Goal: Task Accomplishment & Management: Manage account settings

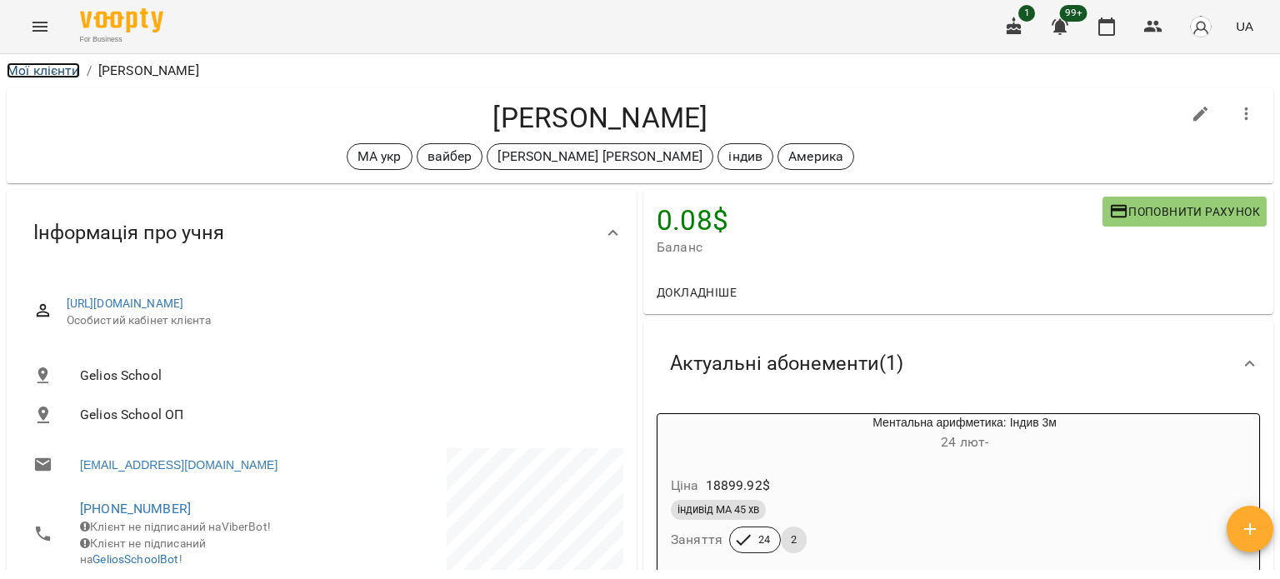
click at [22, 69] on link "Мої клієнти" at bounding box center [43, 70] width 73 height 16
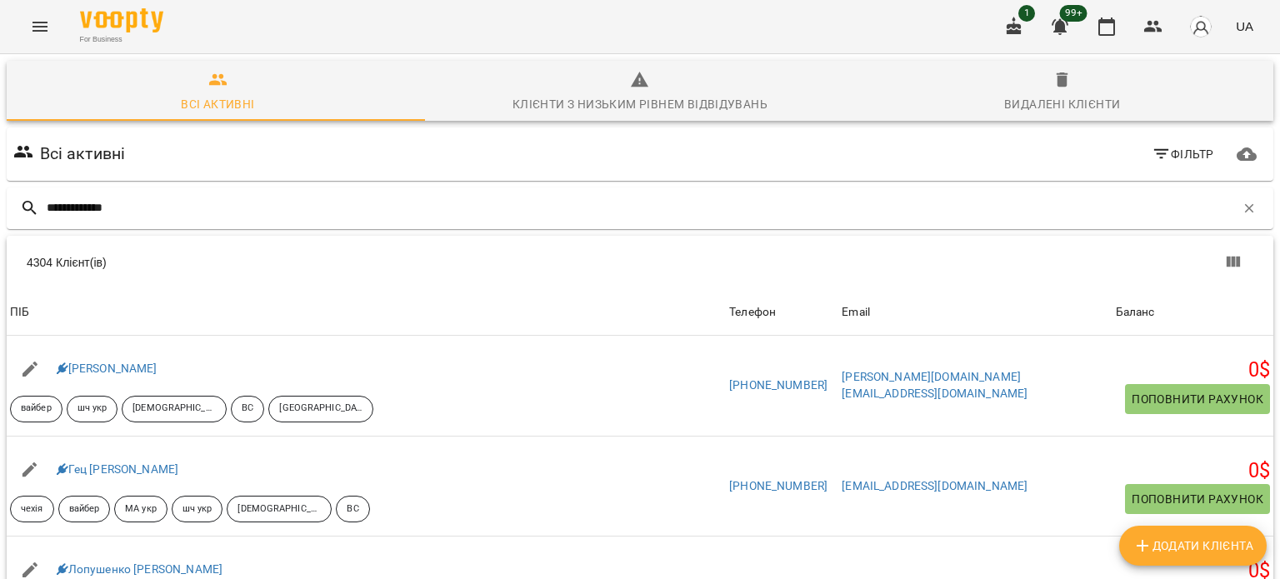
type input "**********"
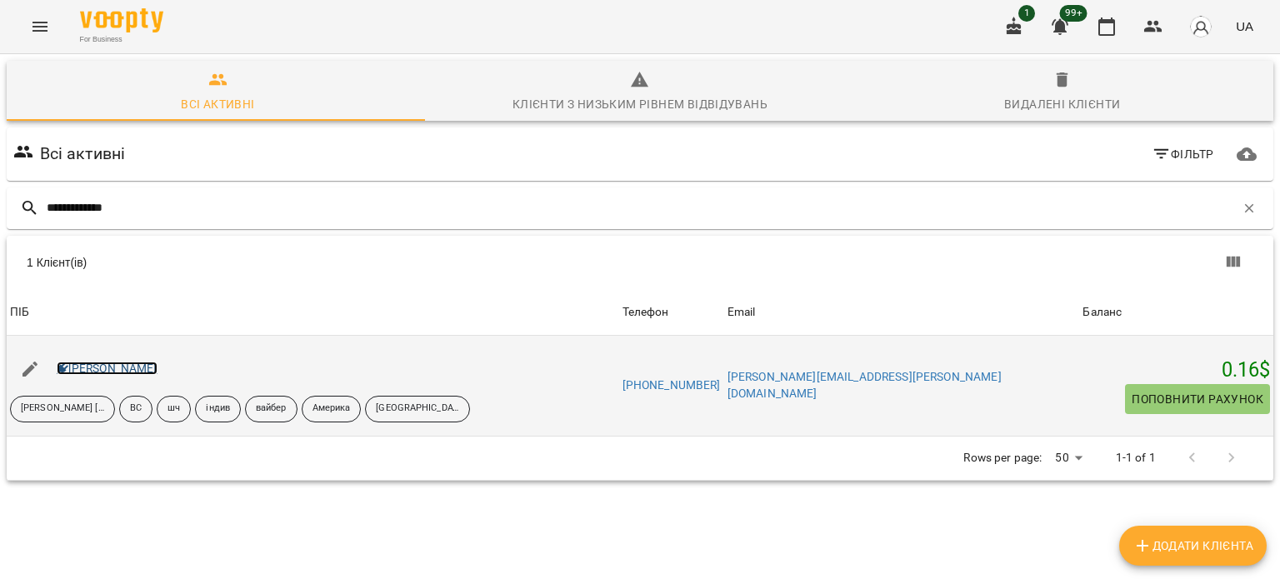
click at [88, 369] on link "[PERSON_NAME]" at bounding box center [107, 368] width 101 height 13
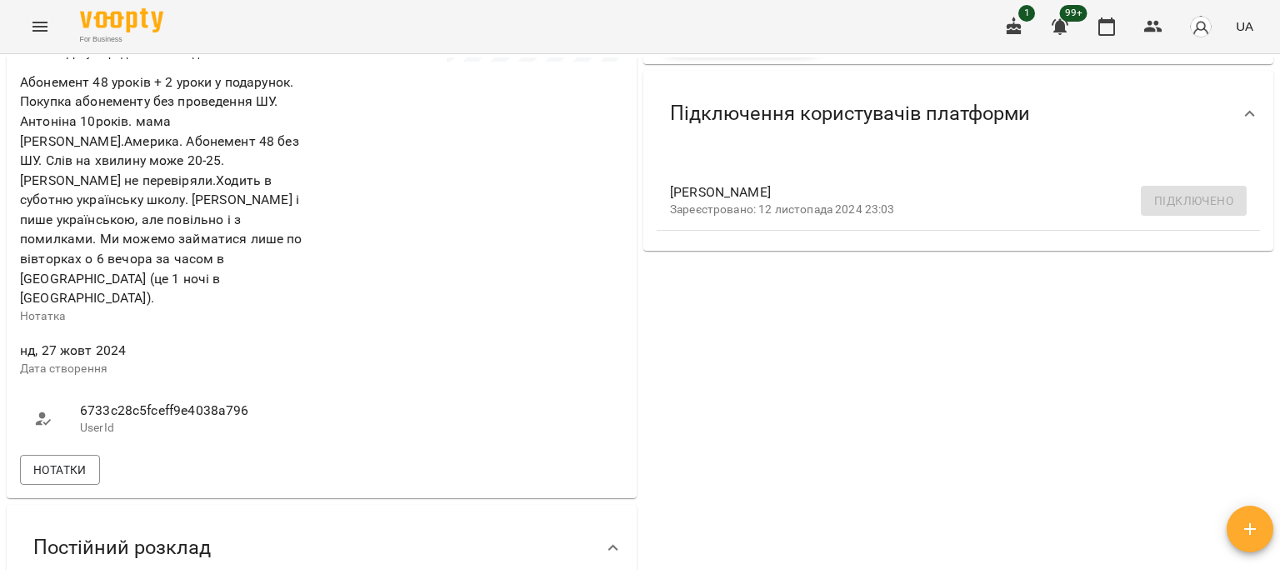
scroll to position [167, 0]
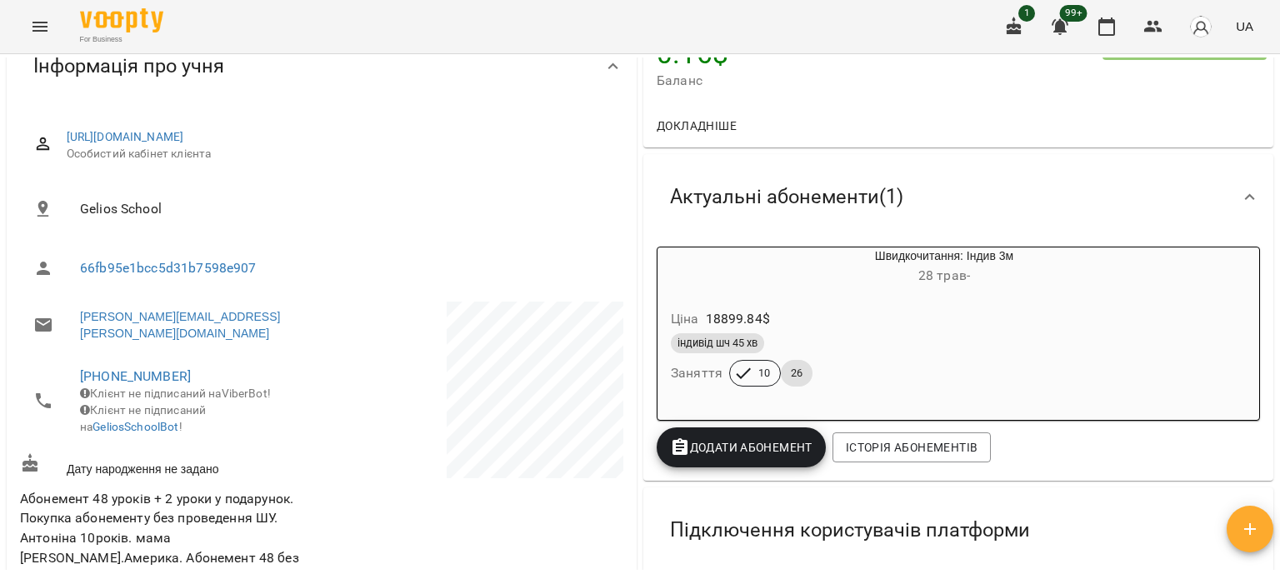
click at [791, 295] on div "Ціна 18899.84 $ індивід шч 45 хв Заняття 10 26" at bounding box center [904, 351] width 500 height 120
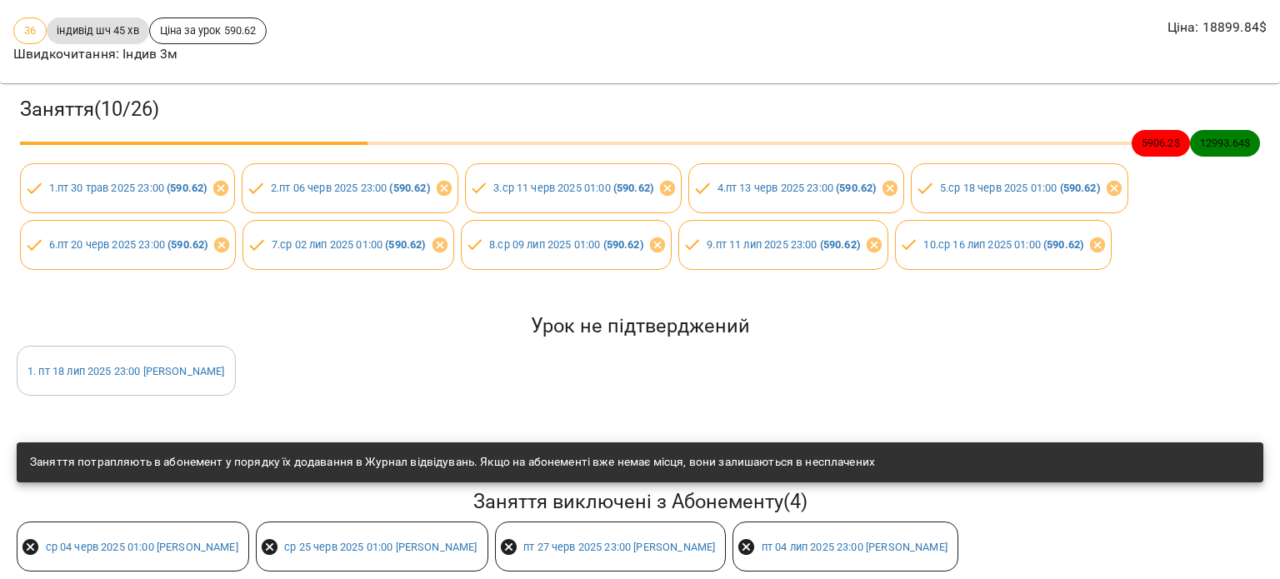
scroll to position [222, 0]
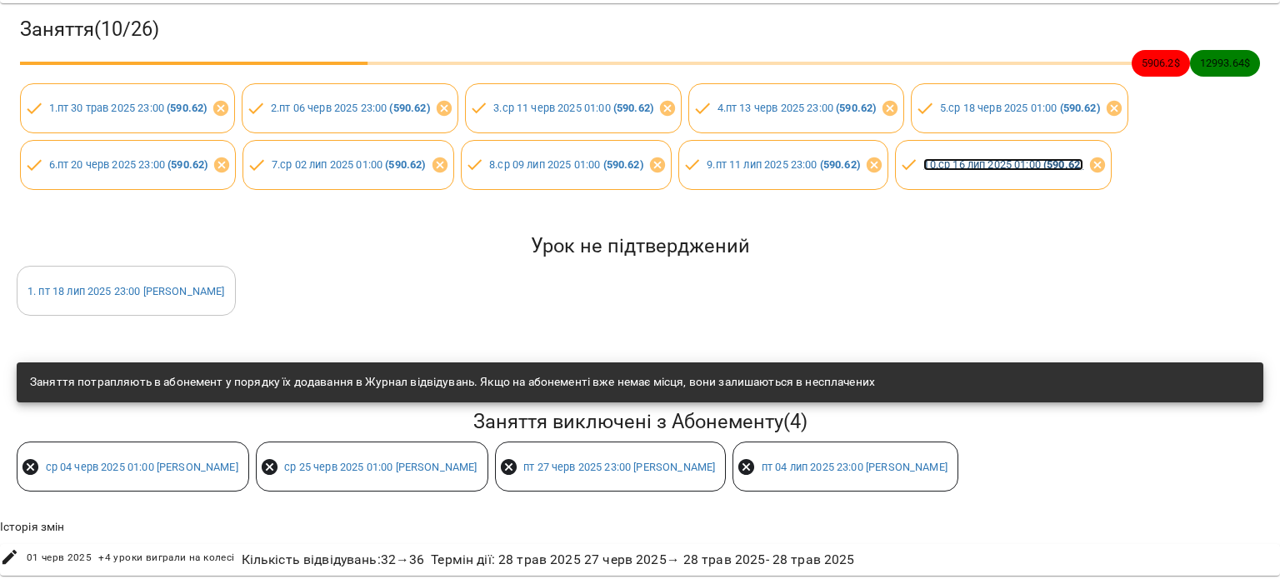
click at [1017, 158] on link "10 . ср 16 лип 2025 01:00 ( 590.62 )" at bounding box center [1003, 164] width 160 height 12
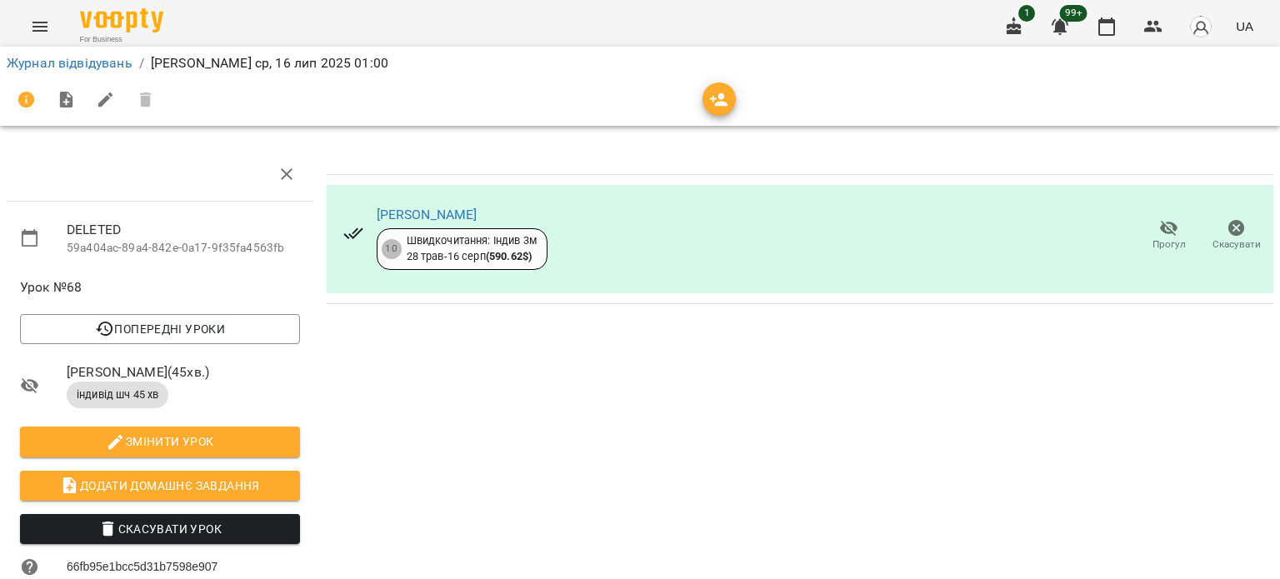
click at [127, 373] on span "Аліна Давидович ( 45 хв. )" at bounding box center [183, 372] width 233 height 20
click at [20, 380] on icon at bounding box center [30, 386] width 20 height 20
click at [27, 384] on icon at bounding box center [30, 386] width 18 height 16
click at [82, 68] on link "Журнал відвідувань" at bounding box center [70, 63] width 126 height 16
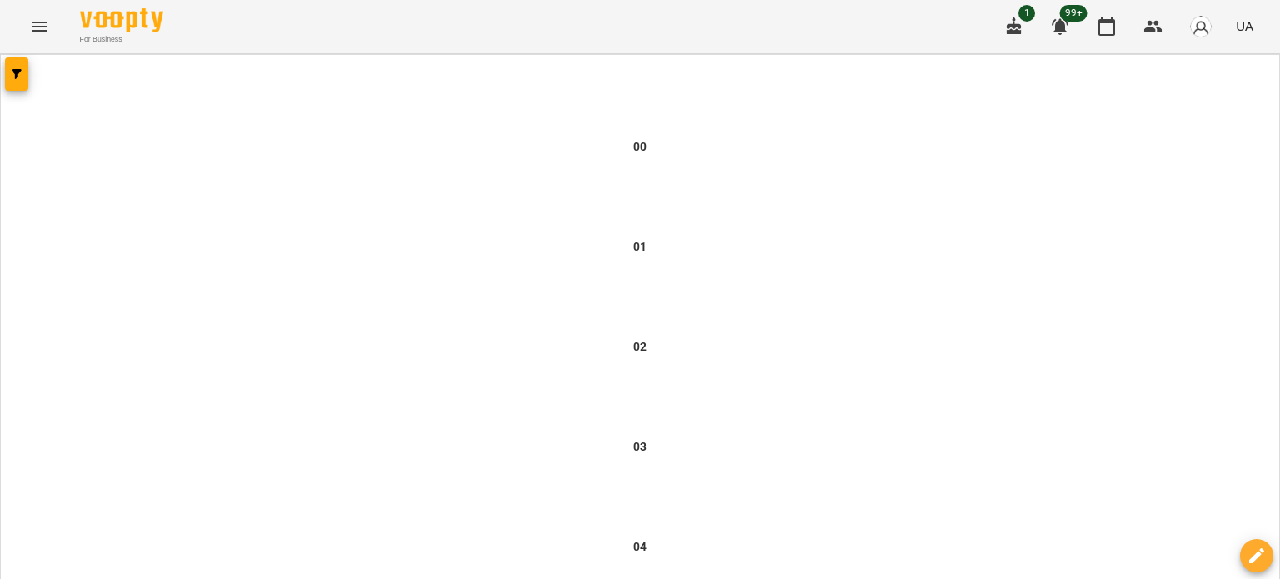
click at [40, 27] on icon "Menu" at bounding box center [39, 27] width 15 height 10
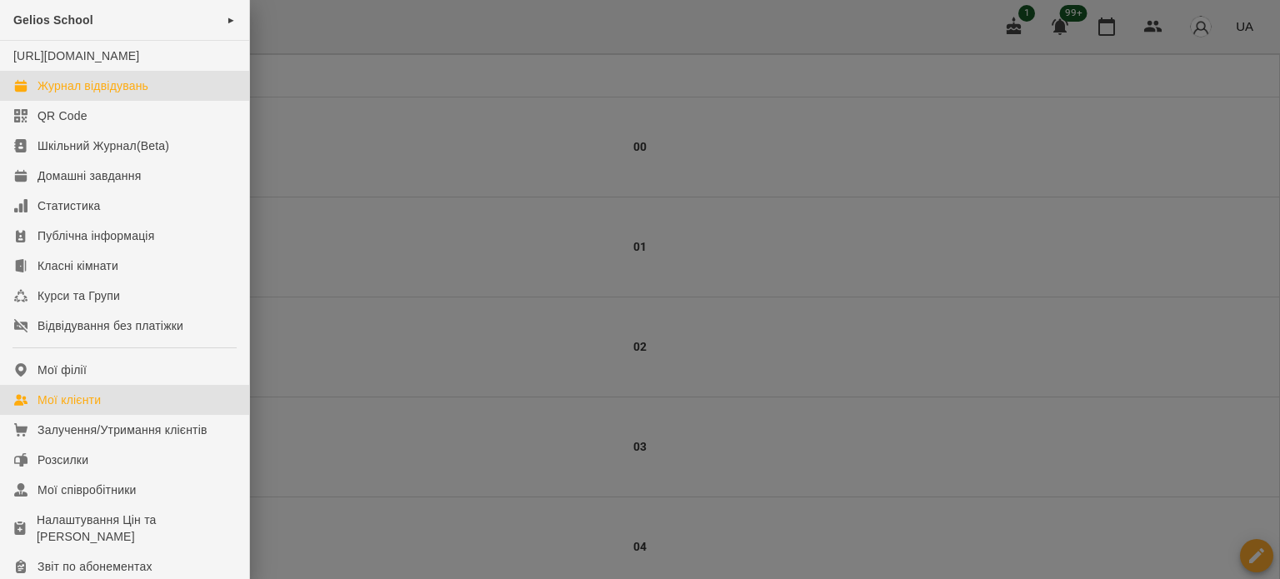
click at [82, 408] on div "Мої клієнти" at bounding box center [68, 400] width 63 height 17
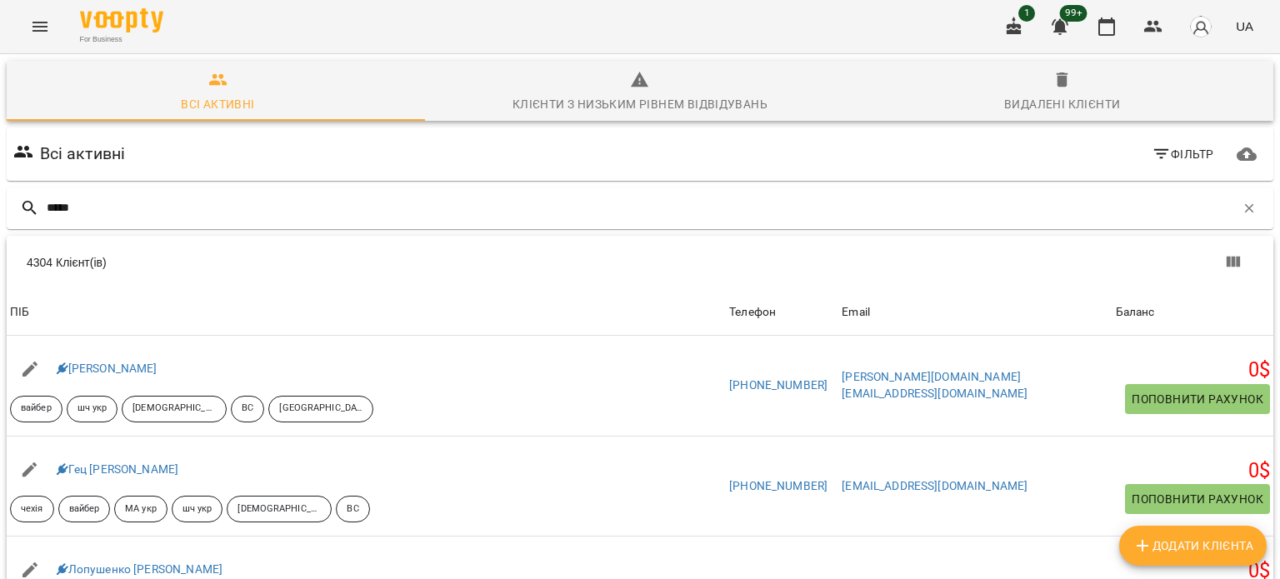
type input "*****"
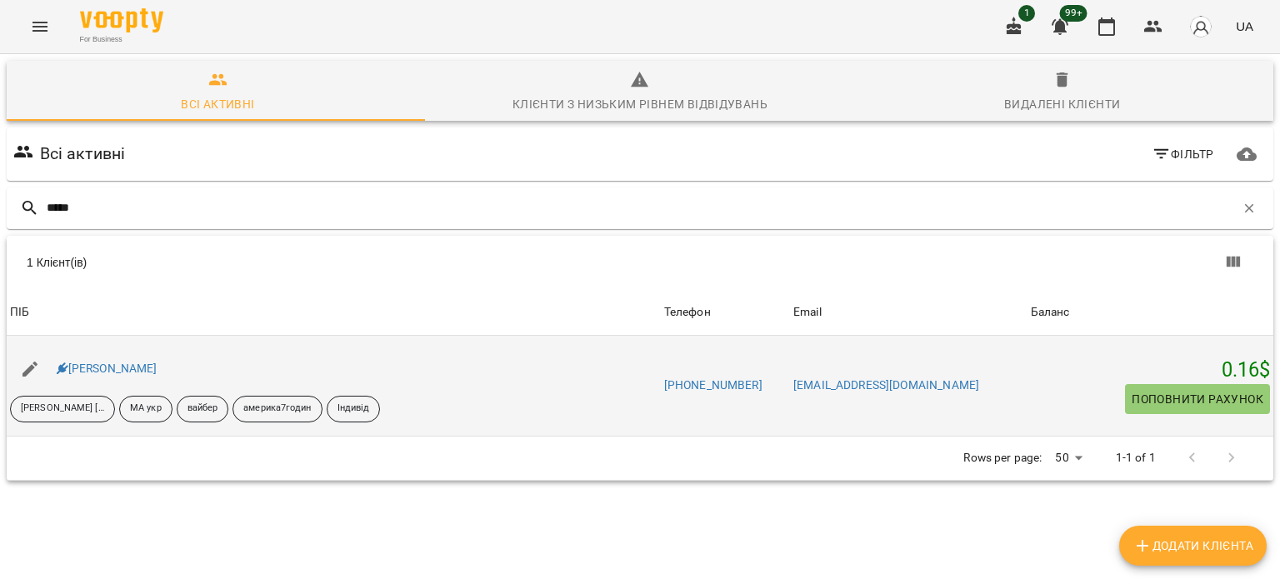
click at [118, 361] on div "[PERSON_NAME]" at bounding box center [106, 368] width 107 height 23
click at [118, 365] on link "[PERSON_NAME]" at bounding box center [107, 368] width 101 height 13
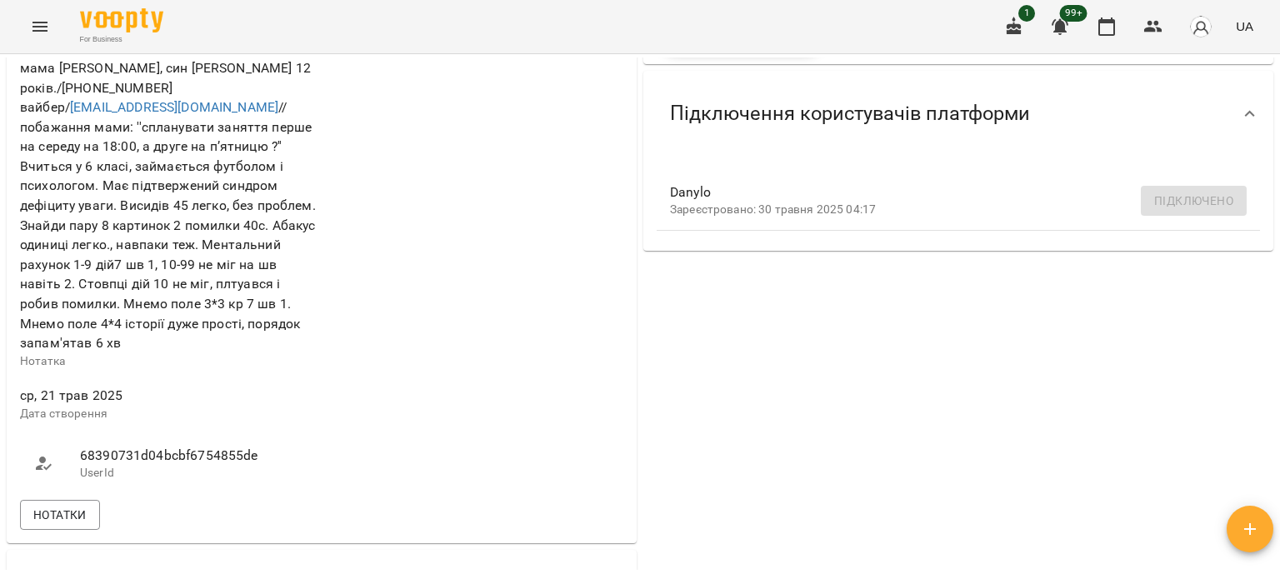
scroll to position [167, 0]
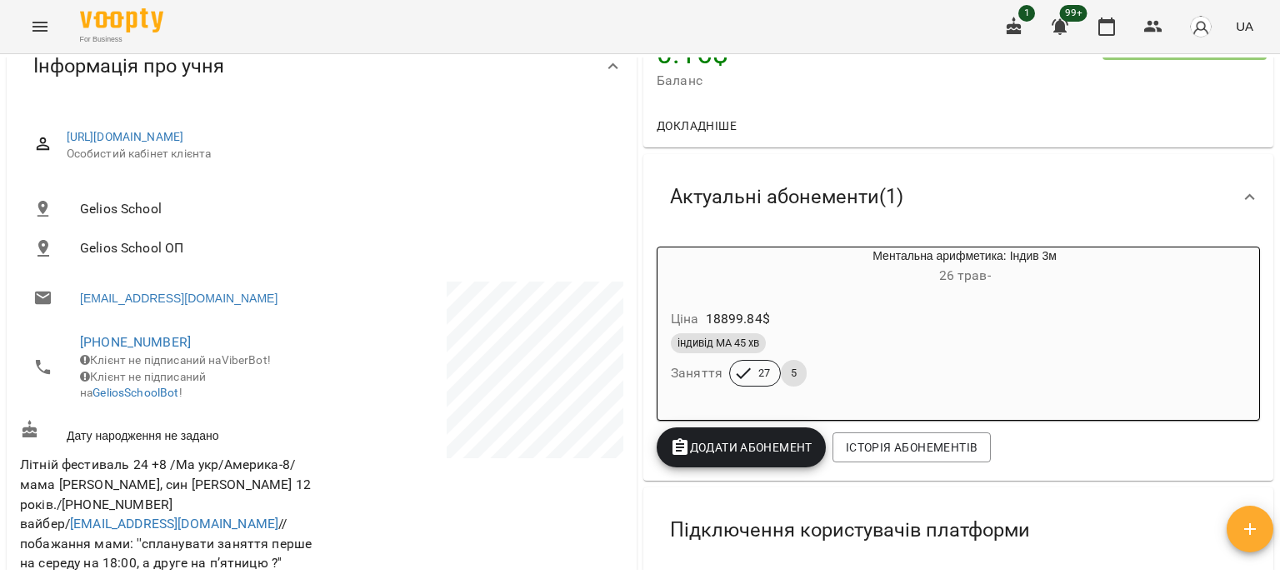
click at [702, 328] on div "18899.84 $" at bounding box center [737, 319] width 71 height 27
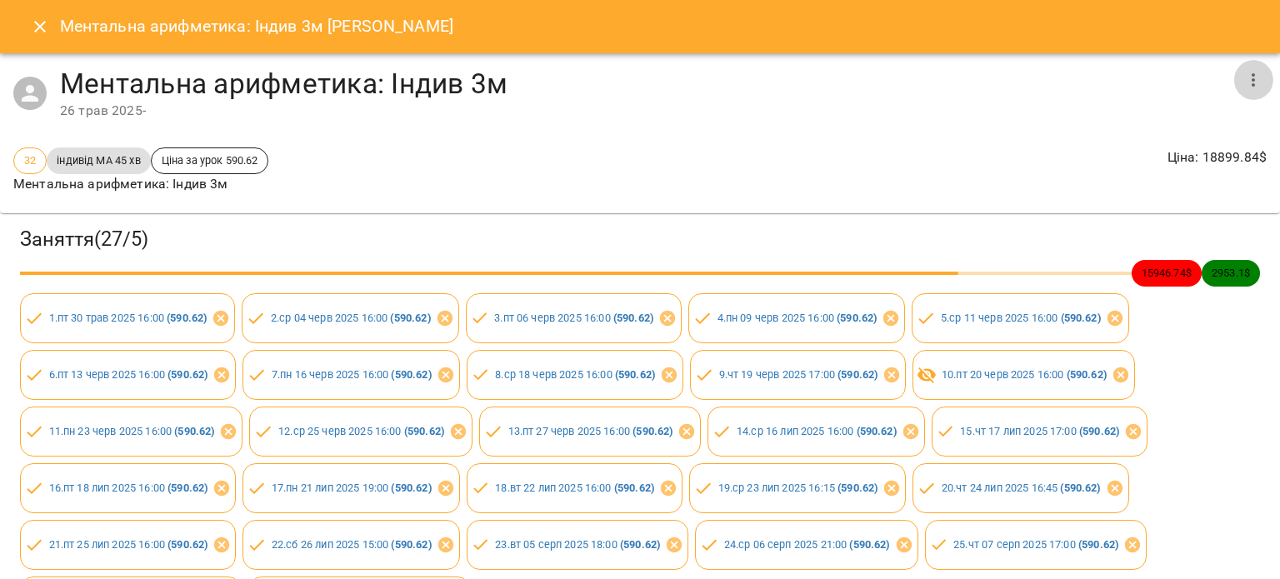
click at [1251, 79] on icon "button" at bounding box center [1252, 79] width 3 height 13
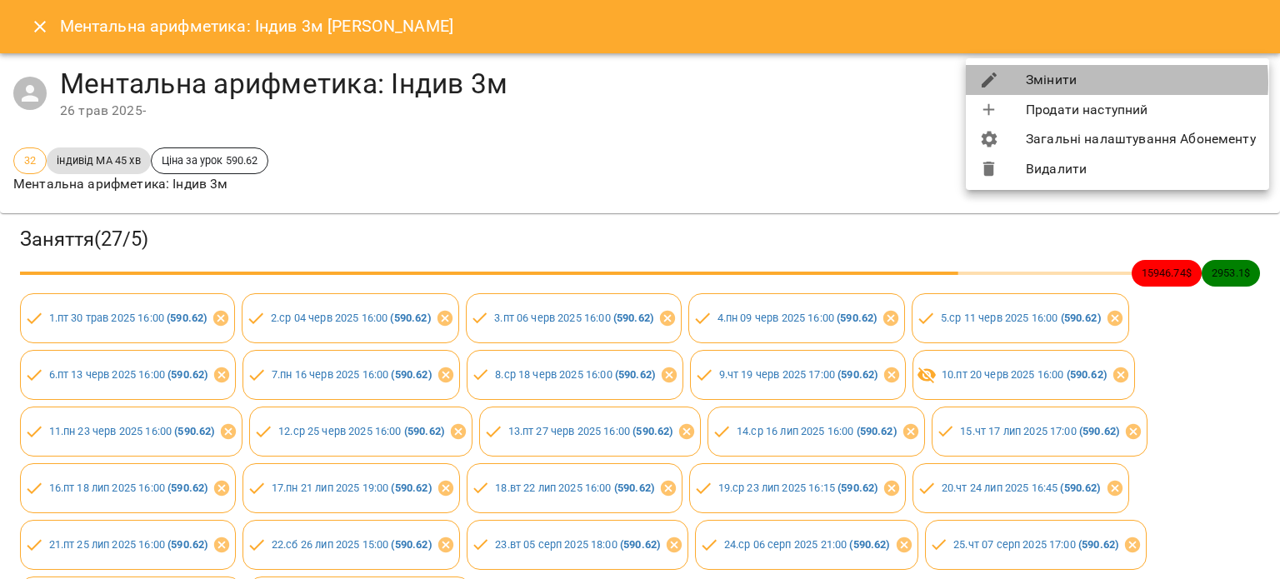
click at [1086, 82] on li "Змінити" at bounding box center [1117, 80] width 303 height 30
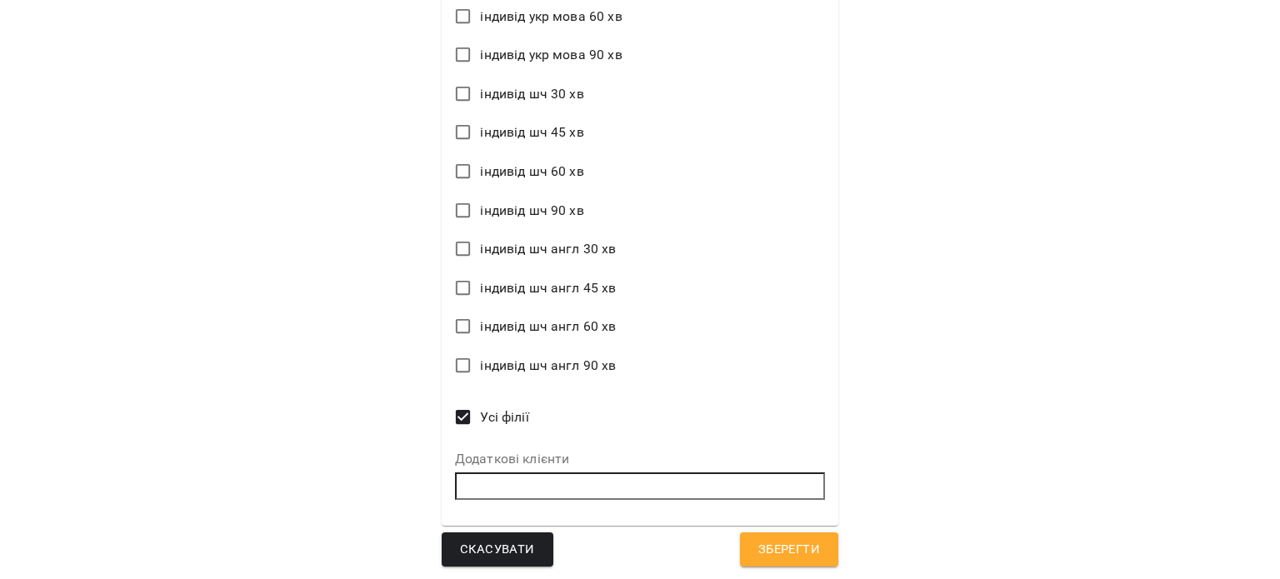
scroll to position [2301, 0]
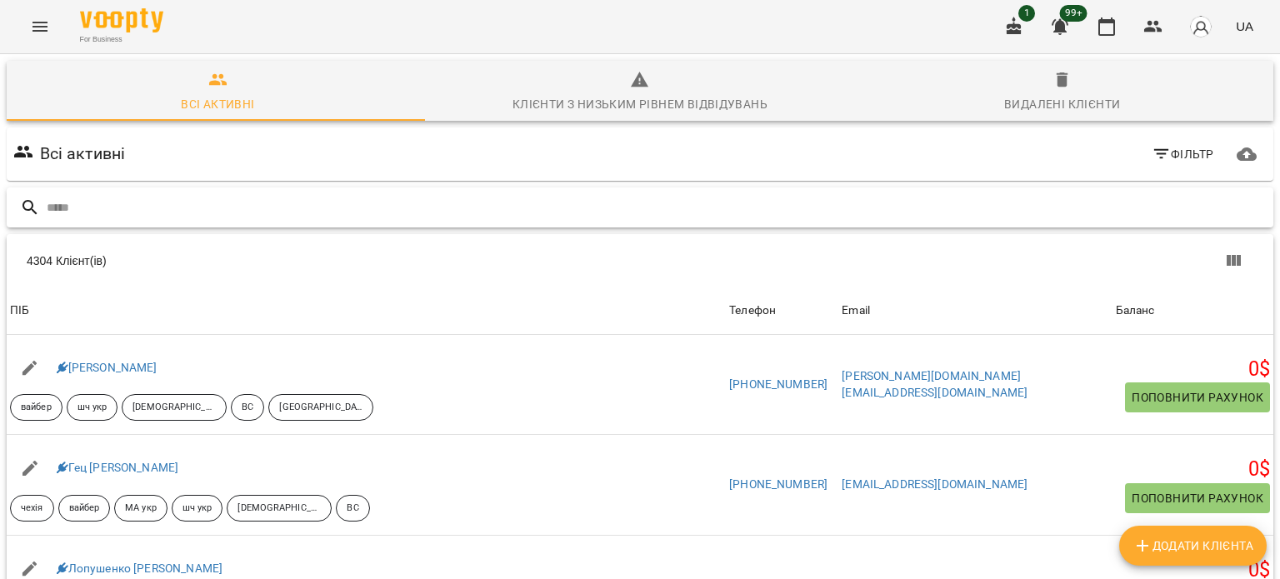
click at [188, 209] on input "text" at bounding box center [657, 207] width 1220 height 27
paste input "**********"
type input "**********"
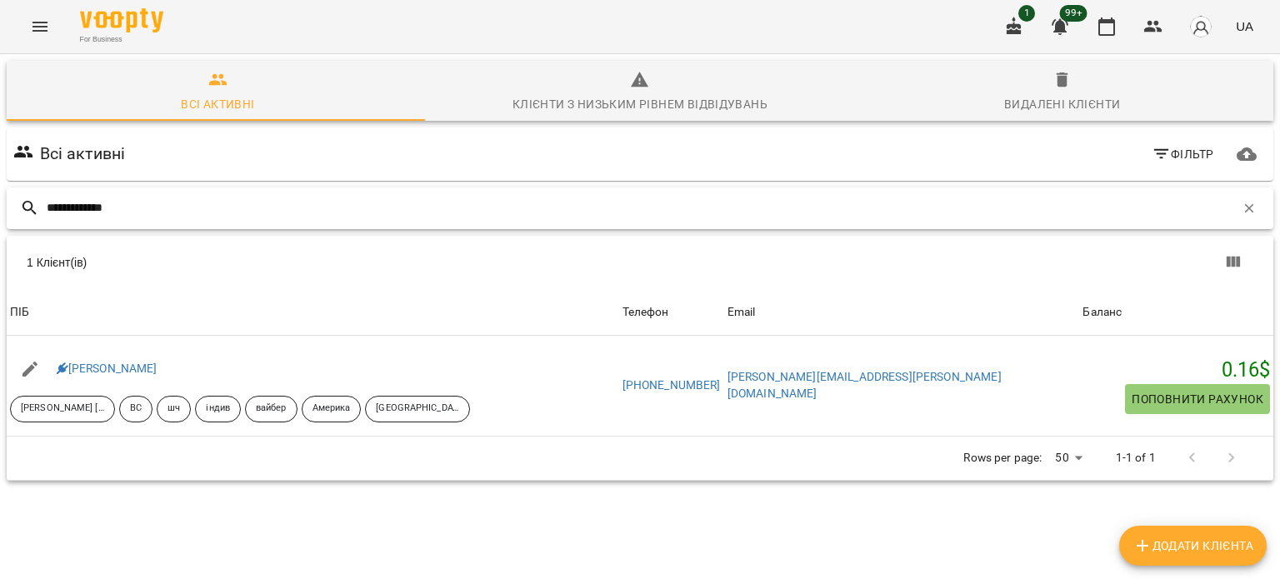
drag, startPoint x: 183, startPoint y: 207, endPoint x: 0, endPoint y: 193, distance: 183.8
click at [0, 193] on div "**********" at bounding box center [640, 329] width 1286 height 556
type input "*****"
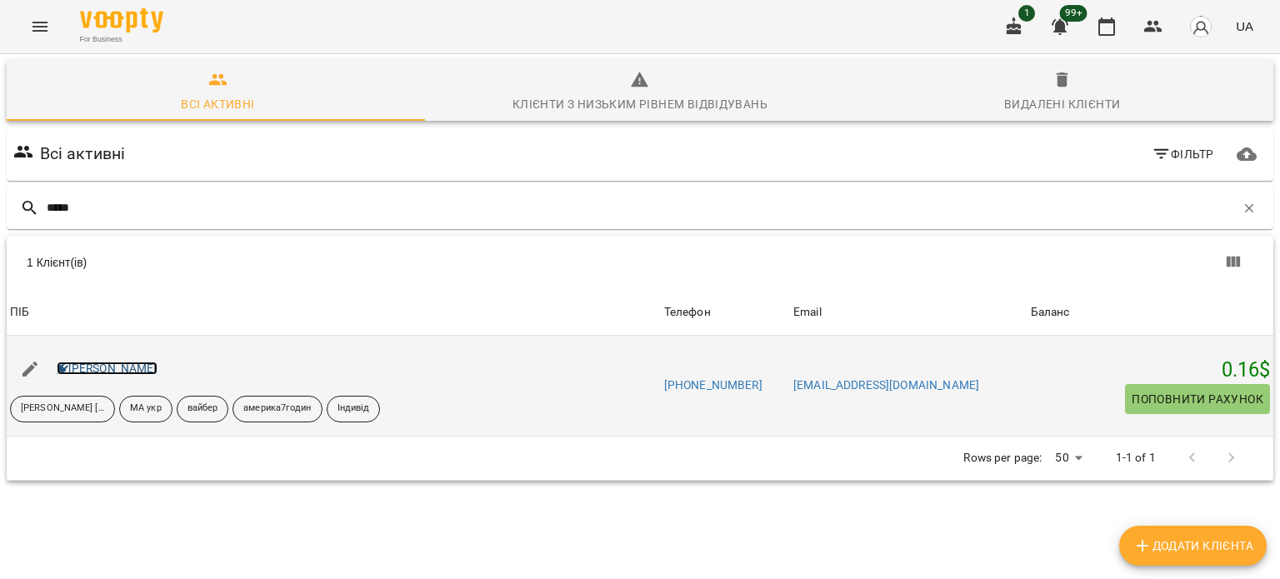
click at [122, 372] on link "[PERSON_NAME]" at bounding box center [107, 368] width 101 height 13
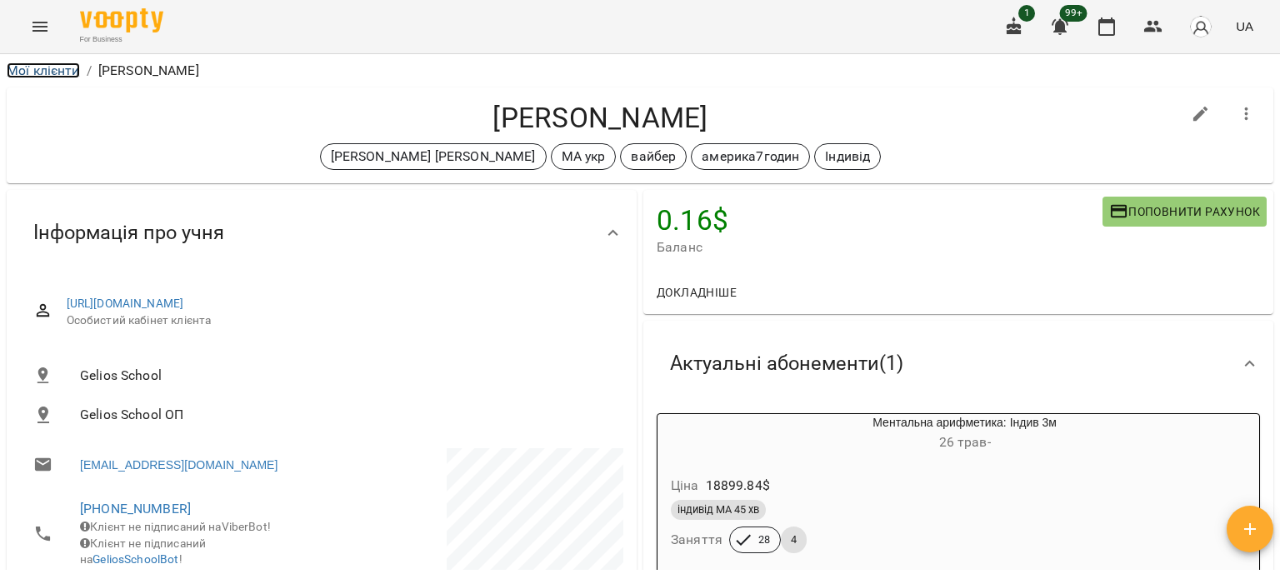
click at [38, 62] on link "Мої клієнти" at bounding box center [43, 70] width 73 height 16
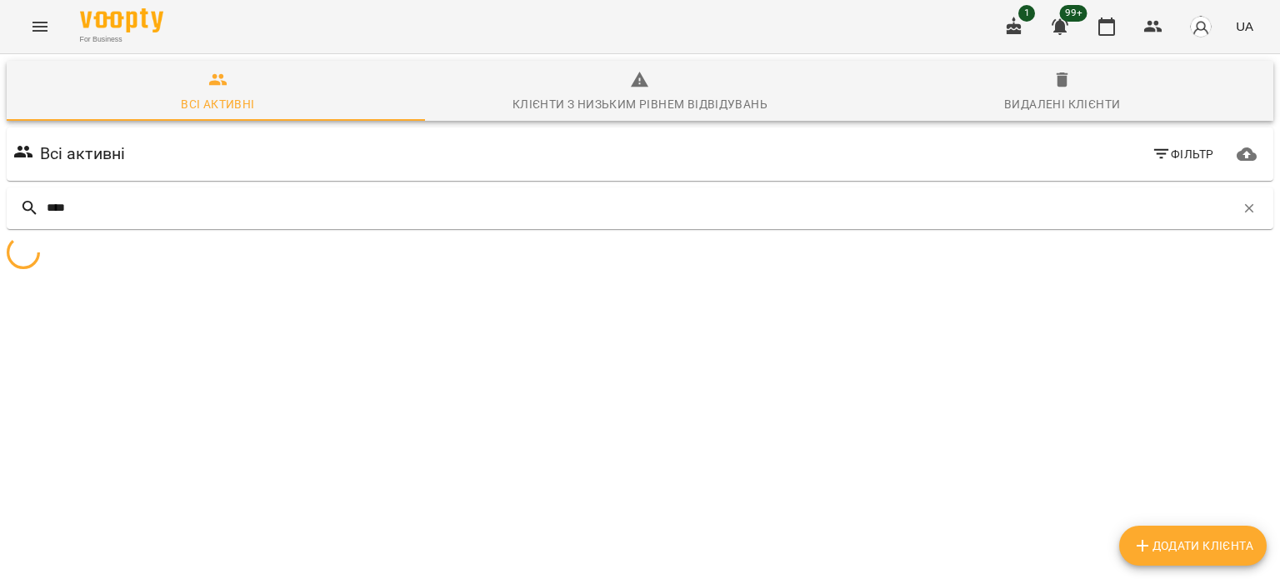
type input "****"
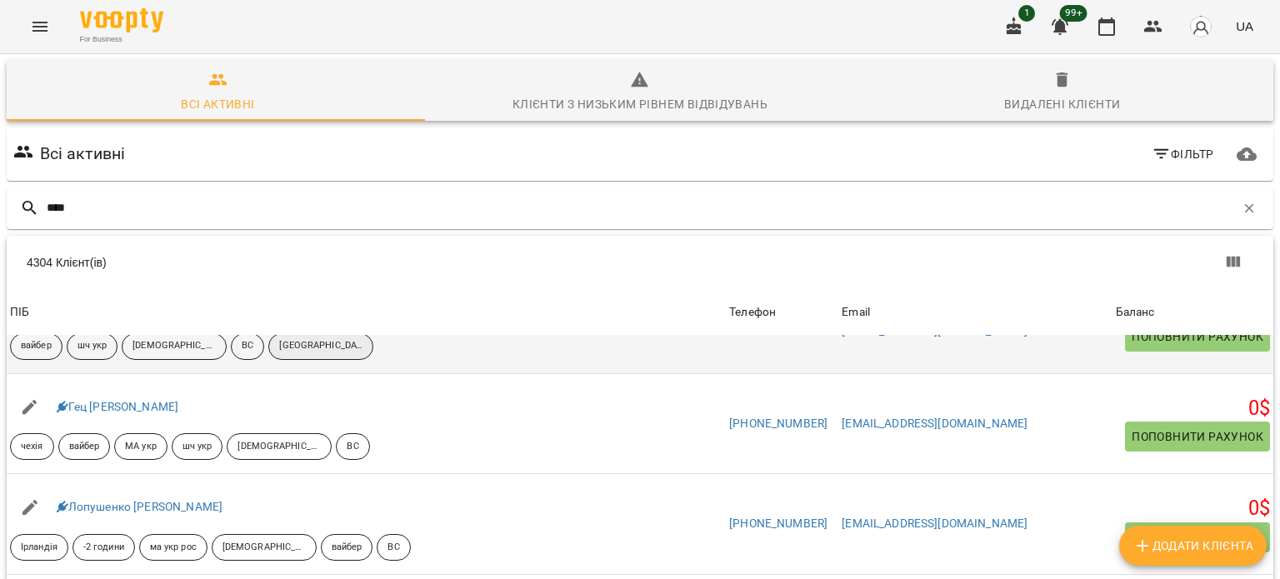
scroll to position [167, 0]
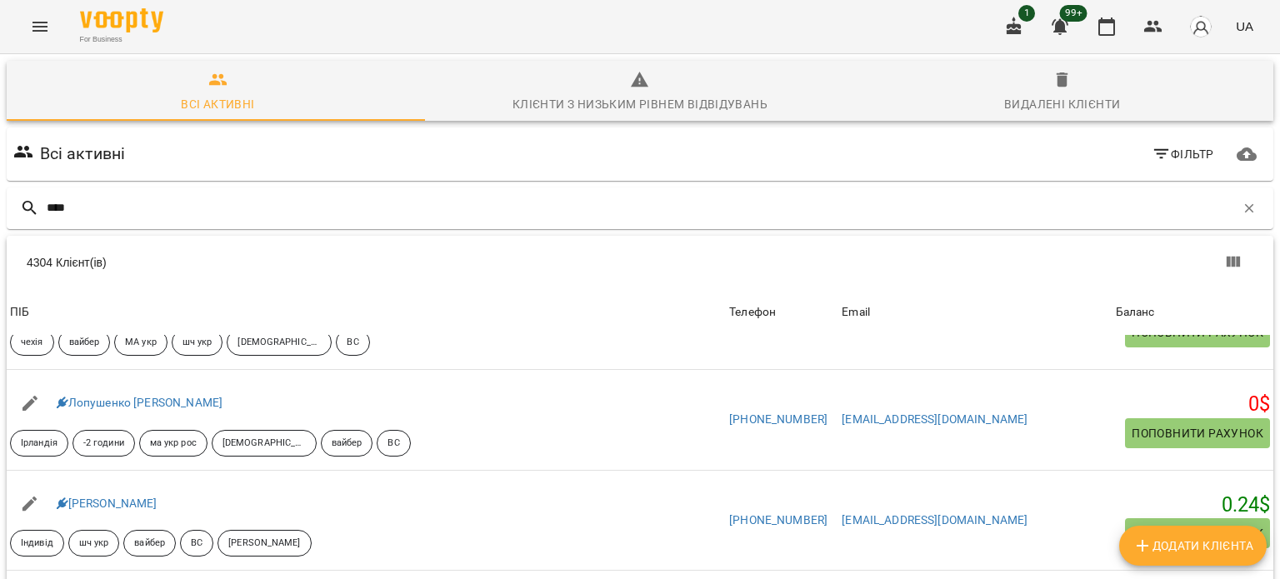
click at [1196, 156] on span "Фільтр" at bounding box center [1182, 154] width 62 height 20
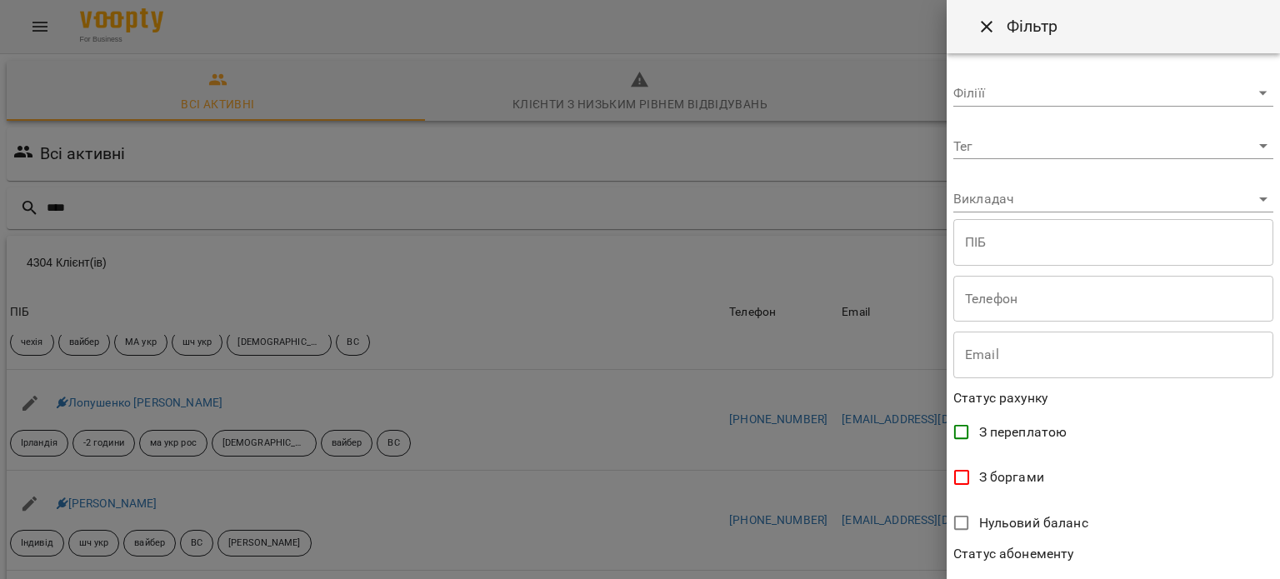
click at [991, 150] on body "For Business 1 99+ UA Всі активні Клієнти з низьким рівнем відвідувань Видалені…" at bounding box center [640, 436] width 1280 height 872
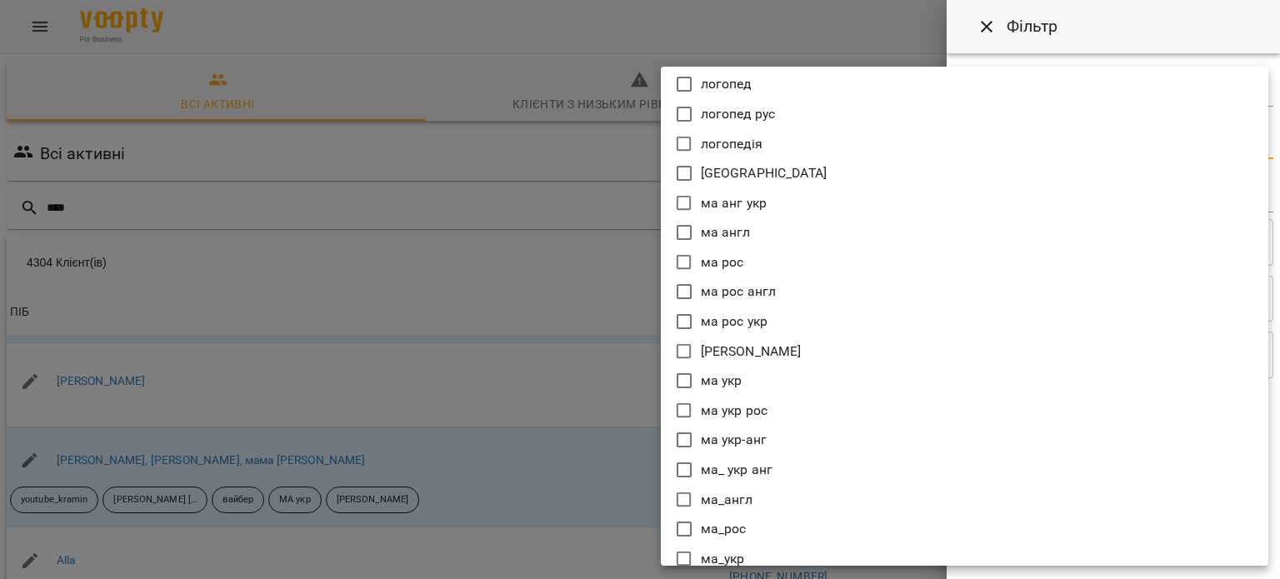
scroll to position [11176, 0]
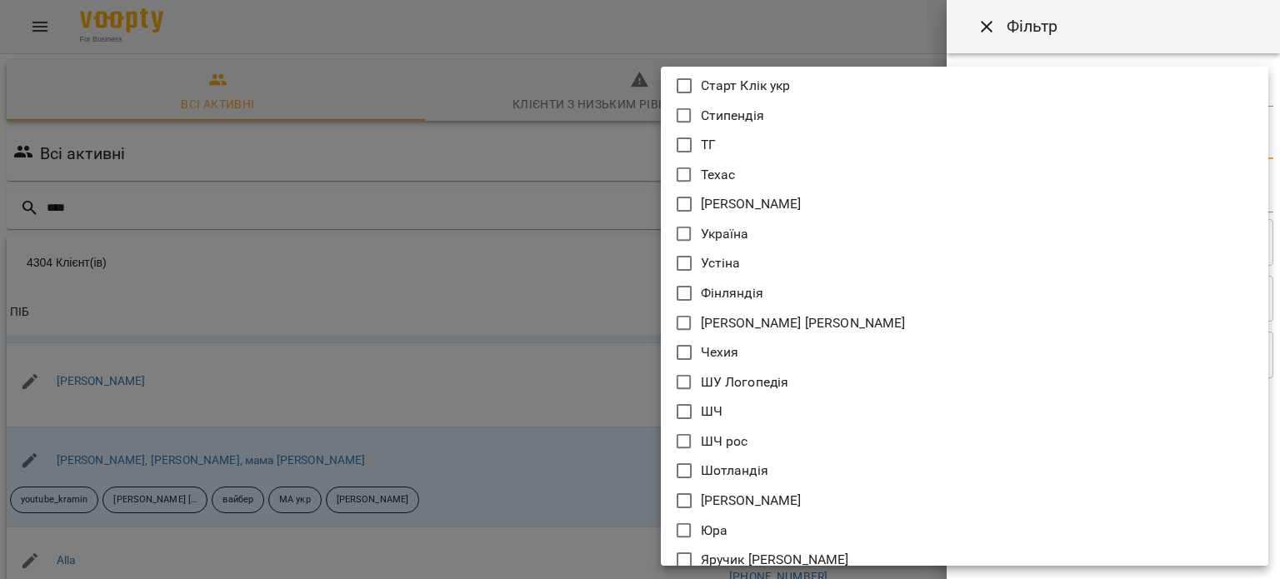
click at [690, 319] on icon at bounding box center [683, 323] width 15 height 15
type input "**********"
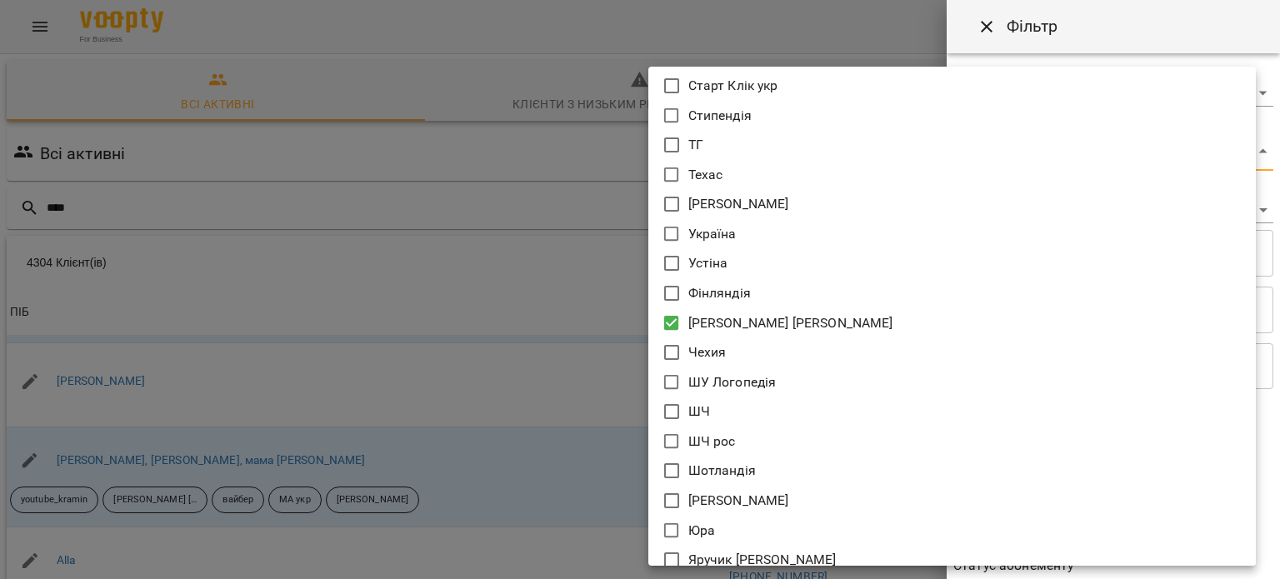
click at [398, 282] on div at bounding box center [640, 289] width 1280 height 579
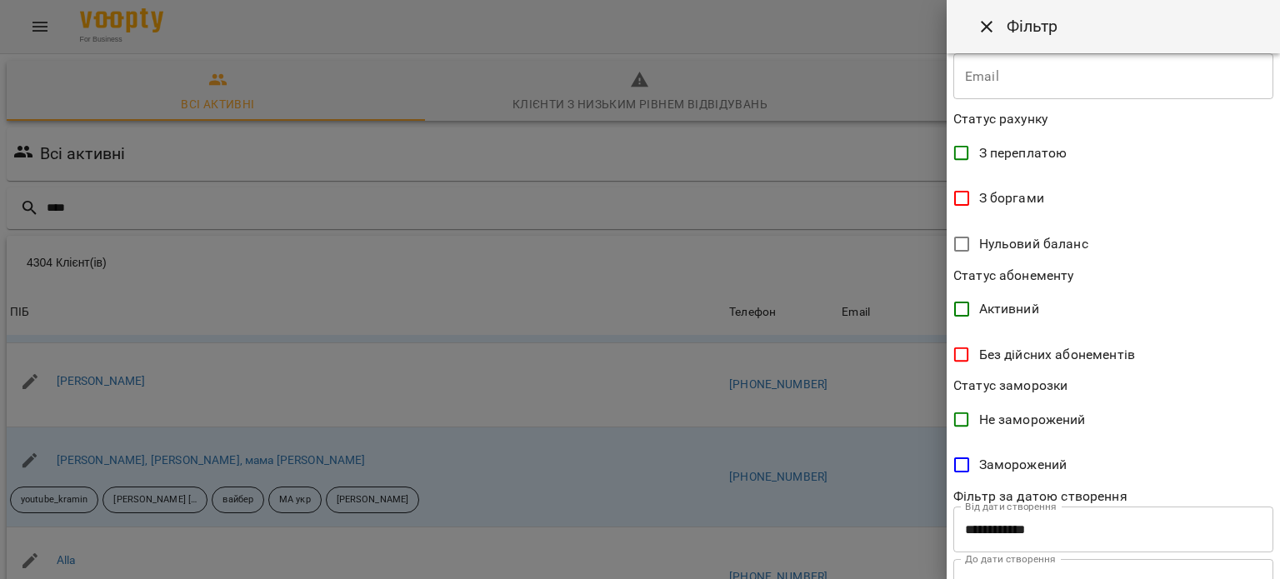
scroll to position [360, 0]
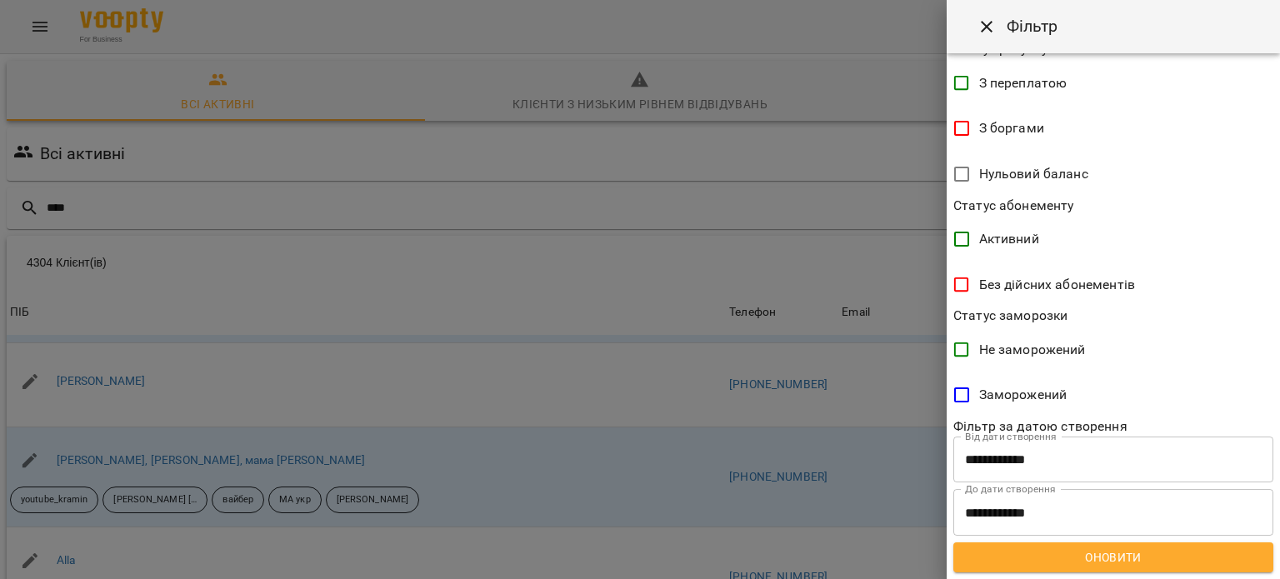
click at [1217, 551] on span "Оновити" at bounding box center [1112, 557] width 293 height 20
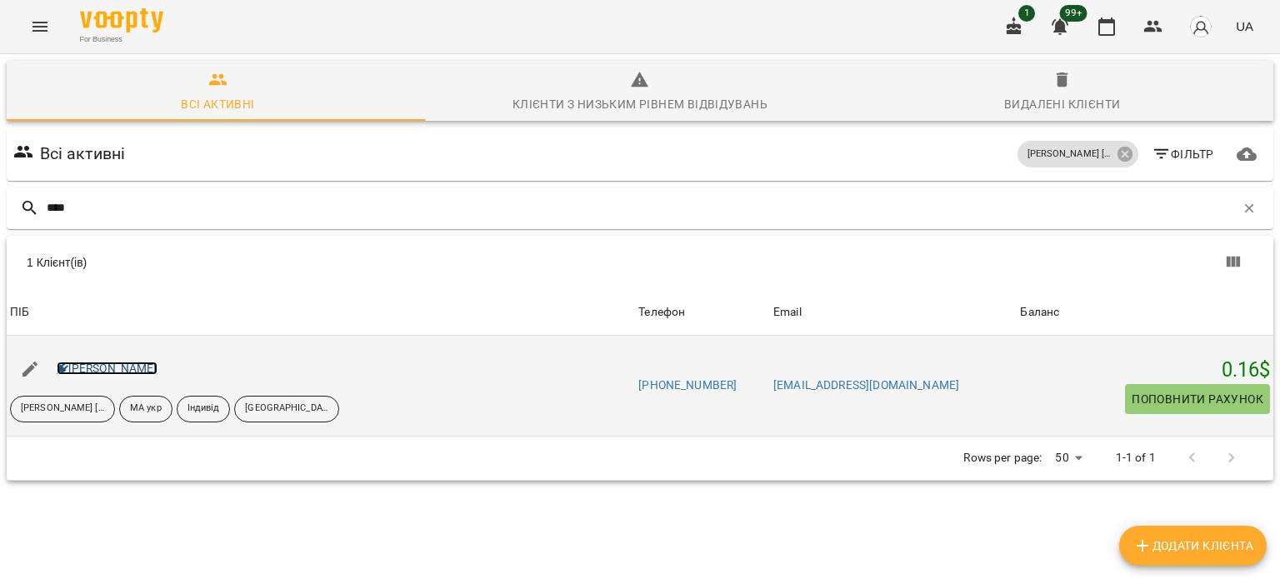
click at [127, 370] on link "Дарина Модь" at bounding box center [107, 368] width 101 height 13
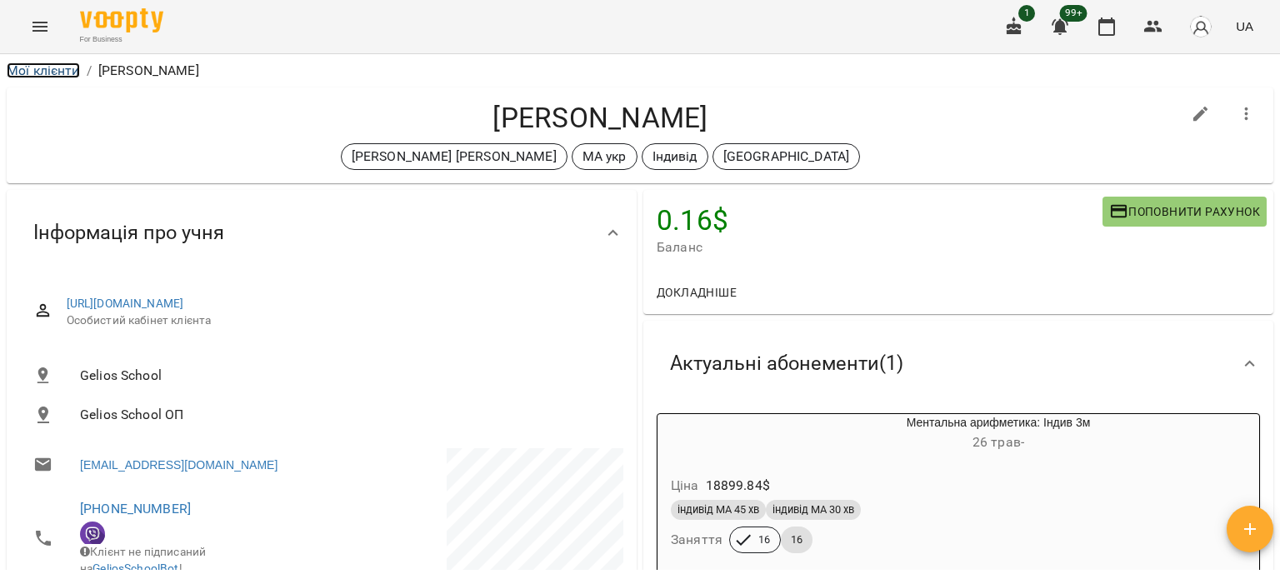
click at [42, 70] on link "Мої клієнти" at bounding box center [43, 70] width 73 height 16
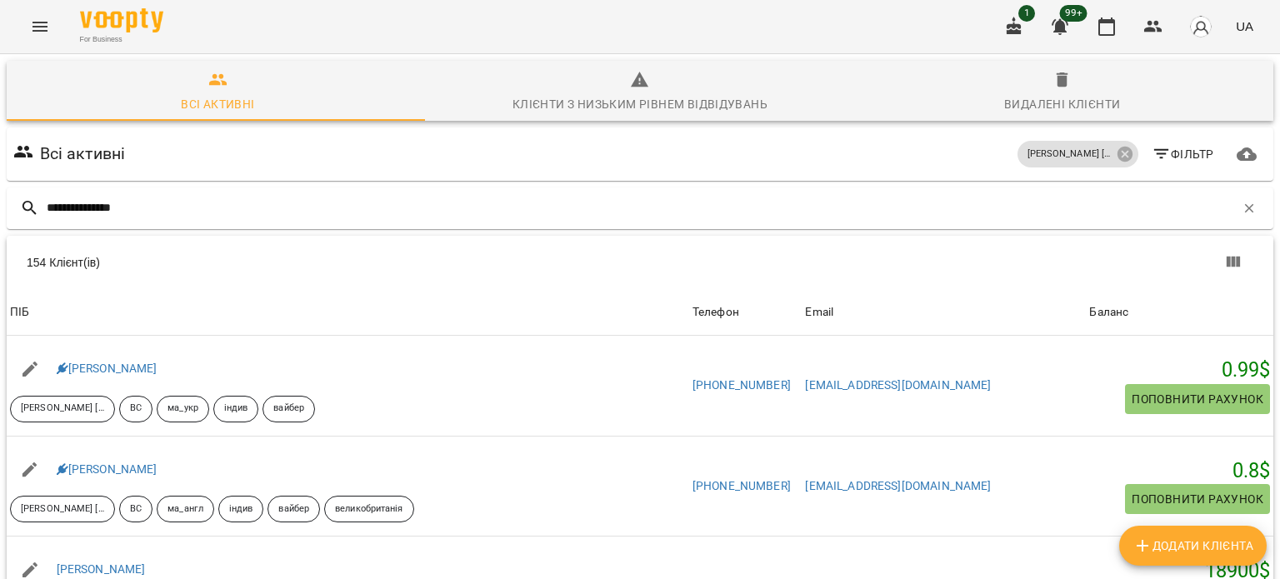
type input "**********"
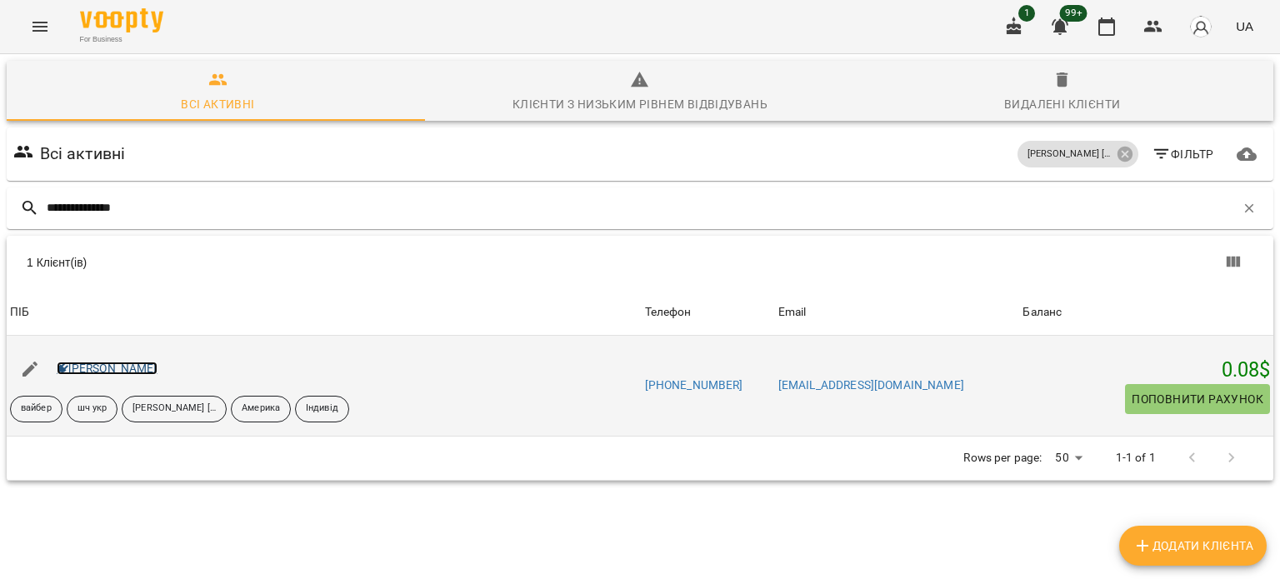
click at [153, 362] on link "Вайвалова Мірра" at bounding box center [107, 368] width 101 height 13
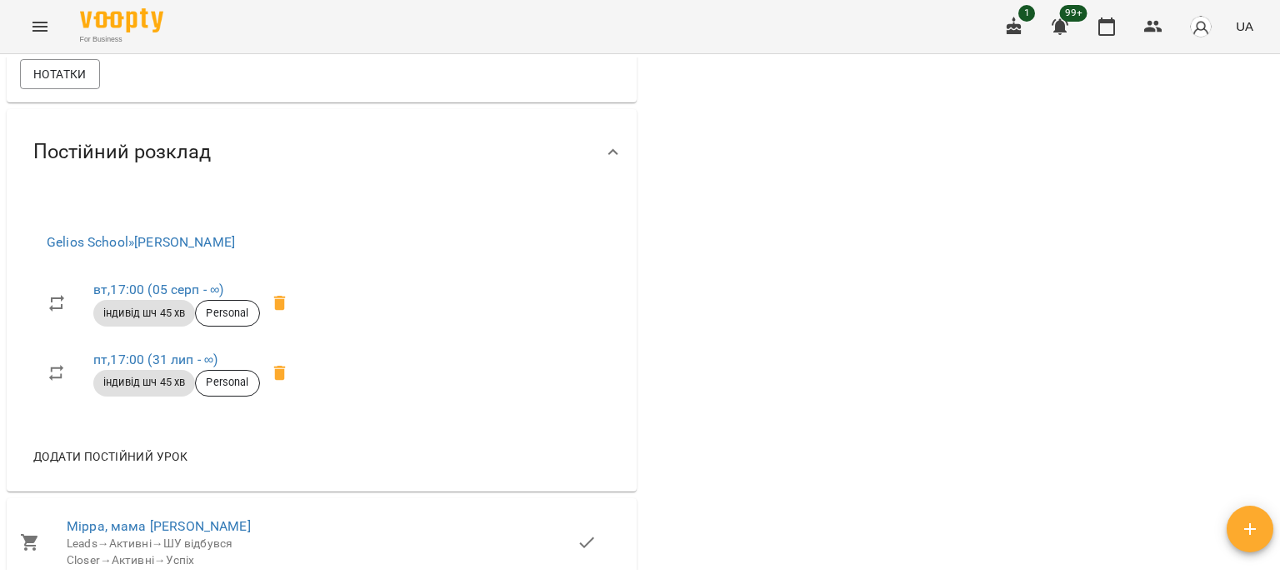
scroll to position [1166, 0]
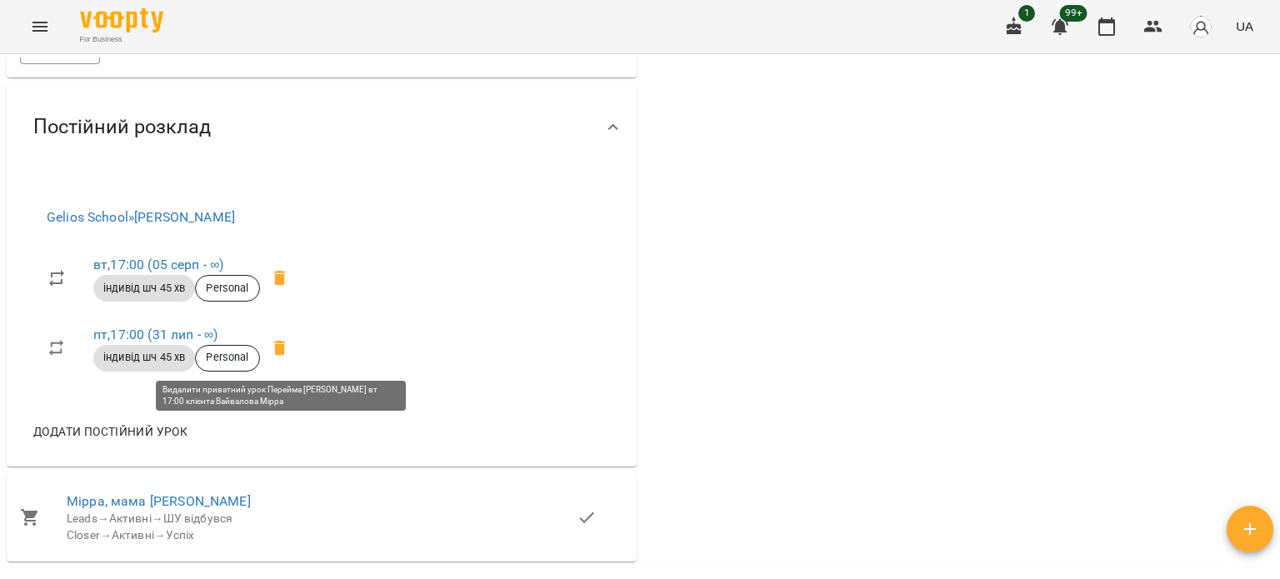
click at [284, 286] on icon at bounding box center [279, 278] width 12 height 15
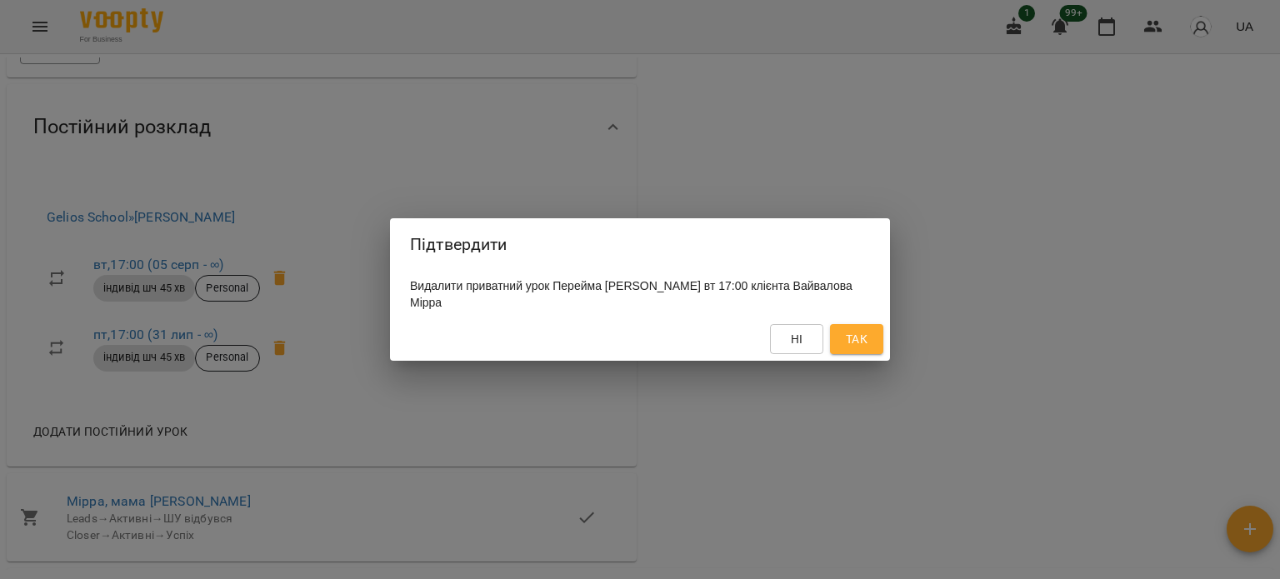
click at [848, 342] on span "Так" at bounding box center [857, 339] width 22 height 20
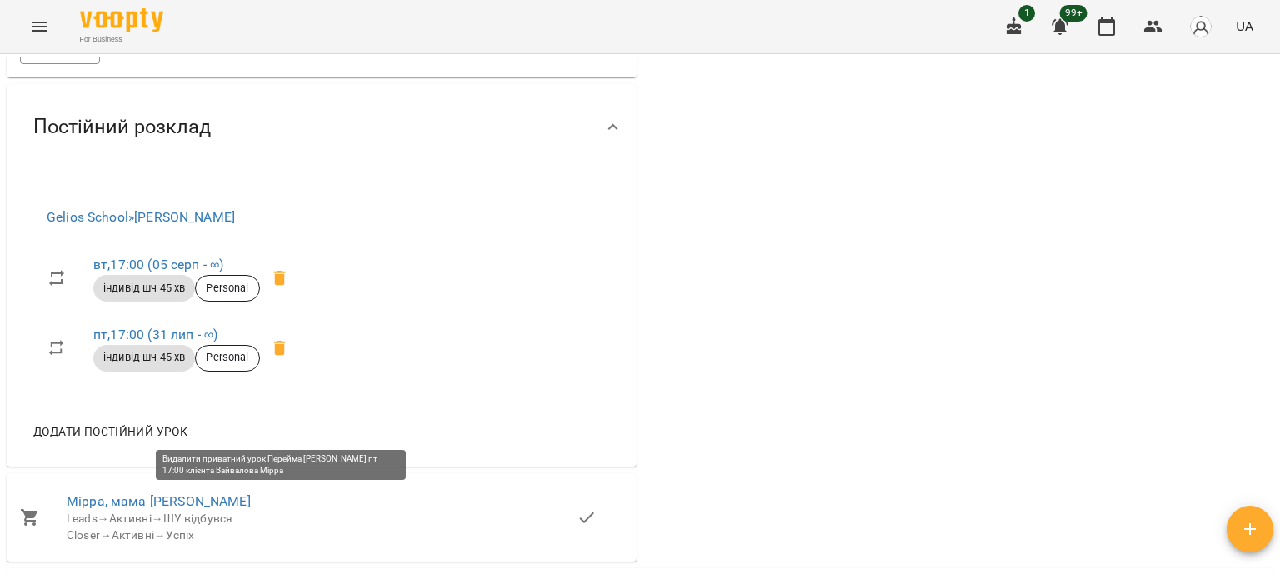
click at [277, 358] on icon at bounding box center [280, 348] width 20 height 20
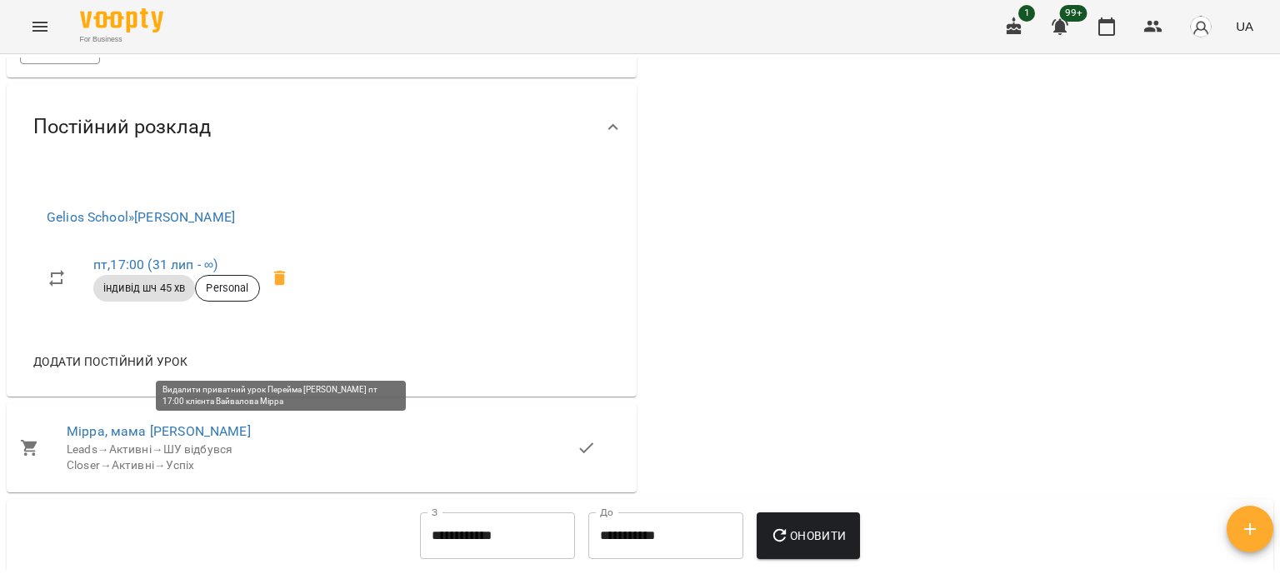
click at [291, 298] on span at bounding box center [280, 278] width 40 height 40
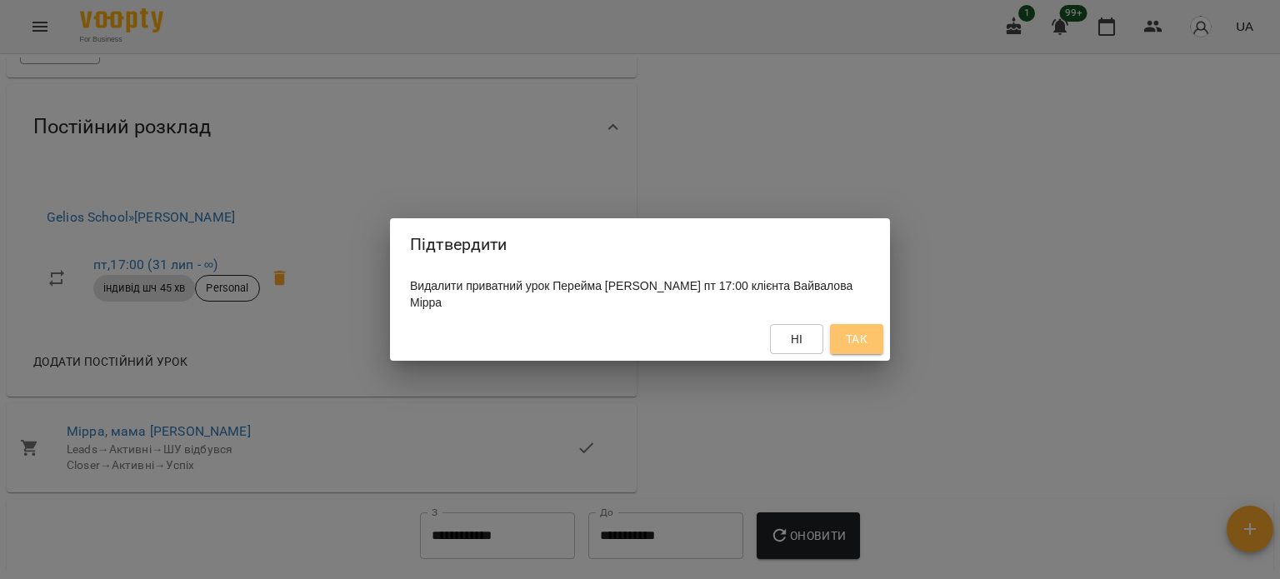
click at [875, 339] on button "Так" at bounding box center [856, 339] width 53 height 30
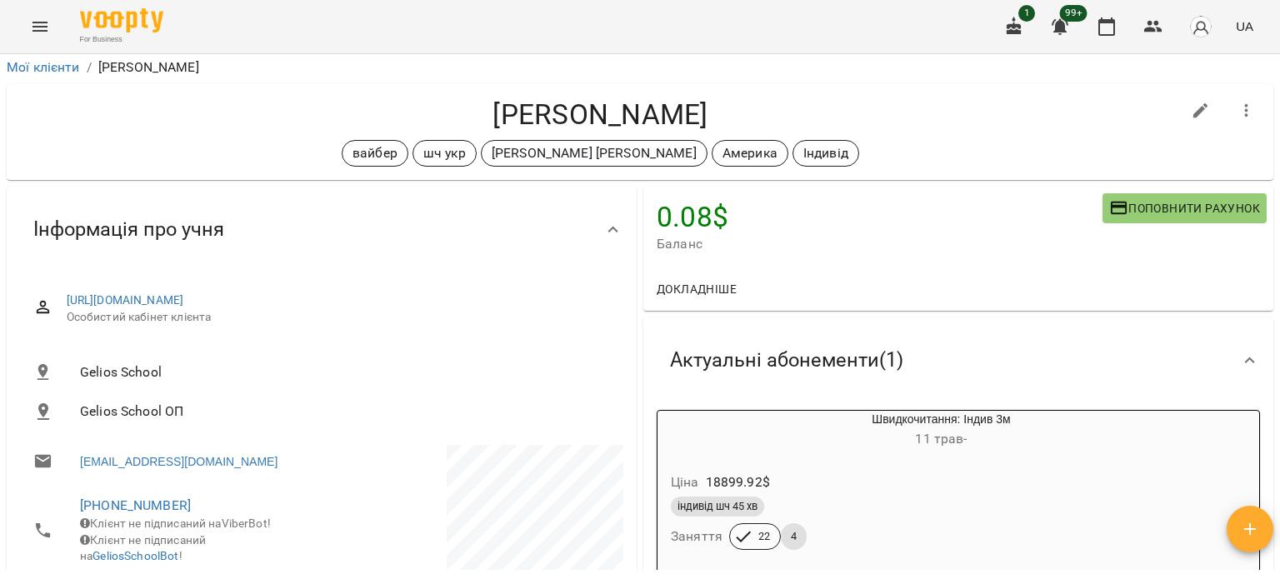
scroll to position [0, 0]
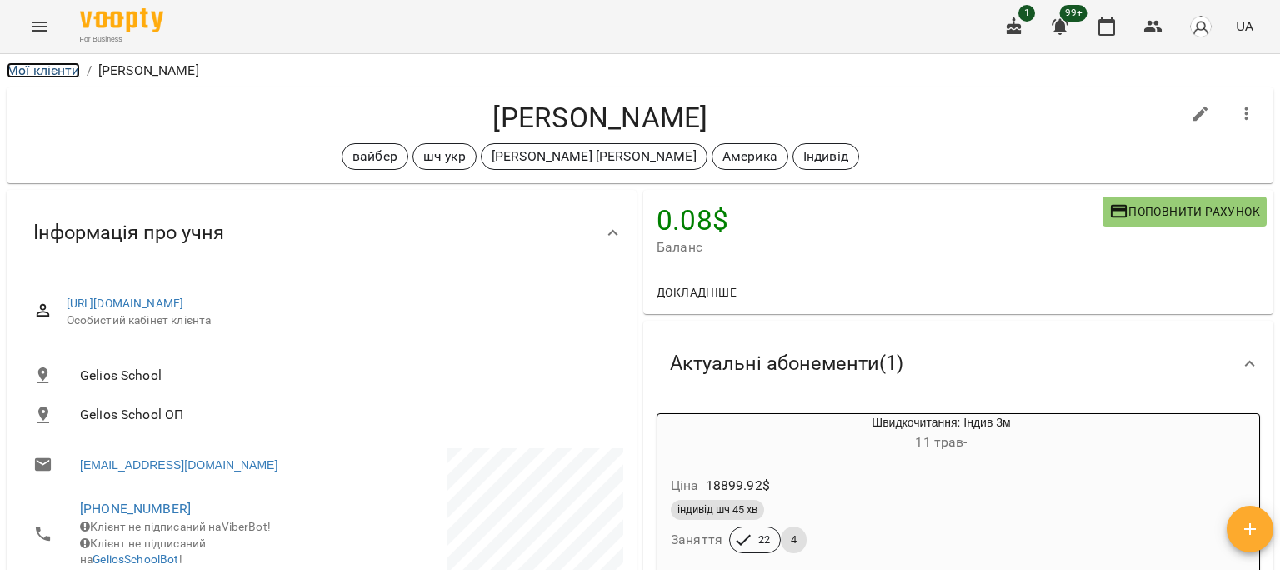
click at [66, 62] on link "Мої клієнти" at bounding box center [43, 70] width 73 height 16
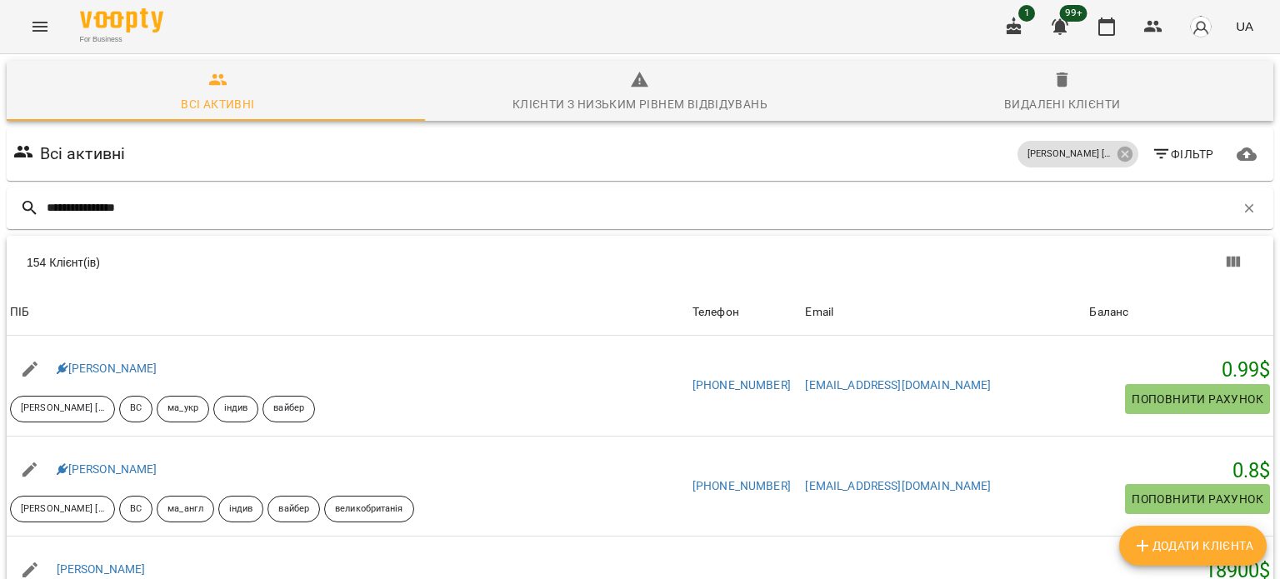
type input "**********"
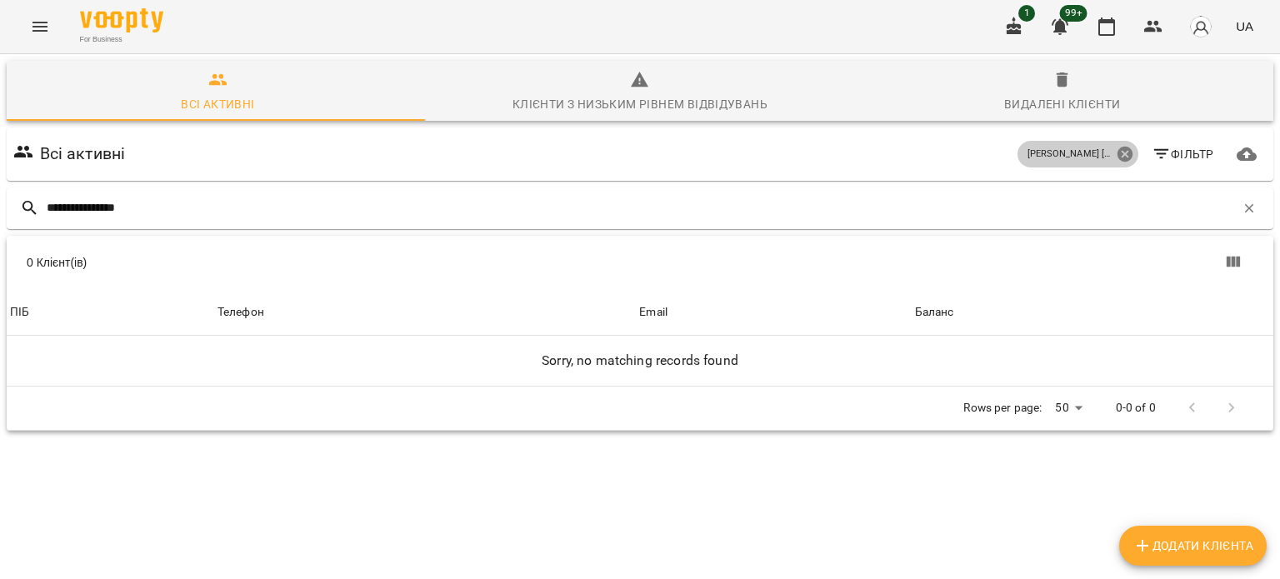
click at [1116, 157] on icon at bounding box center [1123, 154] width 15 height 15
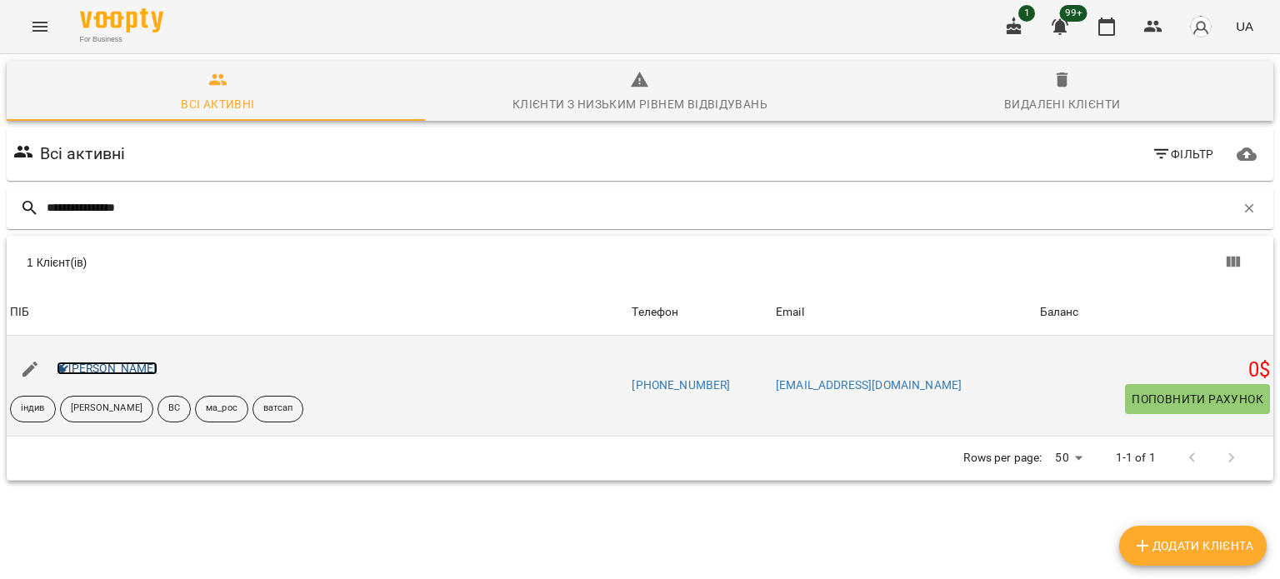
click at [85, 365] on link "Ізабель Крючкова" at bounding box center [107, 368] width 101 height 13
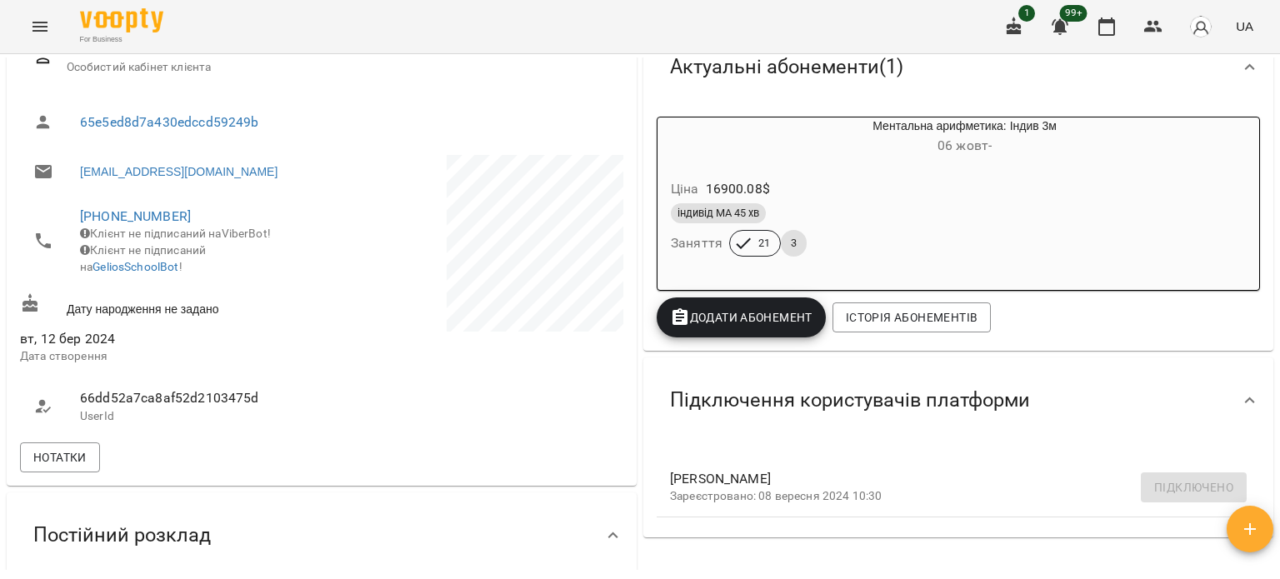
scroll to position [167, 0]
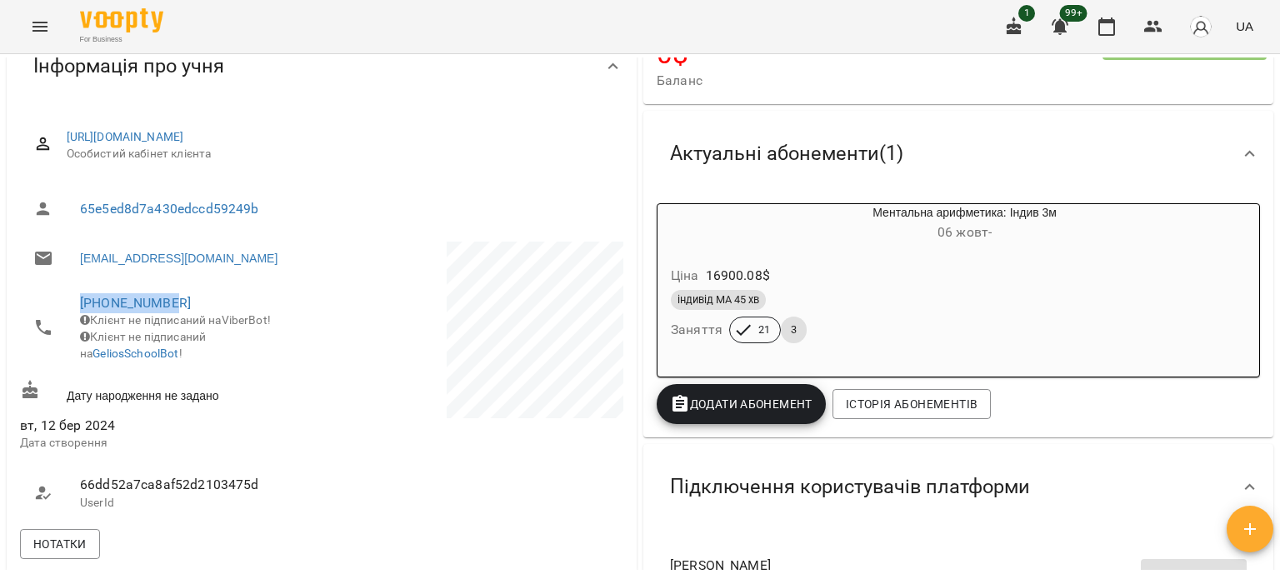
drag, startPoint x: 173, startPoint y: 299, endPoint x: 37, endPoint y: 292, distance: 136.8
click at [37, 292] on li "+41786439237 Клієнт не підписаний на ViberBot! Клієнт не підписаний на GeliosSc…" at bounding box center [169, 328] width 298 height 92
copy link "+41786439237"
click at [337, 371] on p at bounding box center [474, 333] width 298 height 182
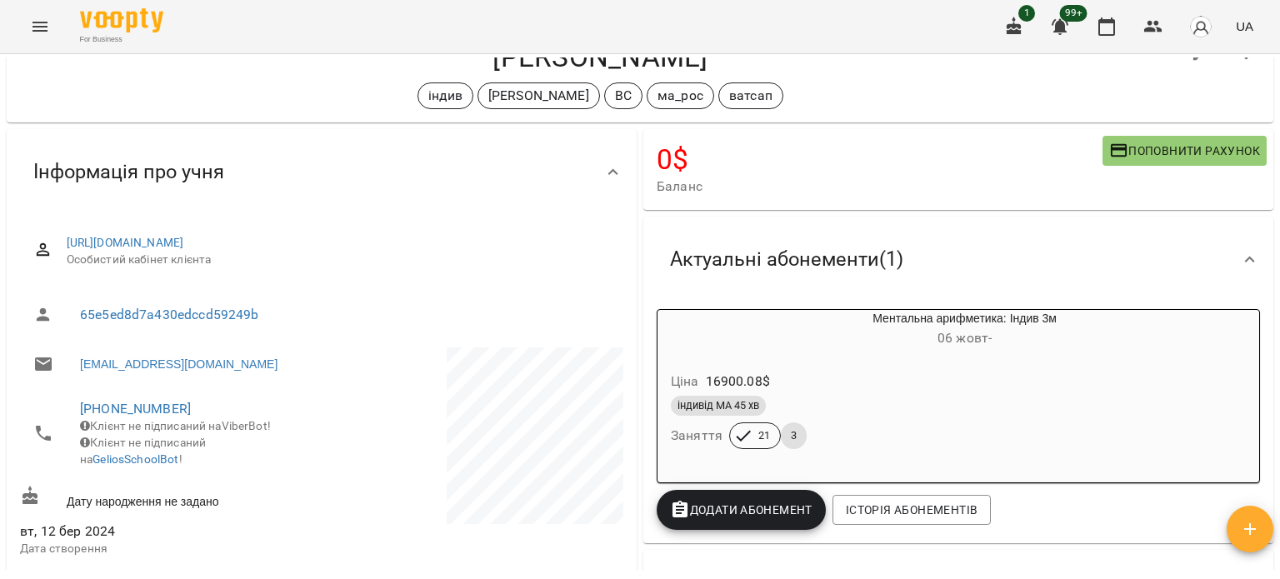
scroll to position [0, 0]
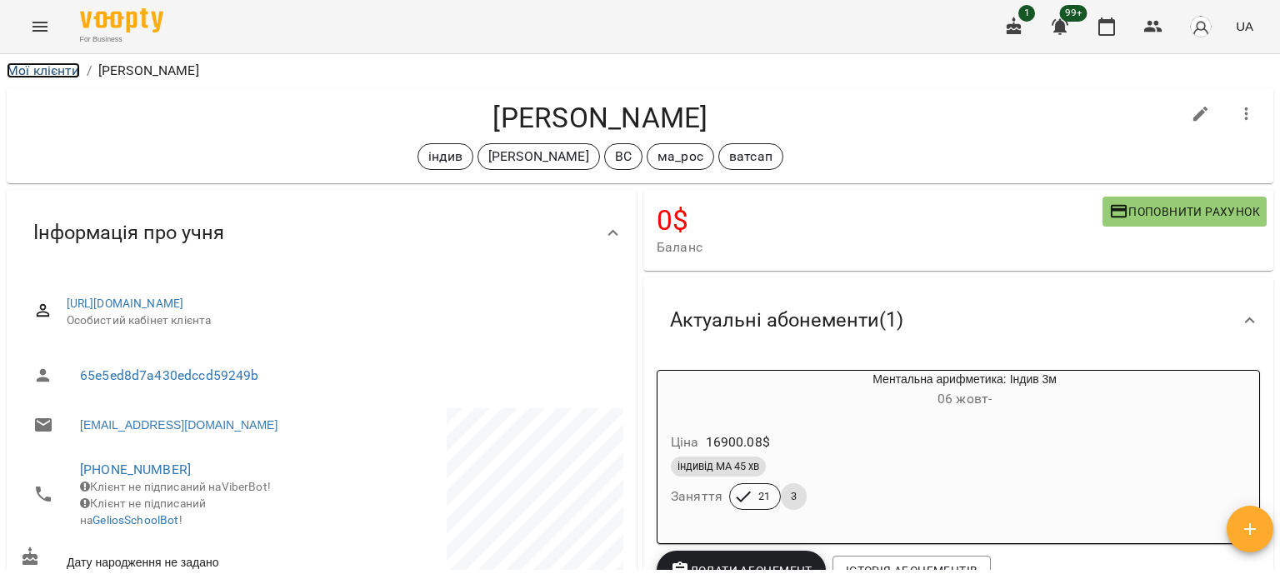
click at [67, 75] on link "Мої клієнти" at bounding box center [43, 70] width 73 height 16
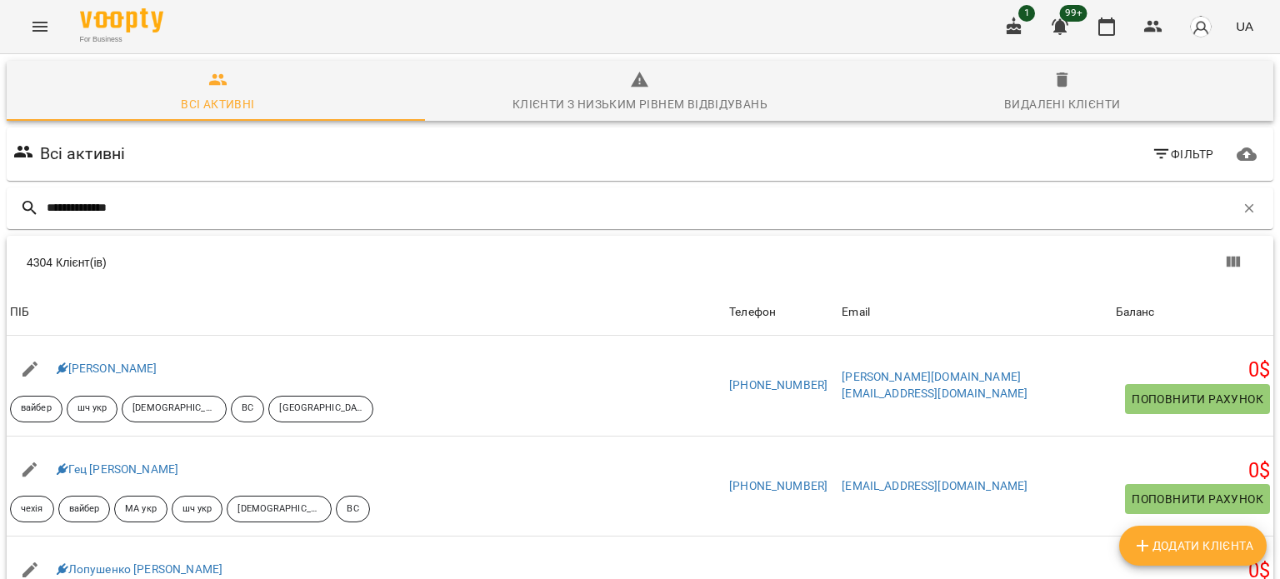
type input "**********"
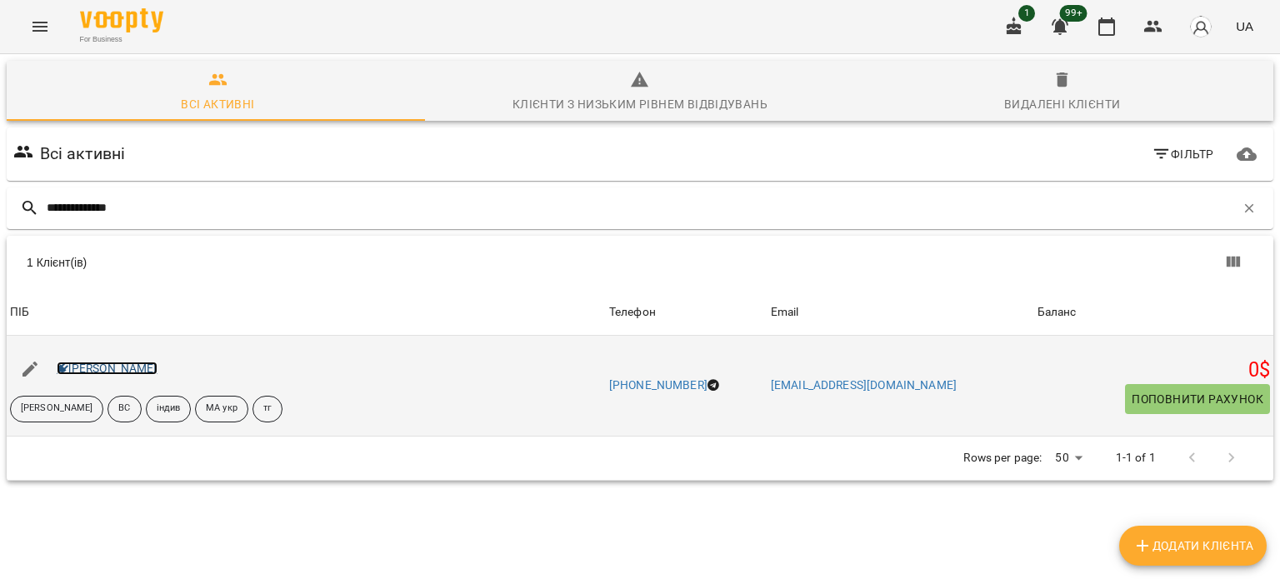
click at [103, 369] on link "[PERSON_NAME]" at bounding box center [107, 368] width 101 height 13
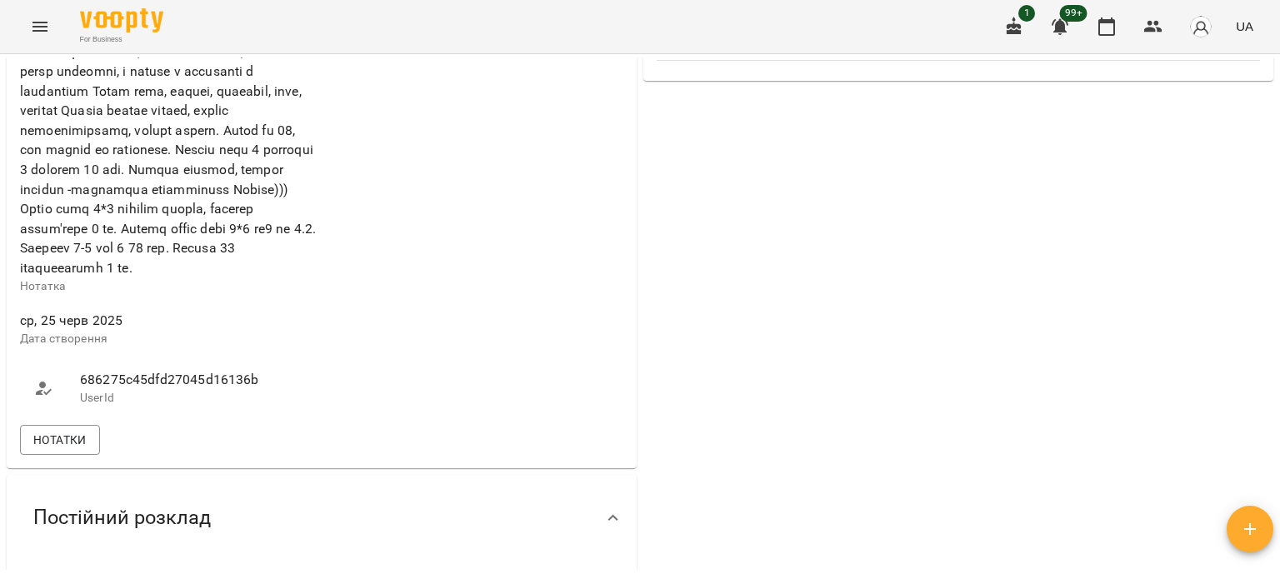
scroll to position [212, 0]
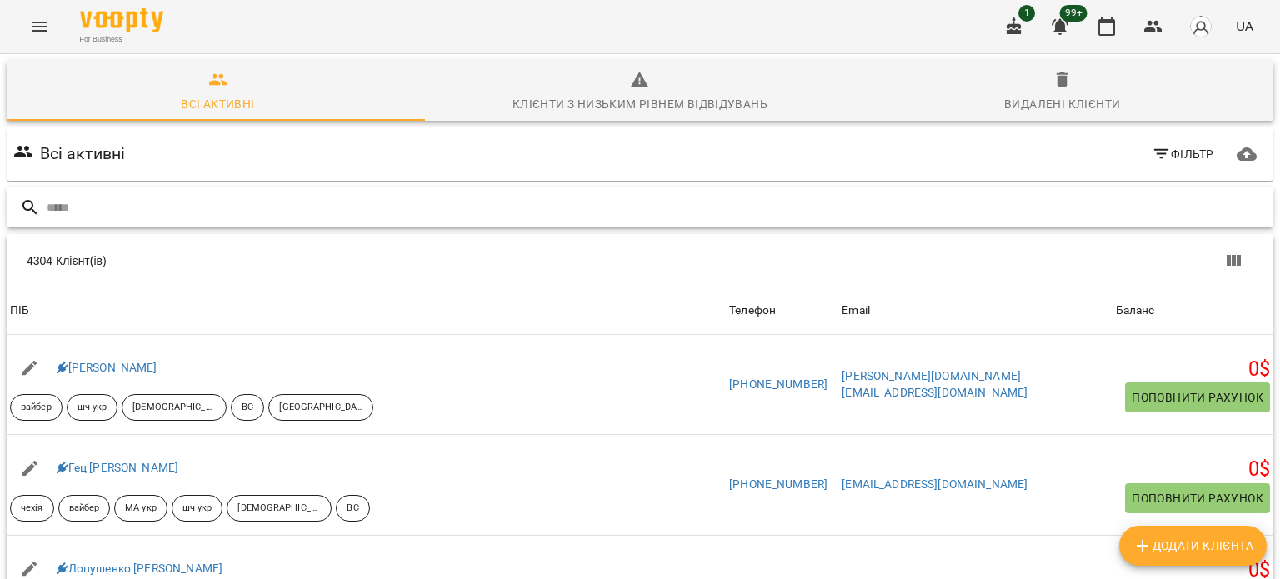
click at [122, 207] on input "text" at bounding box center [657, 207] width 1220 height 27
paste input "**********"
type input "**********"
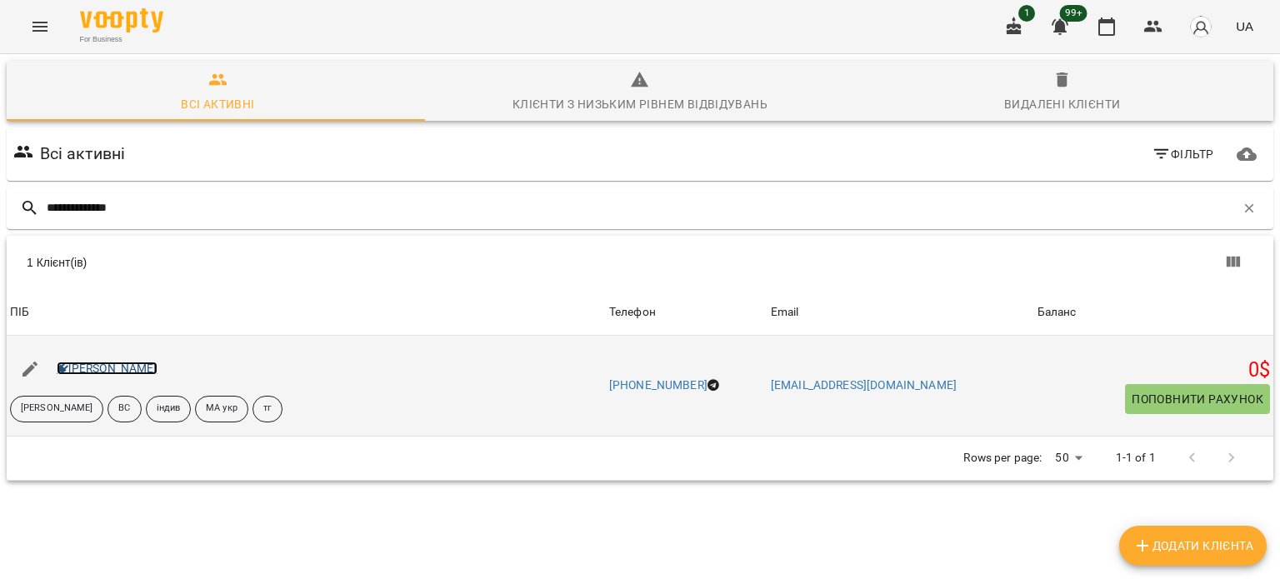
click at [115, 366] on link "[PERSON_NAME]" at bounding box center [107, 368] width 101 height 13
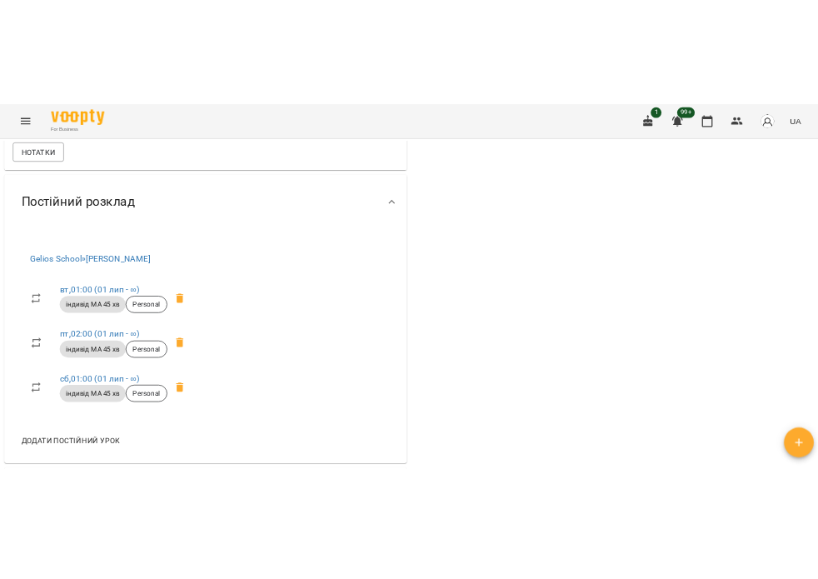
scroll to position [1083, 0]
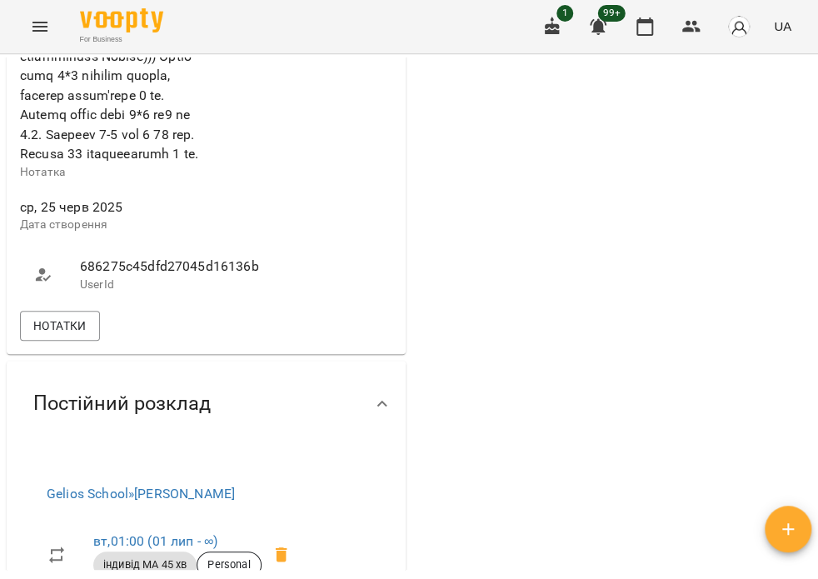
click at [500, 337] on div "0 $ Баланс Поповнити рахунок Актуальні абонементи ( 1 ) Ментальна арифметика: І…" at bounding box center [612, 8] width 406 height 1808
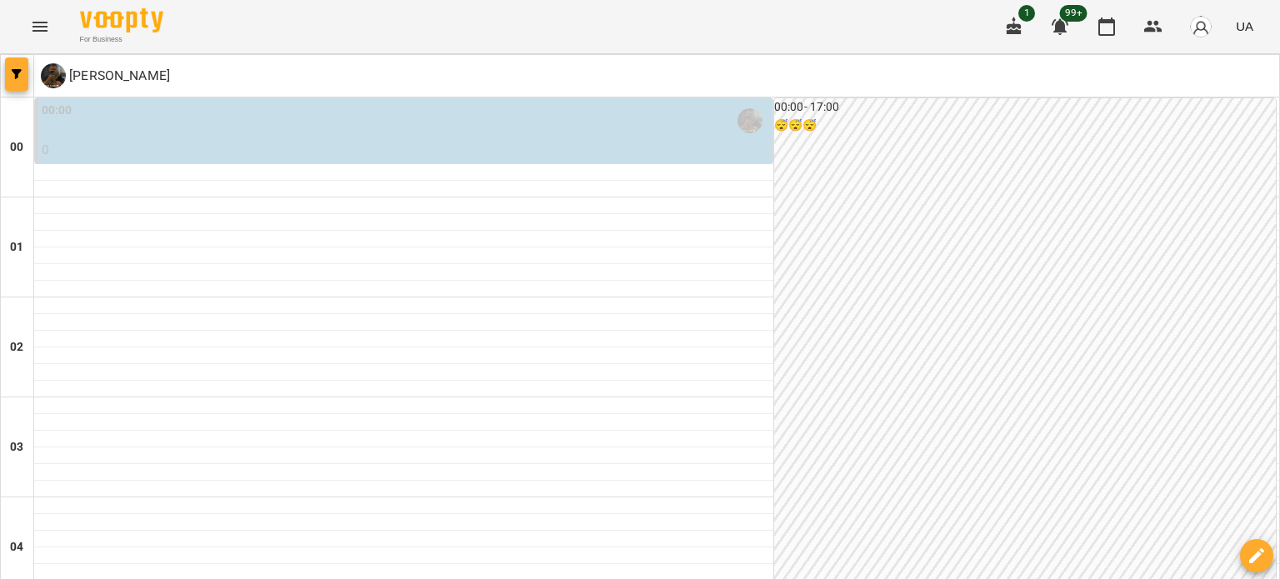
scroll to position [1778, 0]
click at [19, 71] on icon "button" at bounding box center [17, 74] width 10 height 10
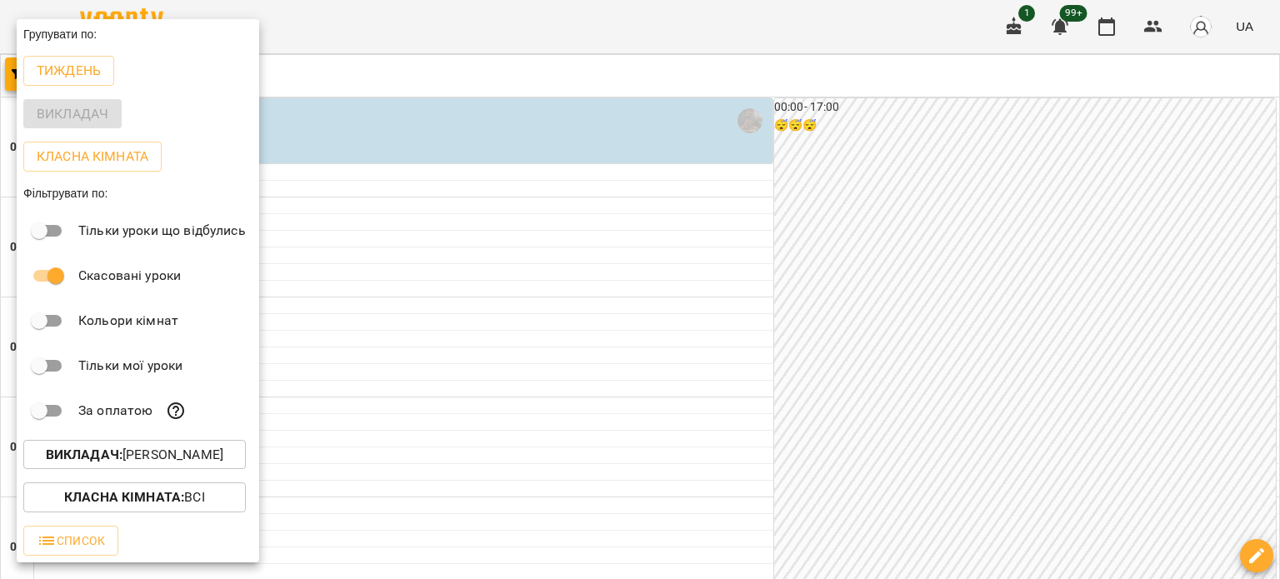
click at [210, 470] on button "Викладач : Сорока Ростислав" at bounding box center [134, 455] width 222 height 30
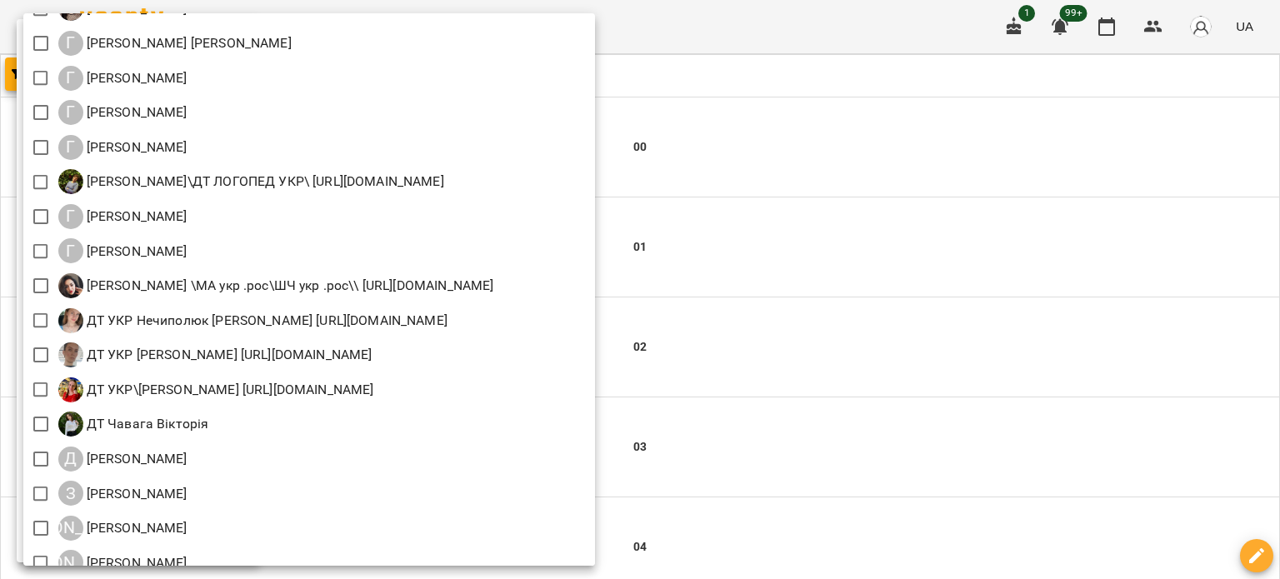
scroll to position [708, 0]
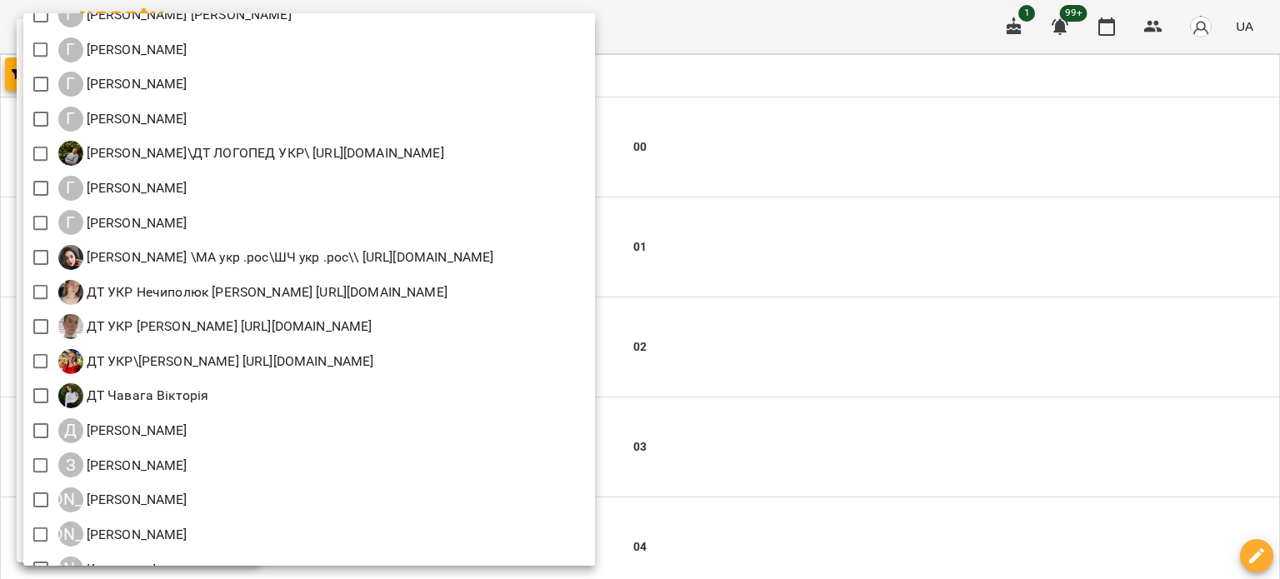
click at [918, 149] on div at bounding box center [640, 289] width 1280 height 579
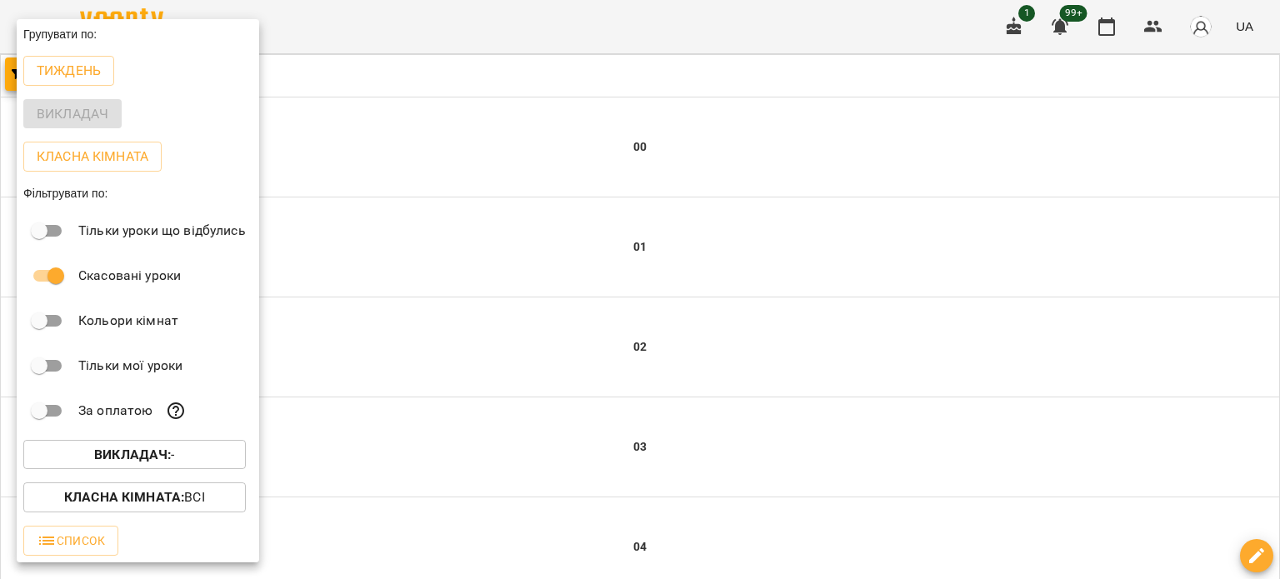
click at [151, 457] on b "Викладач :" at bounding box center [132, 455] width 77 height 16
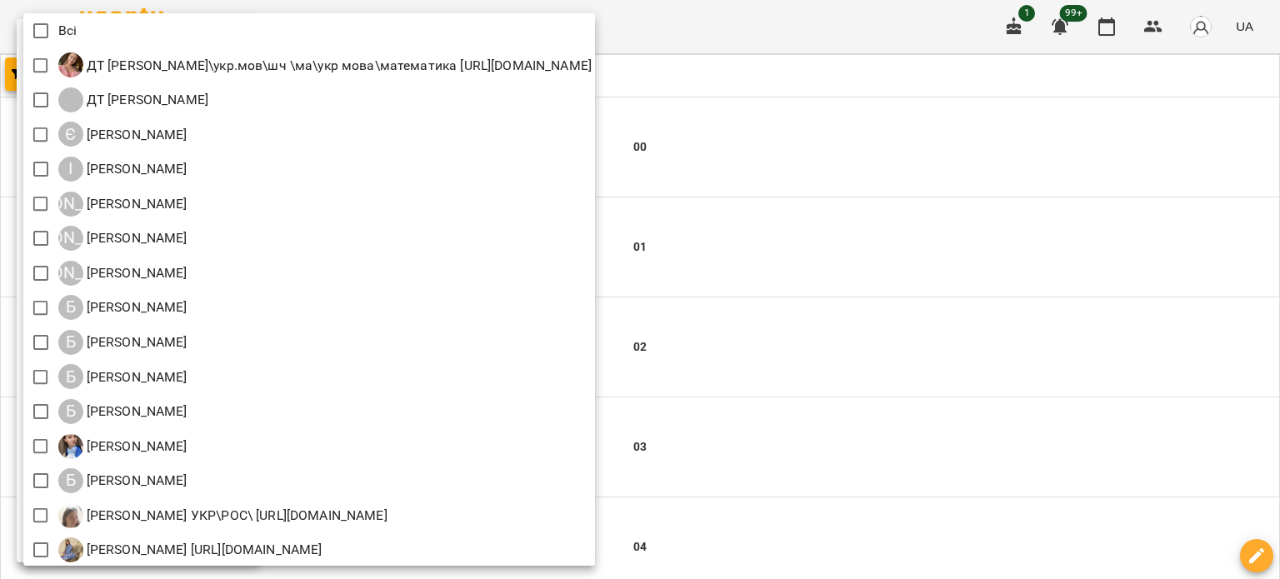
scroll to position [0, 0]
click at [976, 156] on div at bounding box center [640, 289] width 1280 height 579
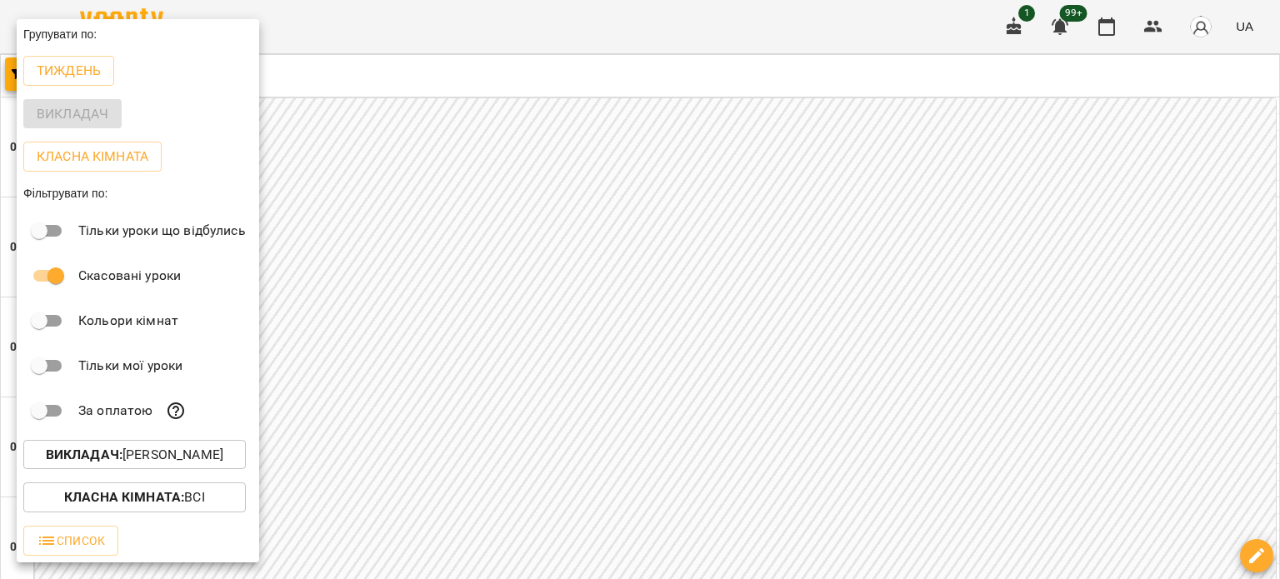
click at [665, 539] on div at bounding box center [640, 289] width 1280 height 579
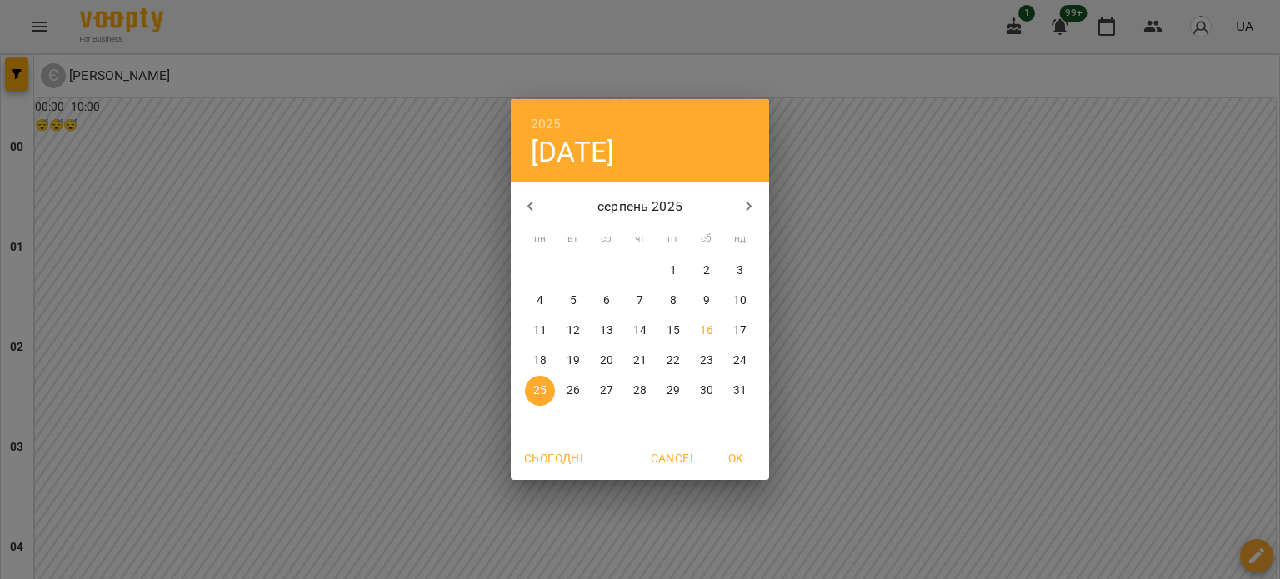
click at [568, 327] on p "12" at bounding box center [572, 330] width 13 height 17
type input "**********"
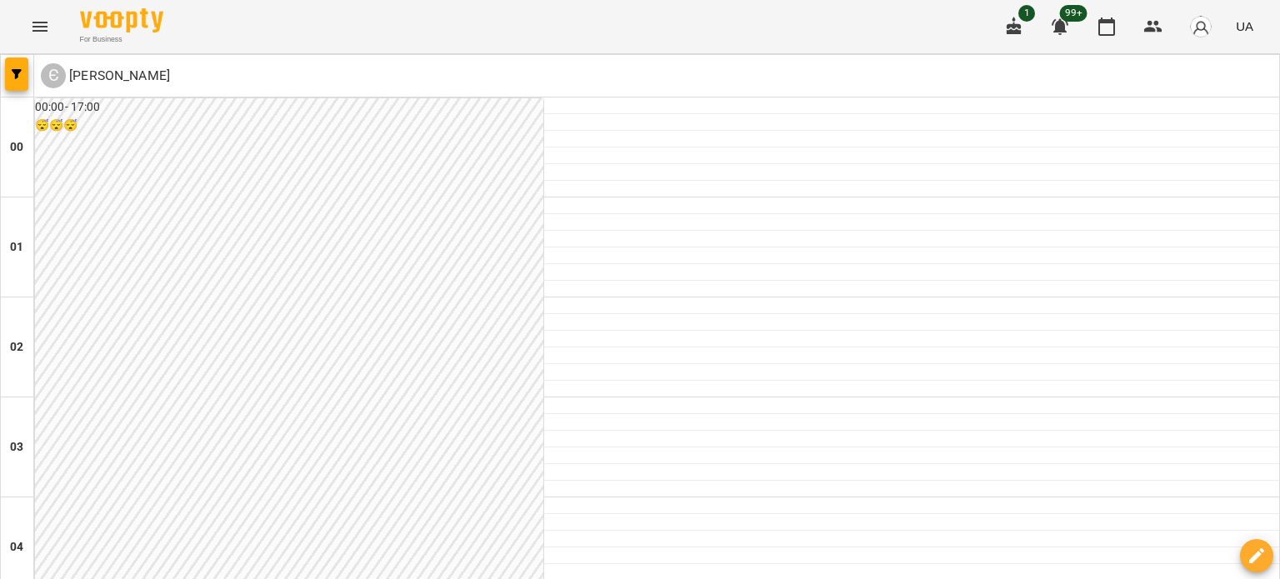
scroll to position [1583, 0]
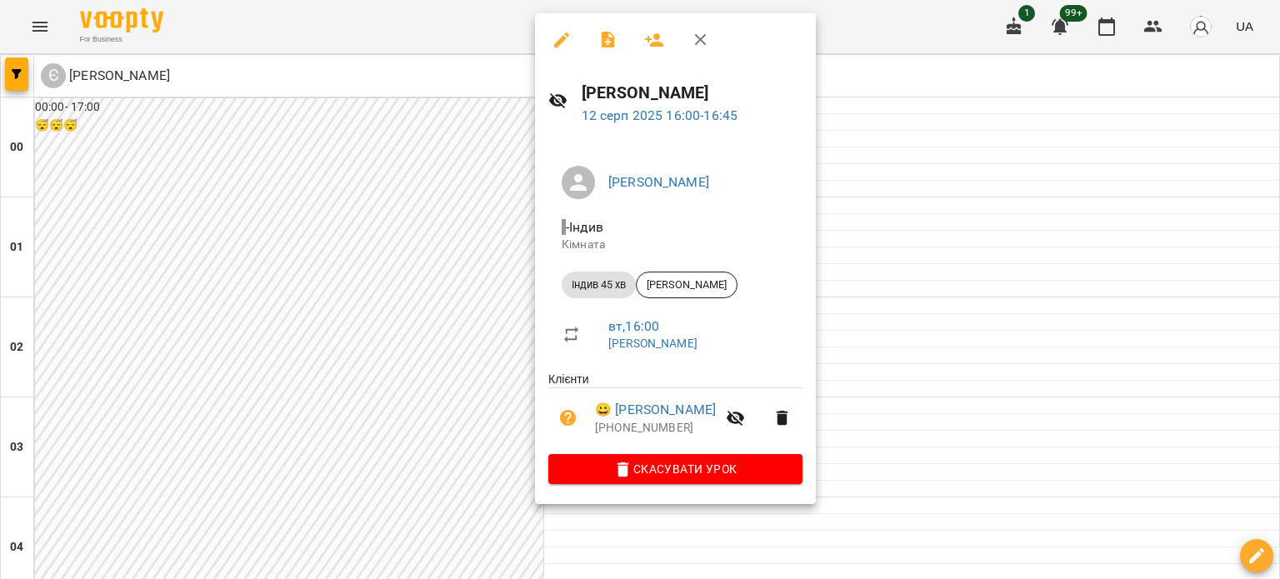
click at [566, 43] on icon "button" at bounding box center [561, 40] width 20 height 20
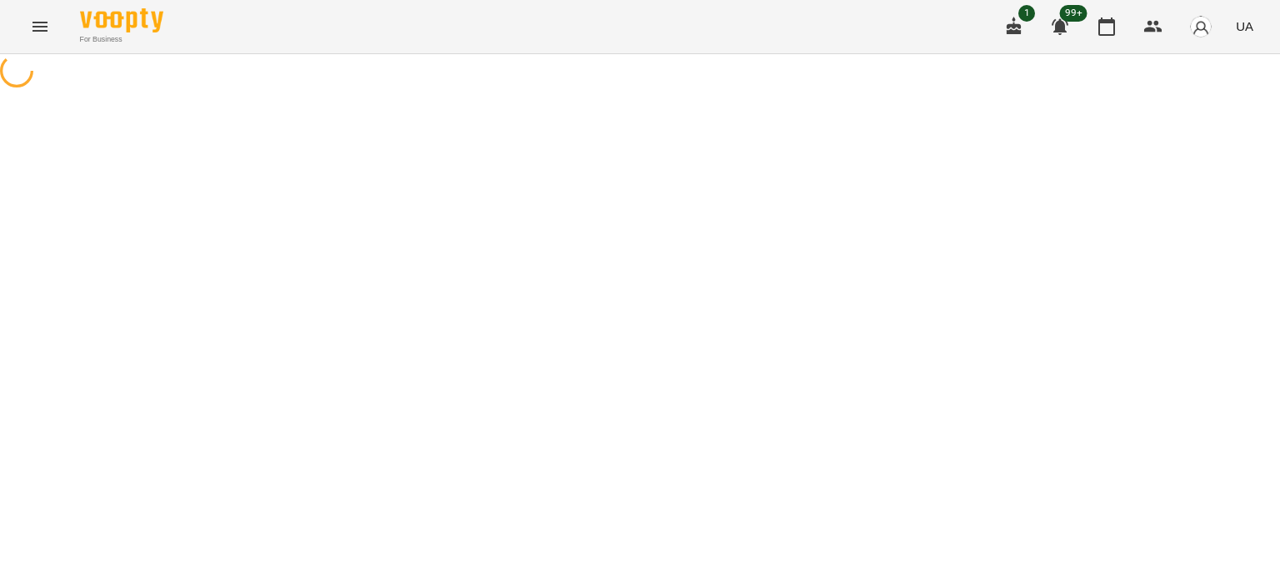
select select "**********"
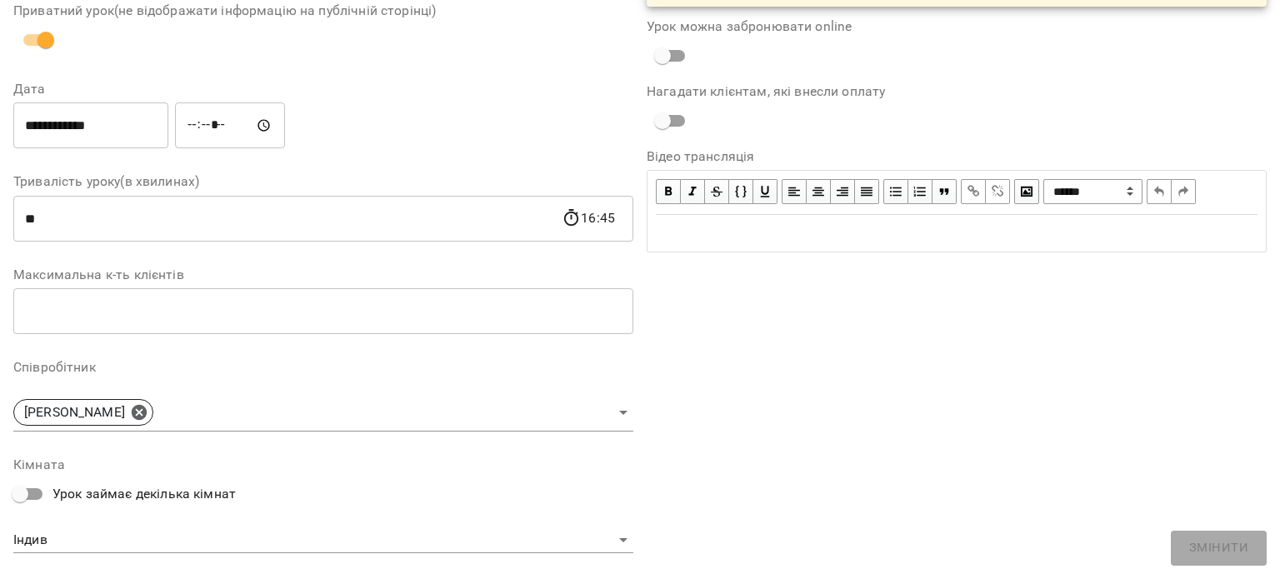
scroll to position [167, 0]
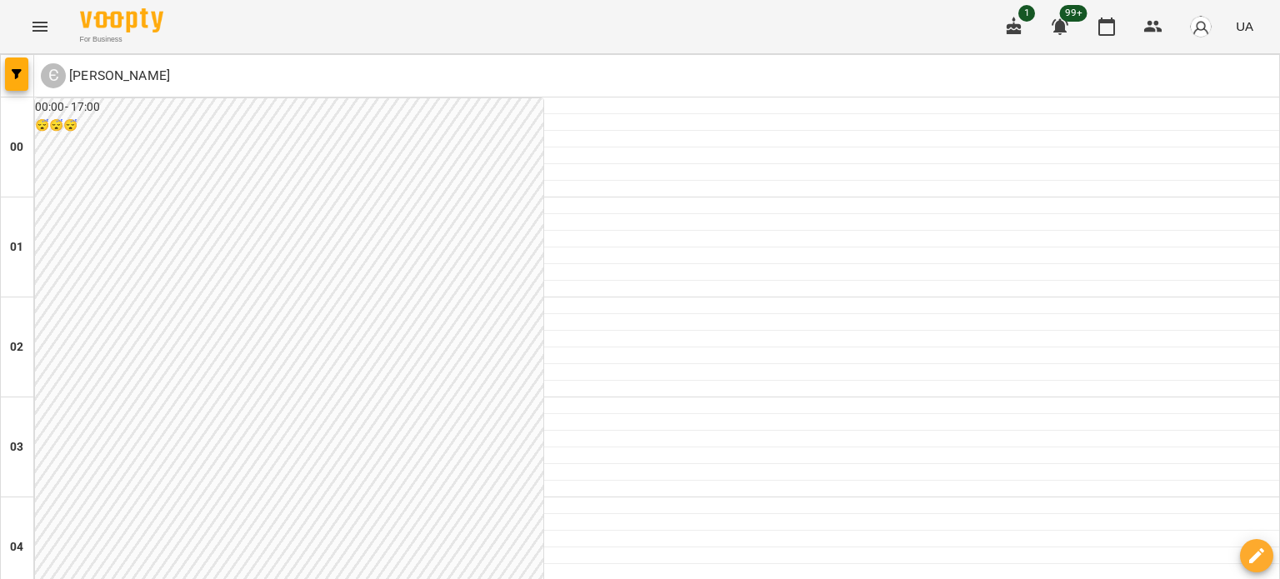
scroll to position [1583, 0]
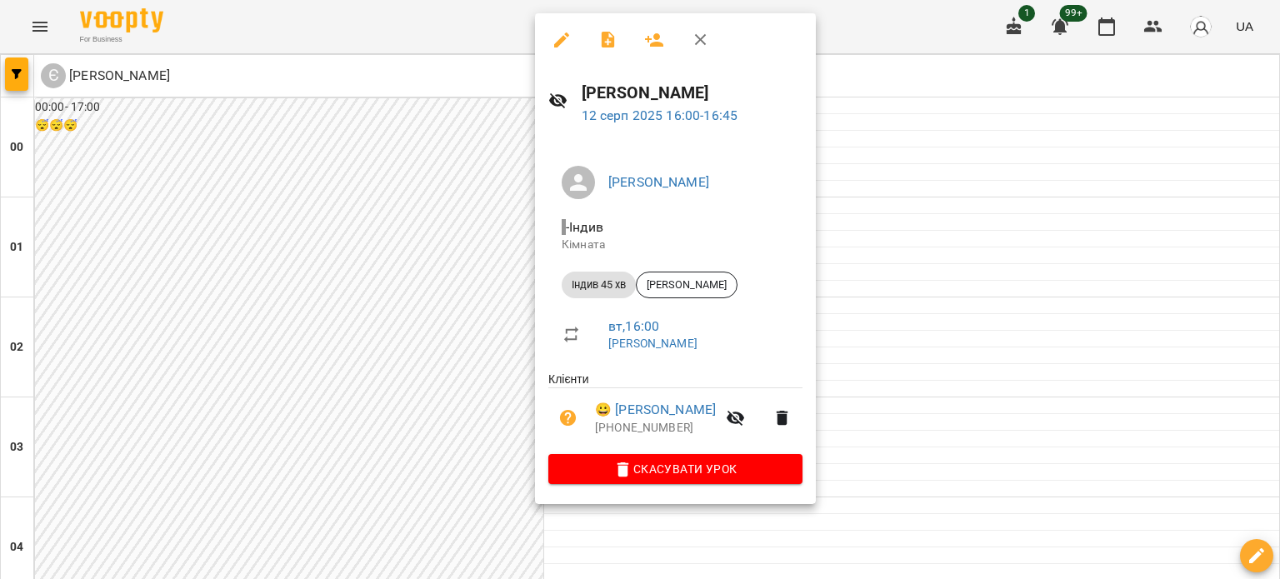
click at [561, 39] on icon "button" at bounding box center [561, 39] width 15 height 15
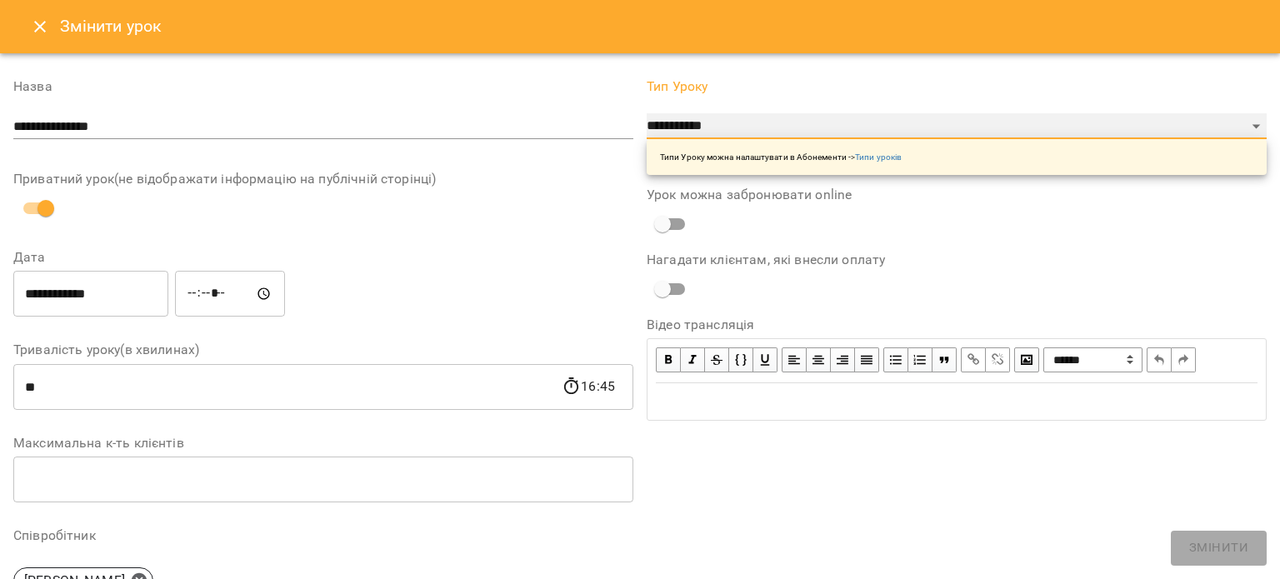
click at [681, 130] on select "**********" at bounding box center [956, 126] width 620 height 27
select select "**********"
click at [646, 113] on select "**********" at bounding box center [956, 126] width 620 height 27
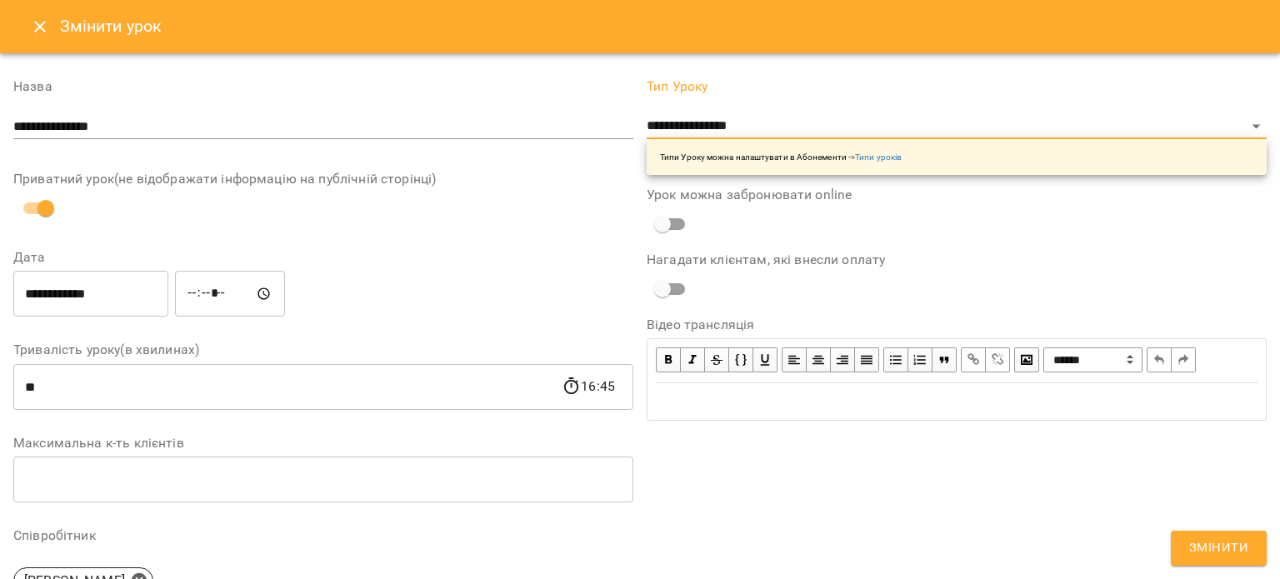
click at [1230, 541] on span "Змінити" at bounding box center [1218, 548] width 59 height 22
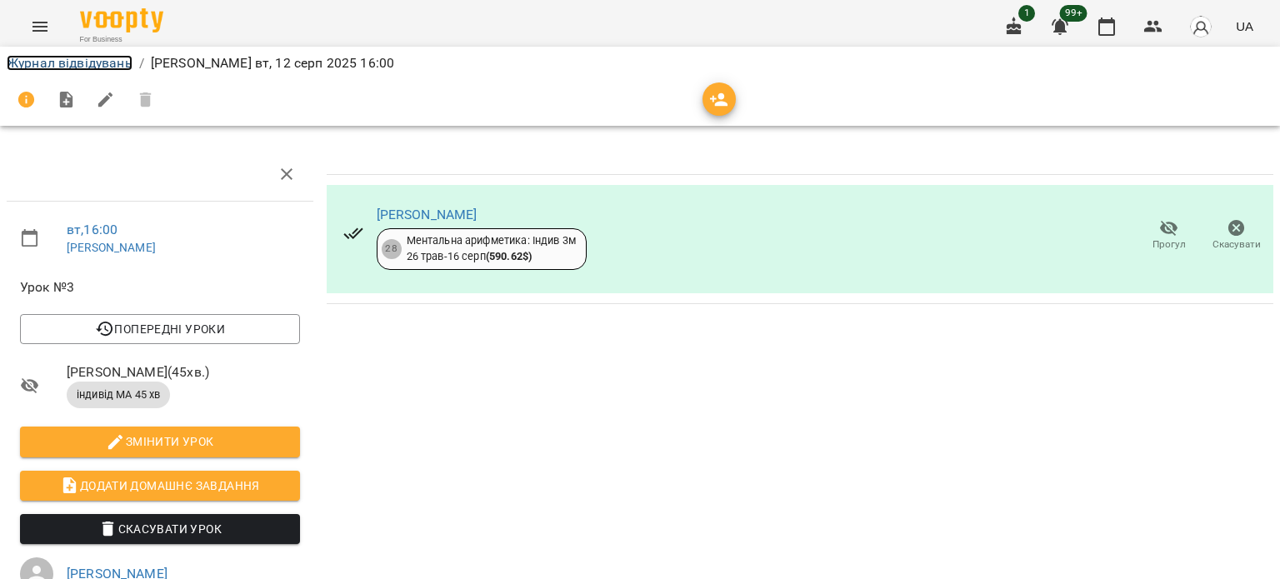
click at [58, 67] on link "Журнал відвідувань" at bounding box center [70, 63] width 126 height 16
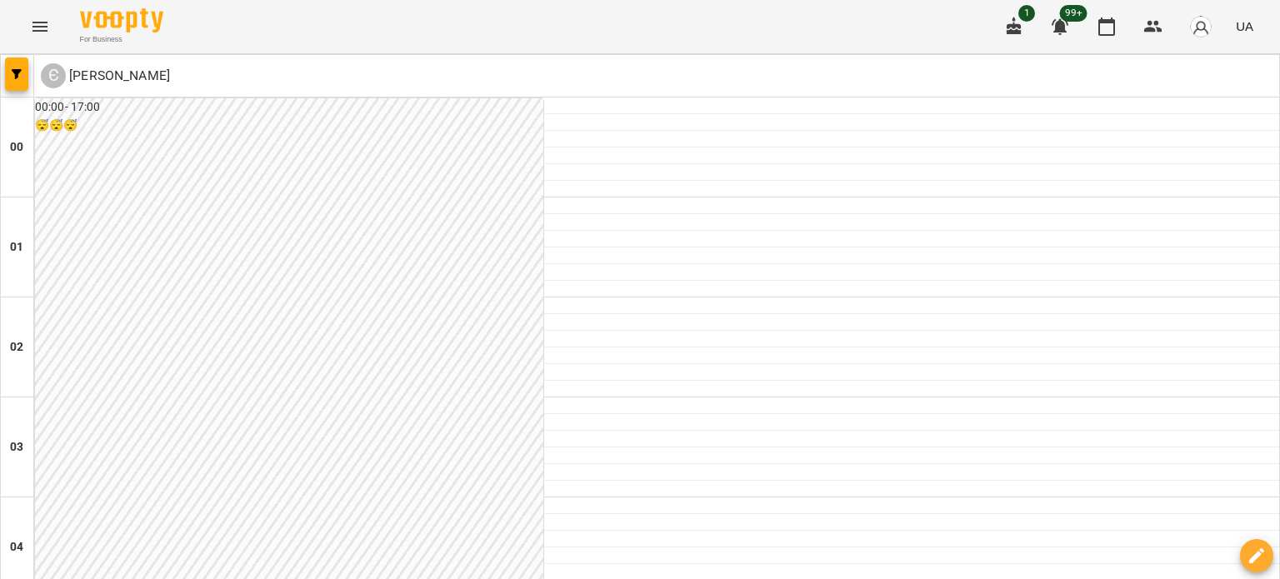
scroll to position [1500, 0]
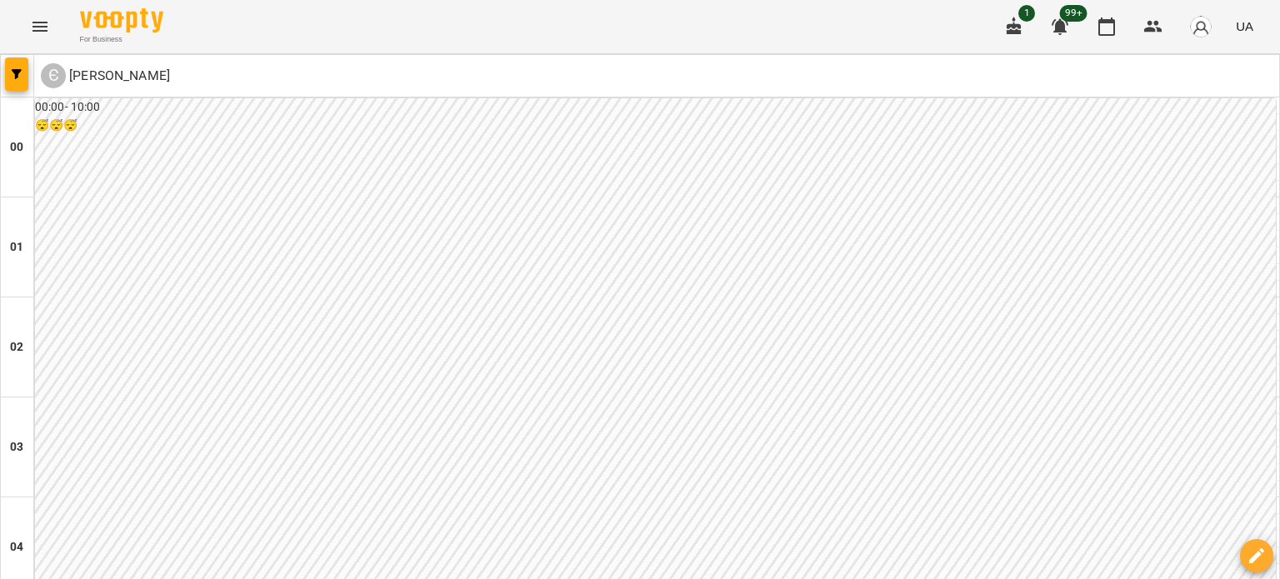
scroll to position [1999, 0]
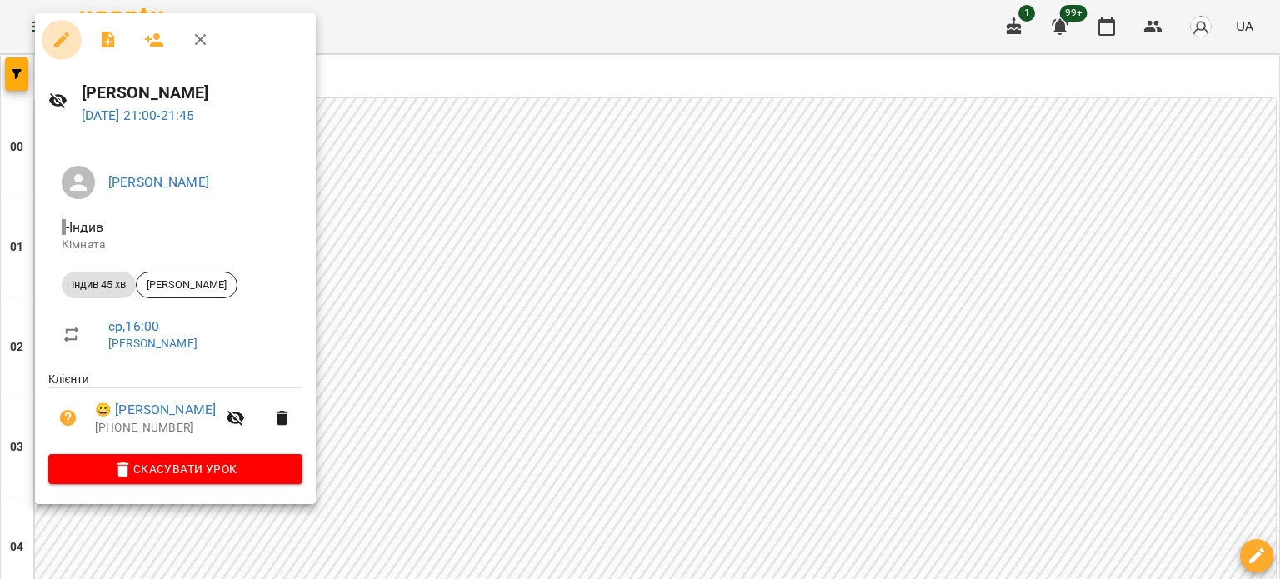
click at [60, 49] on button "button" at bounding box center [62, 40] width 40 height 40
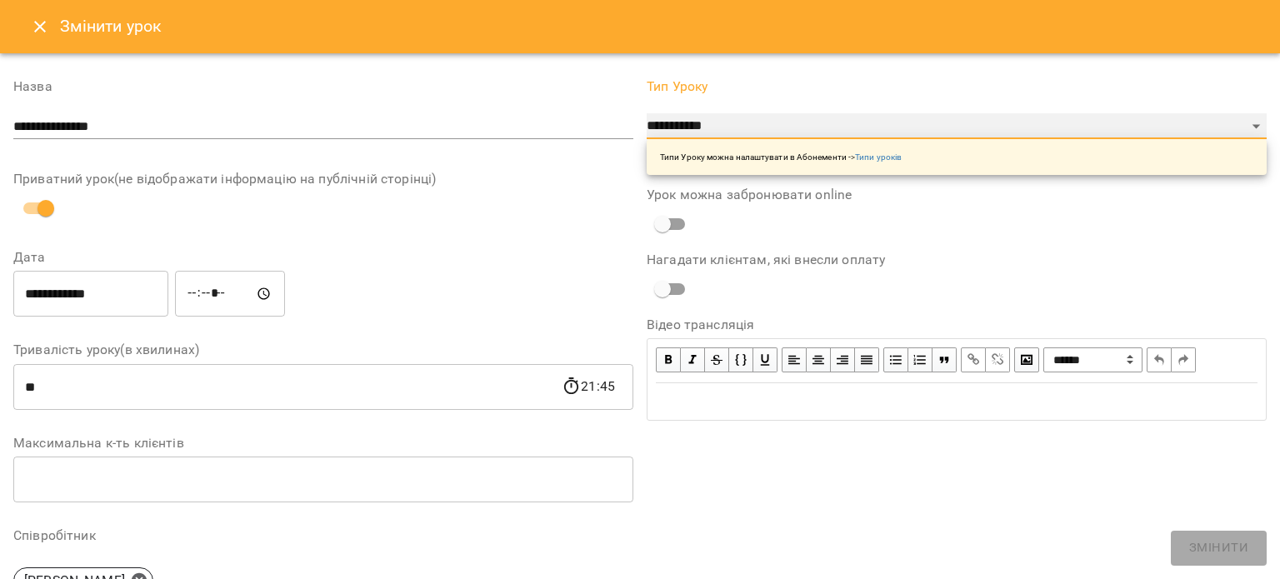
click at [666, 119] on select "**********" at bounding box center [956, 126] width 620 height 27
select select "**********"
click at [646, 113] on select "**********" at bounding box center [956, 126] width 620 height 27
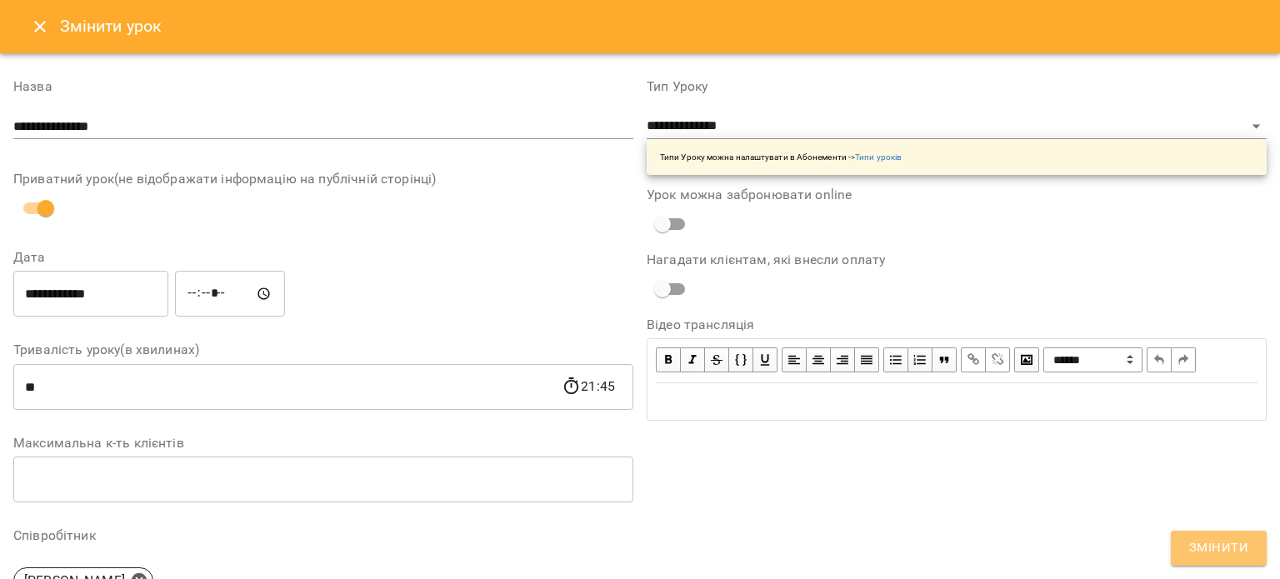
click at [1190, 541] on button "Змінити" at bounding box center [1218, 548] width 96 height 35
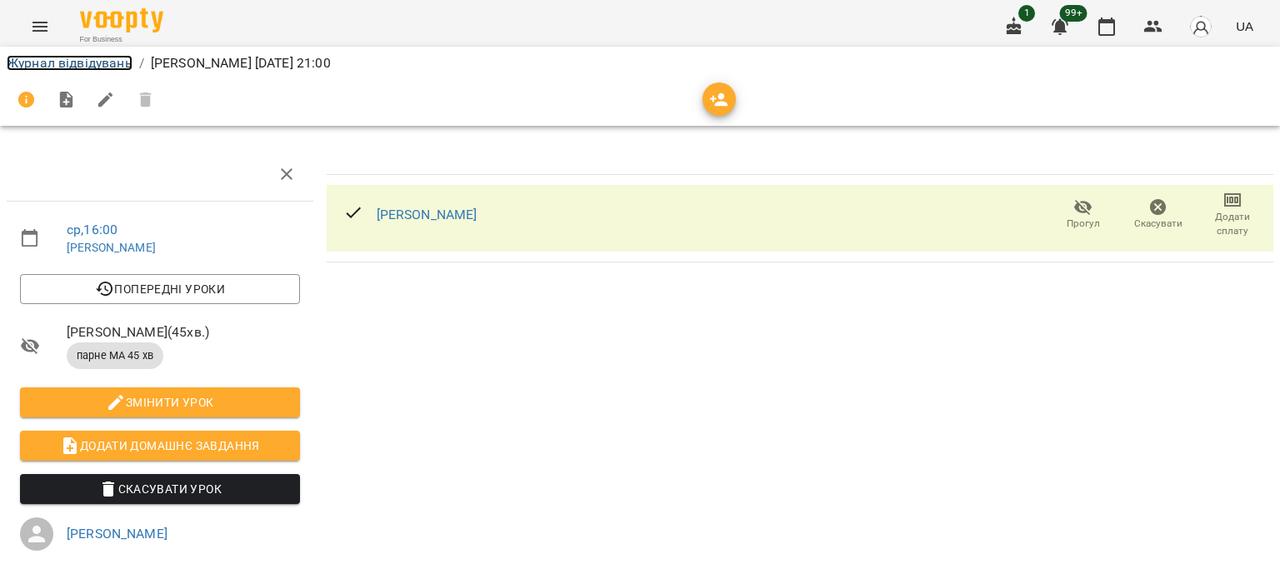
drag, startPoint x: 32, startPoint y: 68, endPoint x: 217, endPoint y: 111, distance: 188.9
click at [32, 68] on link "Журнал відвідувань" at bounding box center [70, 63] width 126 height 16
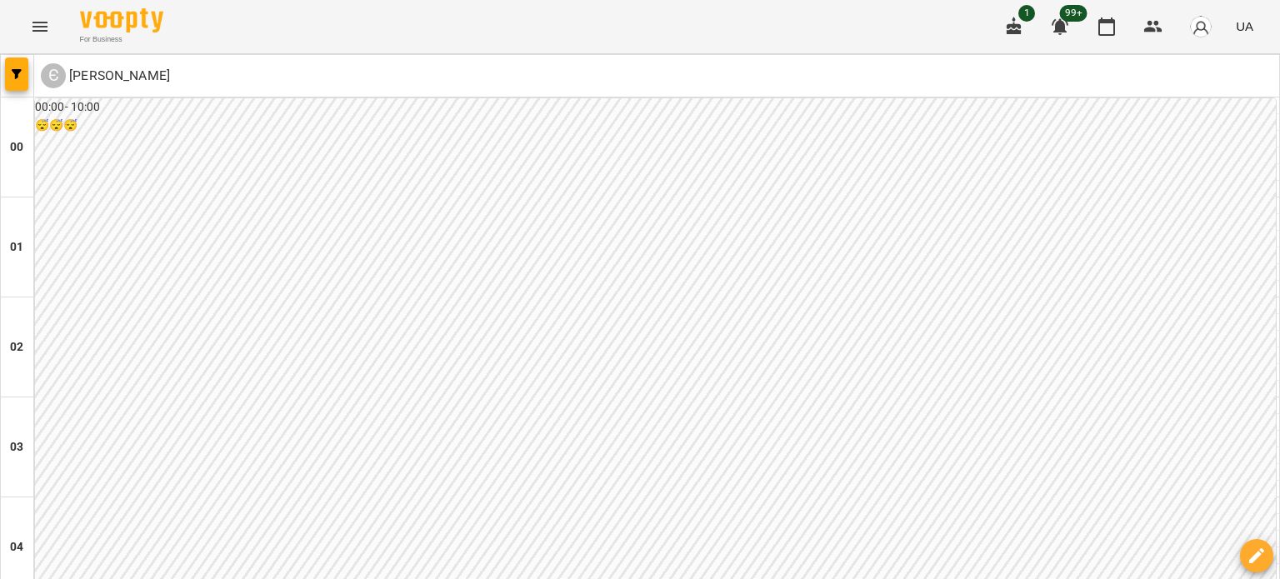
scroll to position [1333, 0]
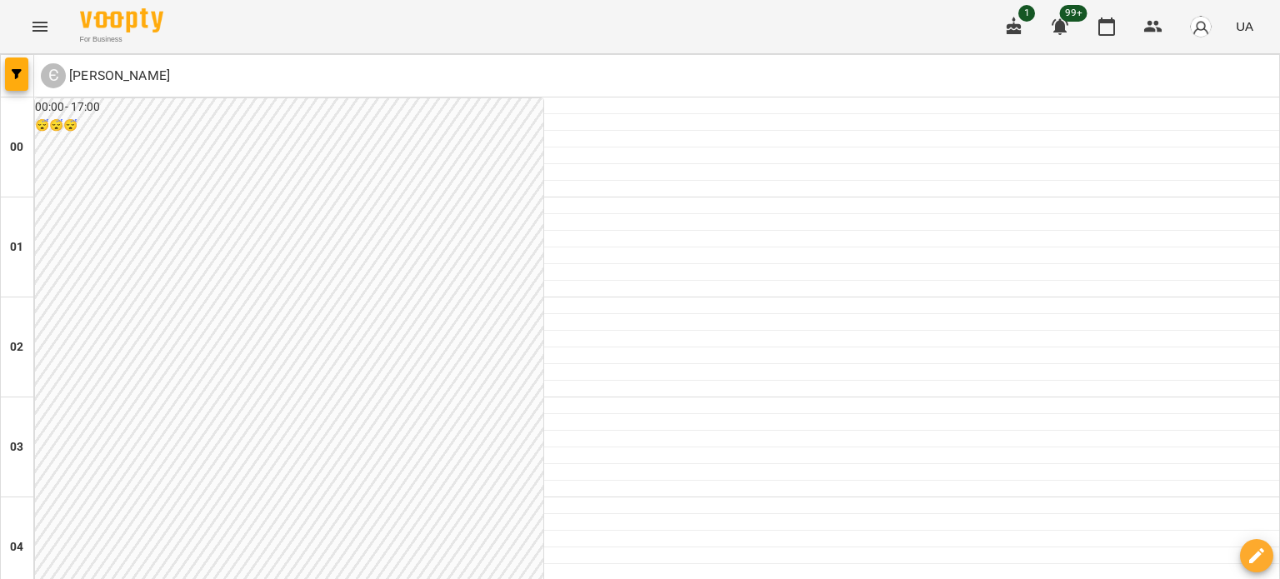
scroll to position [1583, 0]
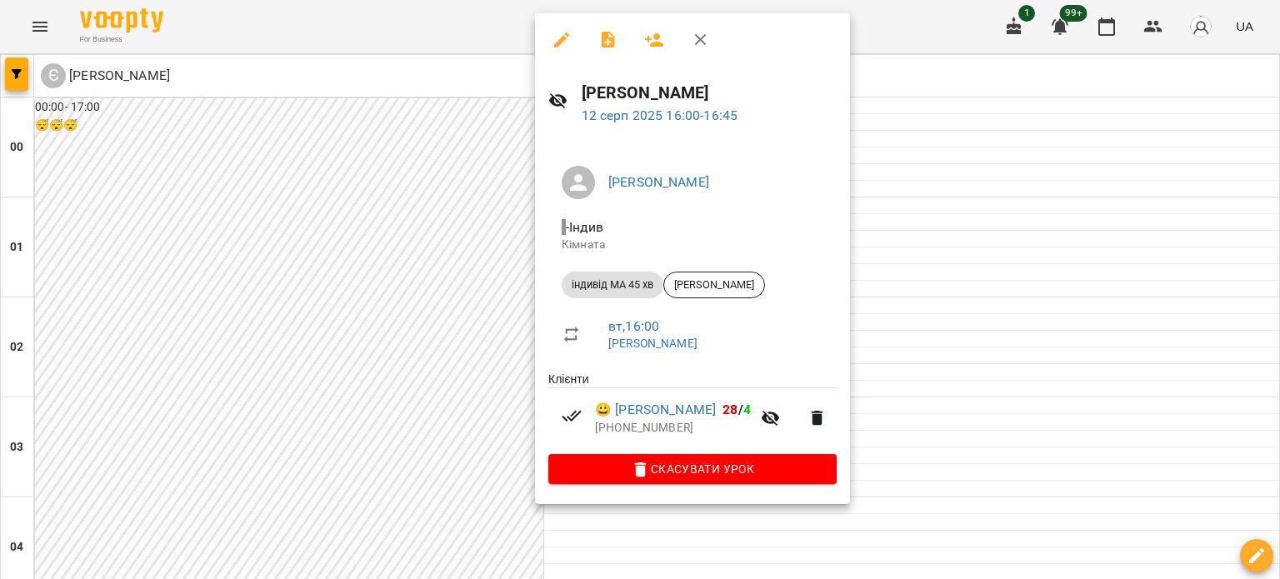
click at [1125, 153] on div at bounding box center [640, 289] width 1280 height 579
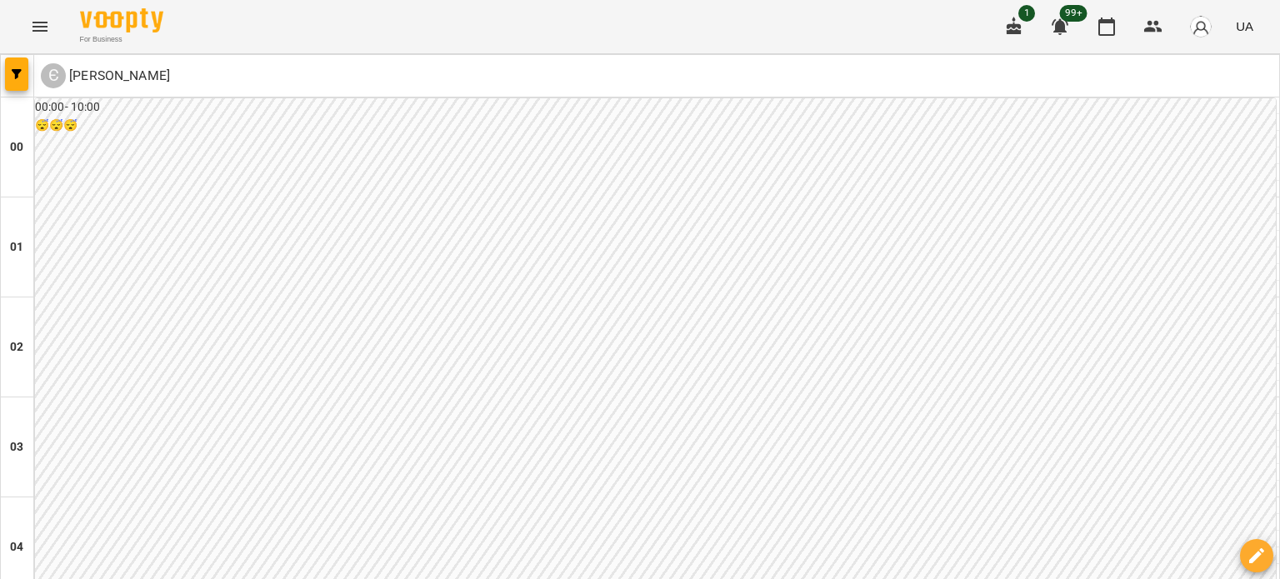
scroll to position [1166, 0]
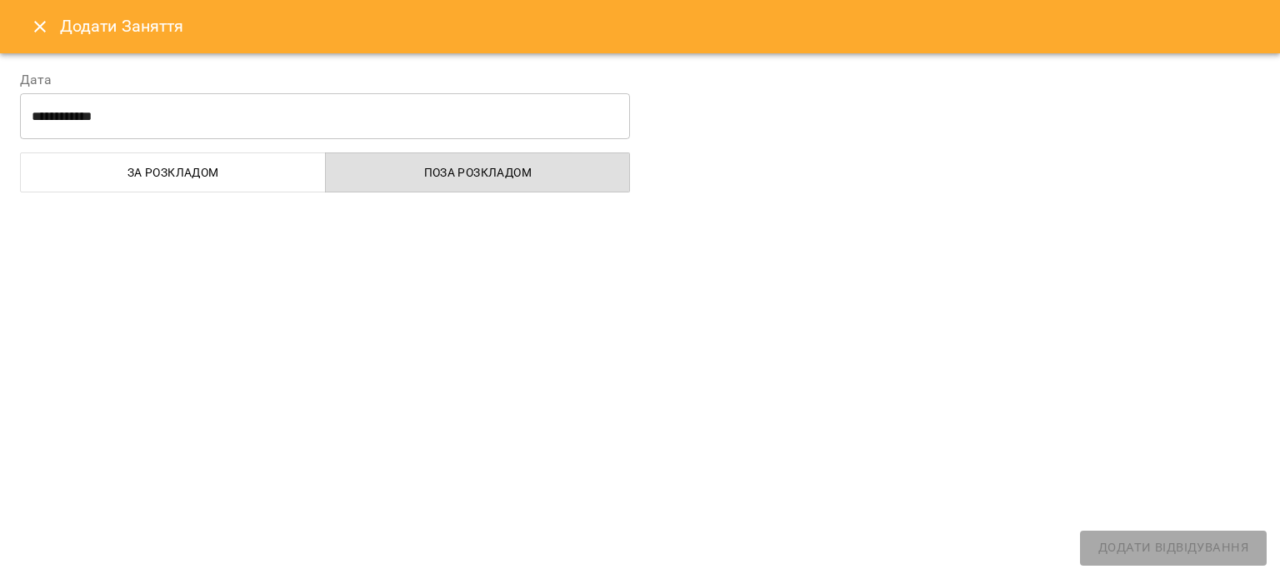
select select
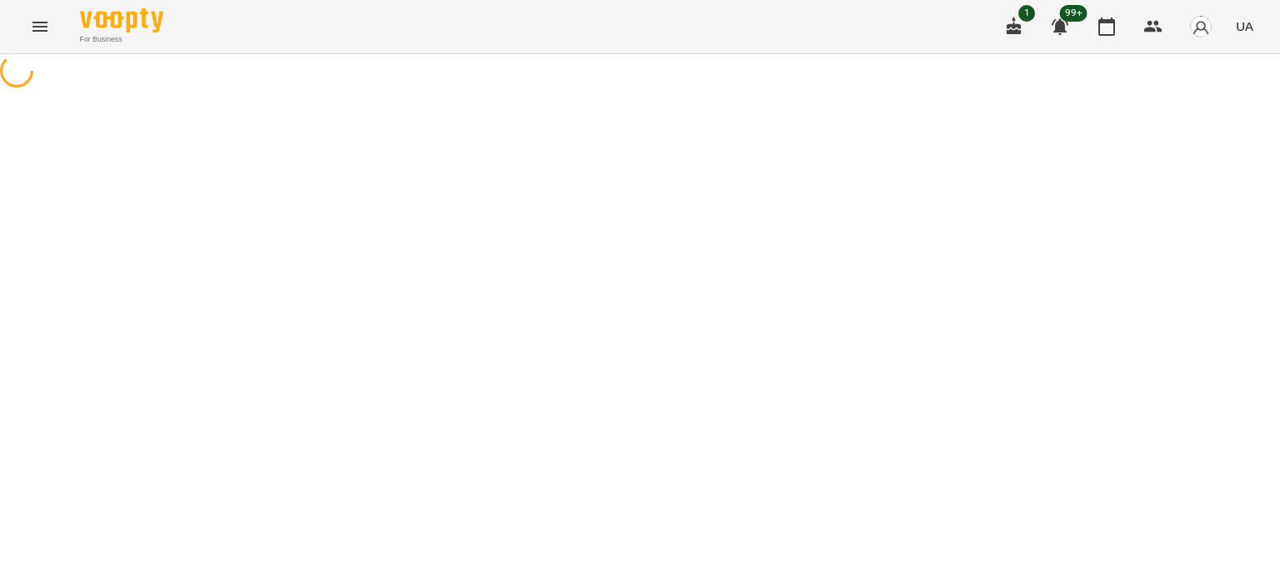
select select "**********"
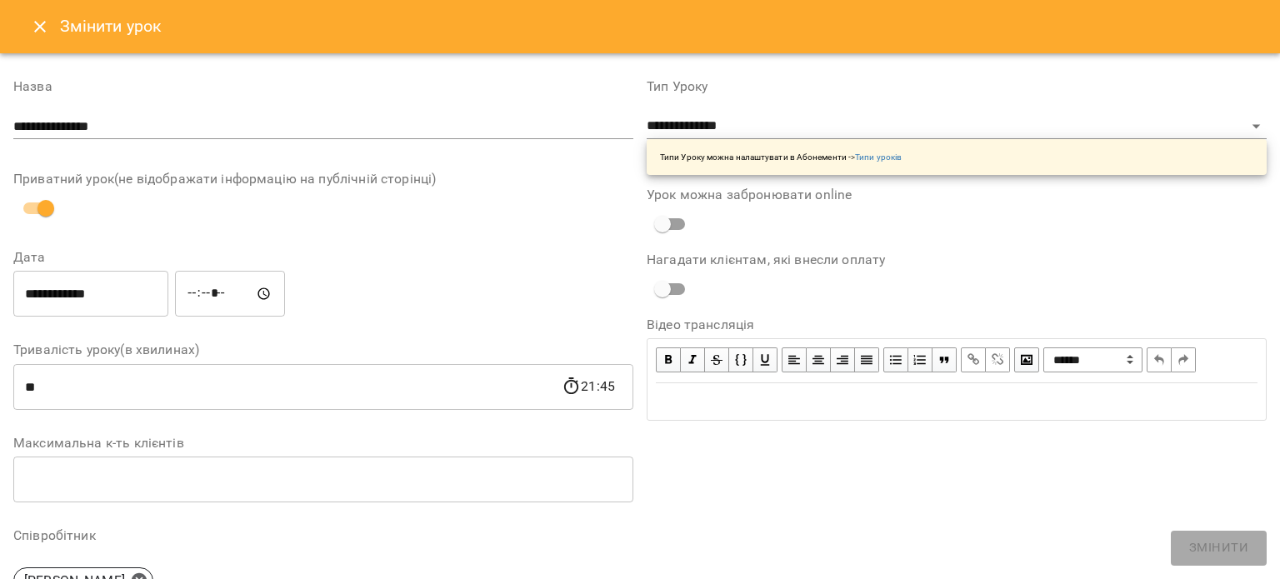
click at [42, 25] on icon "Close" at bounding box center [40, 27] width 20 height 20
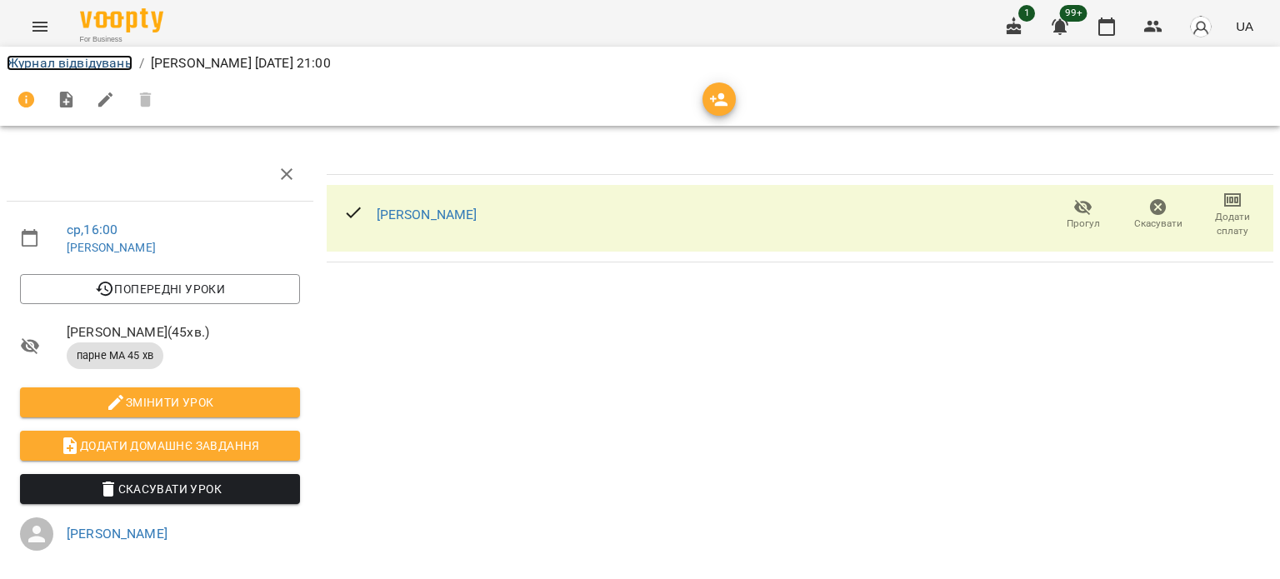
click at [67, 62] on link "Журнал відвідувань" at bounding box center [70, 63] width 126 height 16
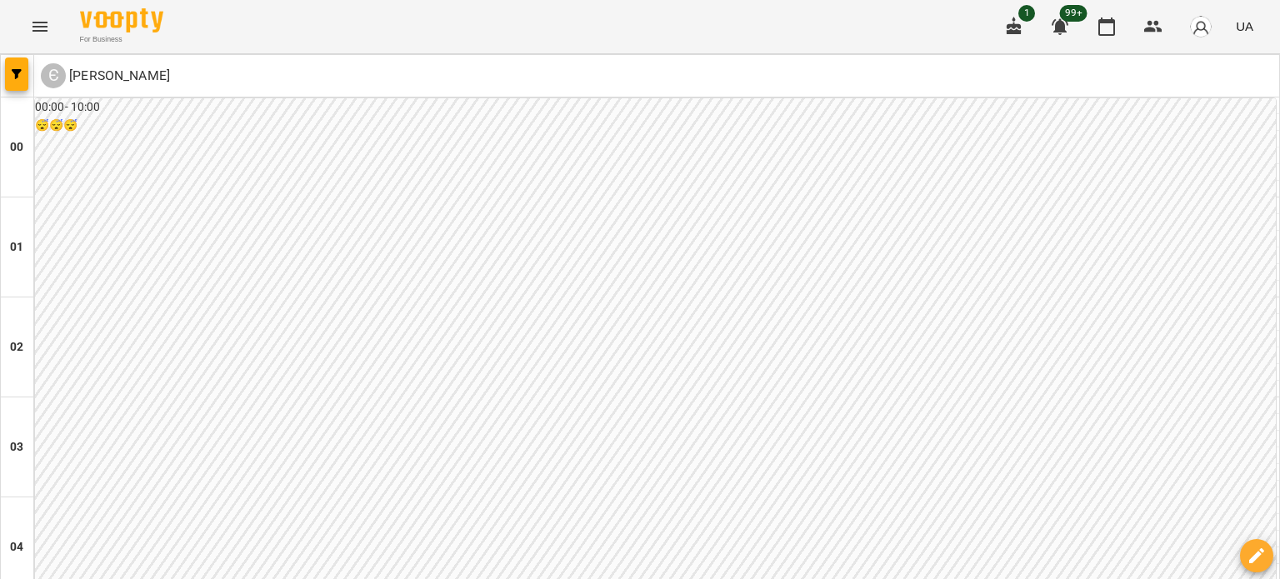
drag, startPoint x: 181, startPoint y: 490, endPoint x: 221, endPoint y: 496, distance: 40.4
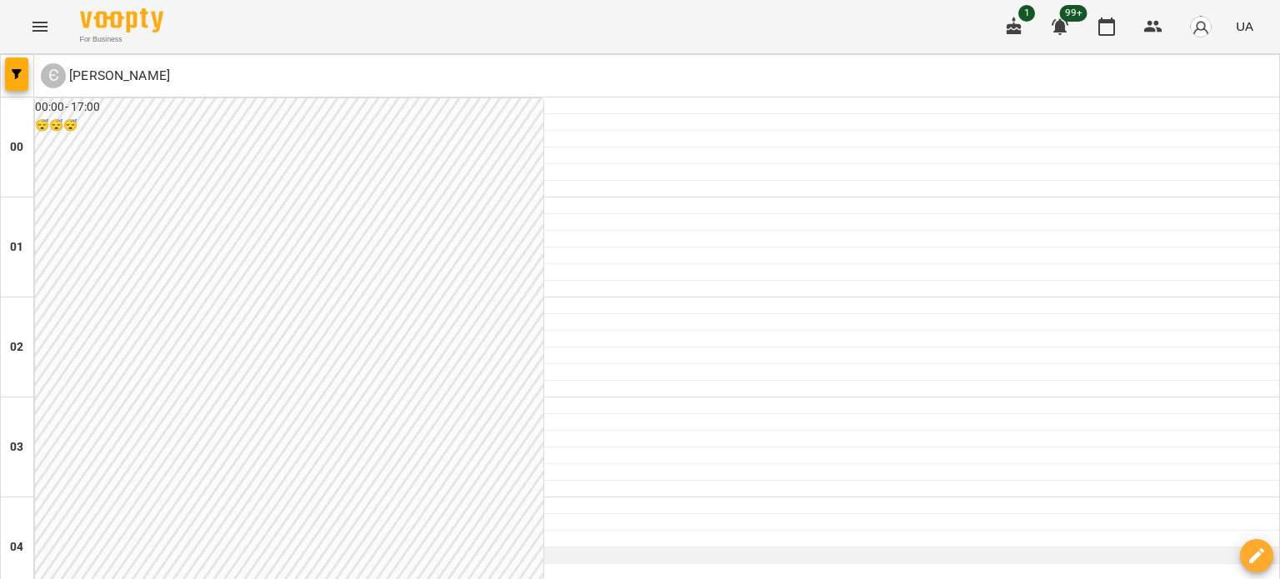
scroll to position [1583, 0]
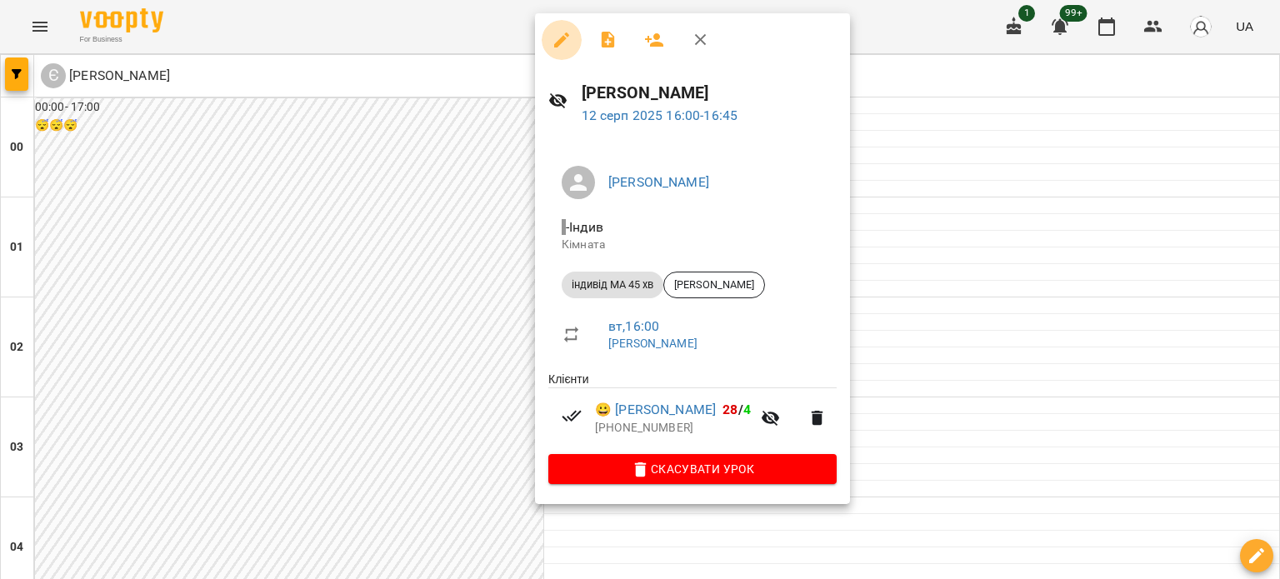
click at [556, 39] on icon "button" at bounding box center [561, 40] width 20 height 20
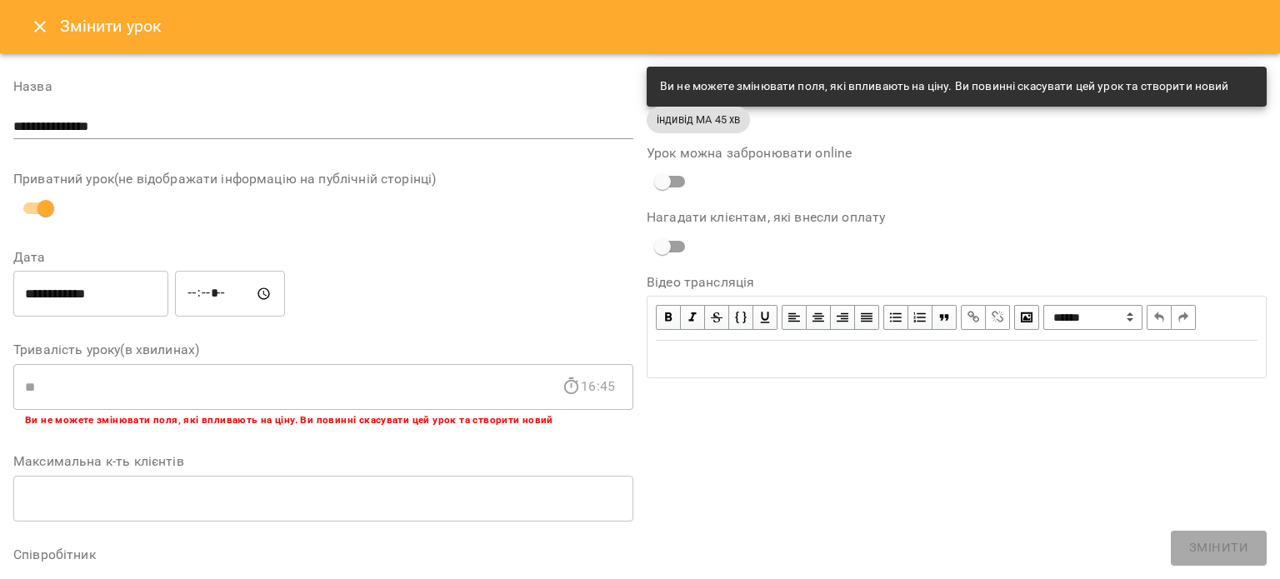
click at [42, 32] on icon "Close" at bounding box center [40, 27] width 20 height 20
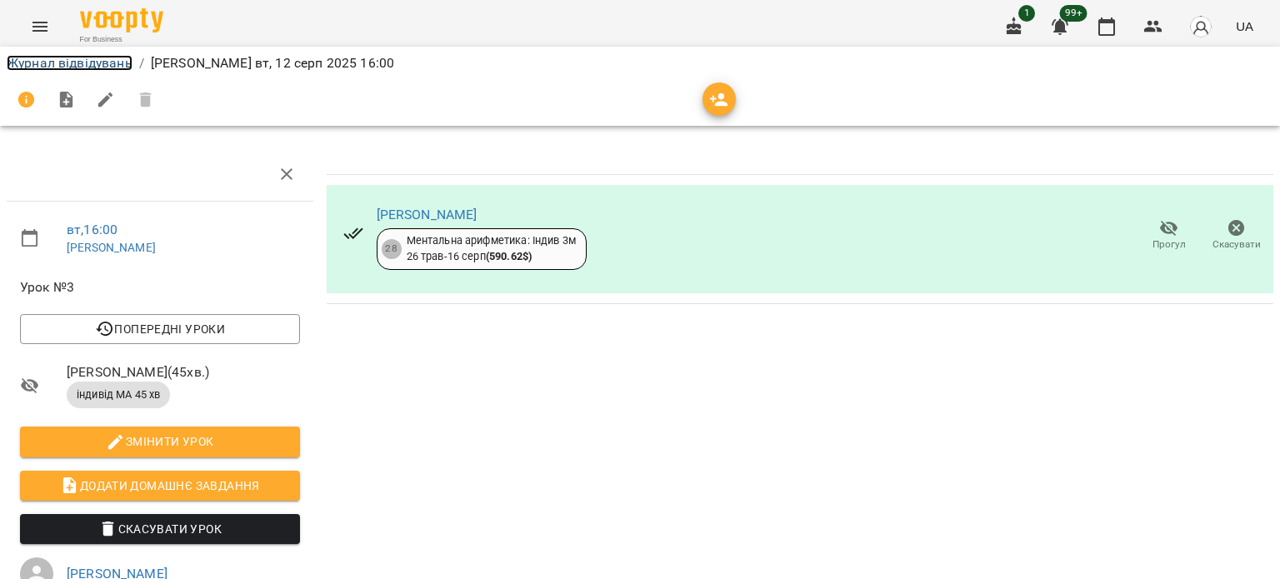
click at [74, 59] on link "Журнал відвідувань" at bounding box center [70, 63] width 126 height 16
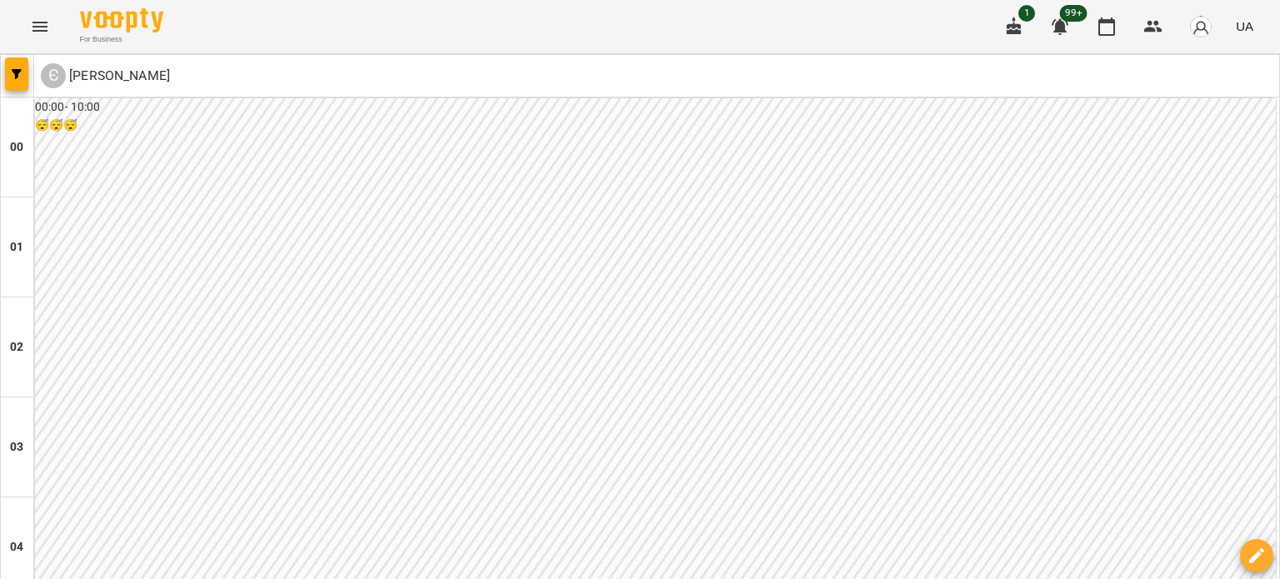
scroll to position [2028, 0]
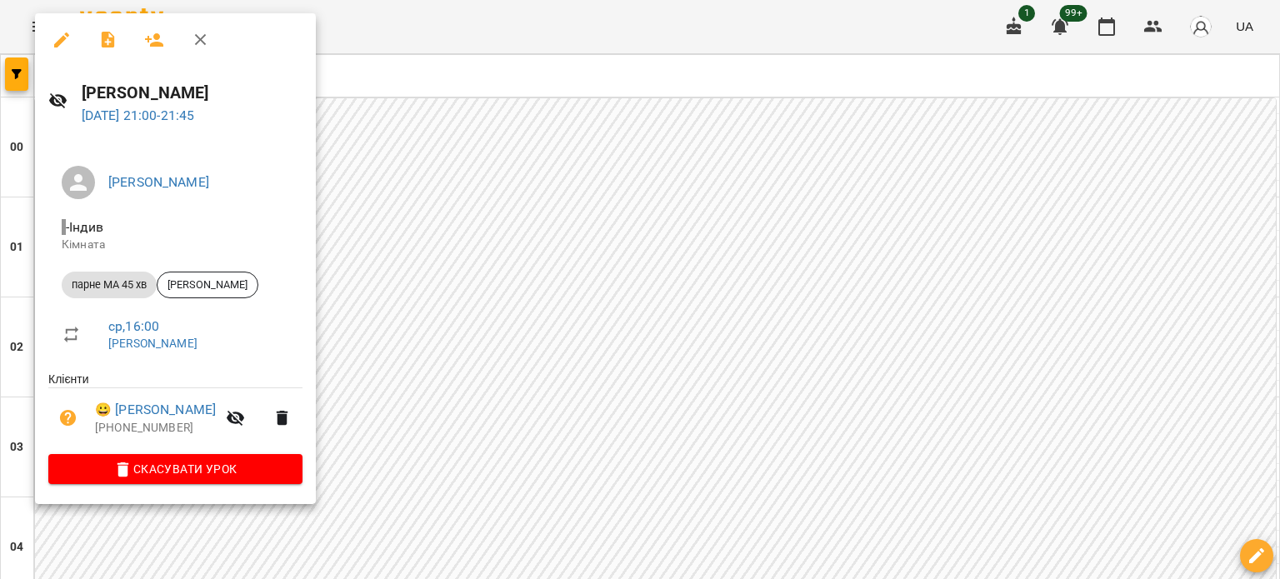
click at [62, 39] on icon "button" at bounding box center [61, 39] width 15 height 15
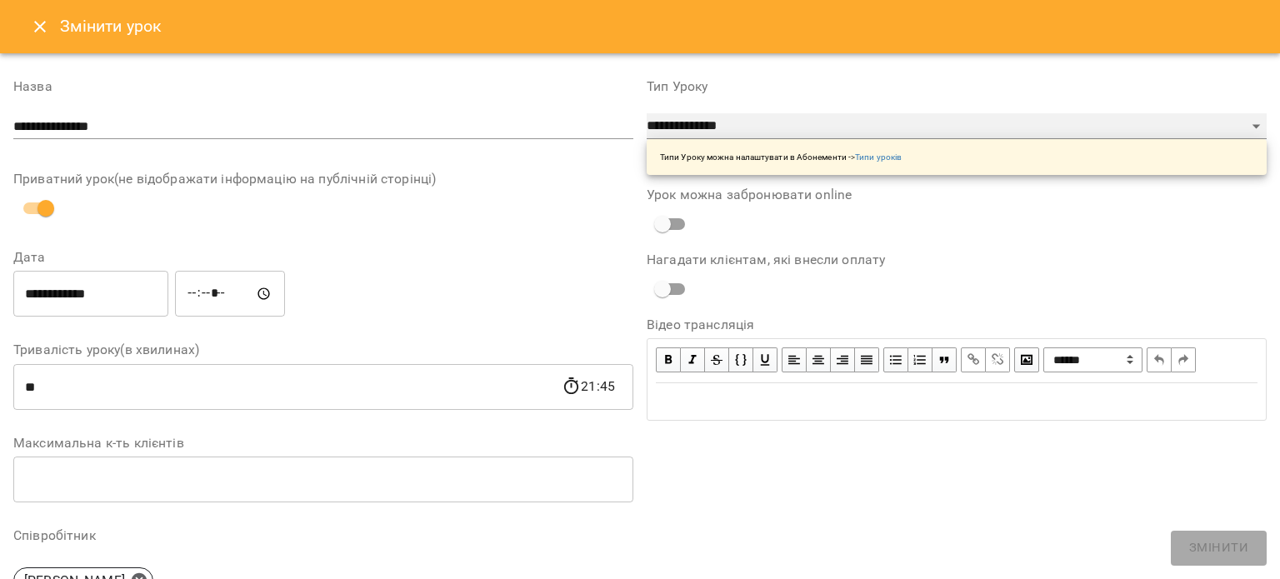
click at [716, 122] on select "**********" at bounding box center [956, 126] width 620 height 27
select select "**********"
click at [646, 113] on select "**********" at bounding box center [956, 126] width 620 height 27
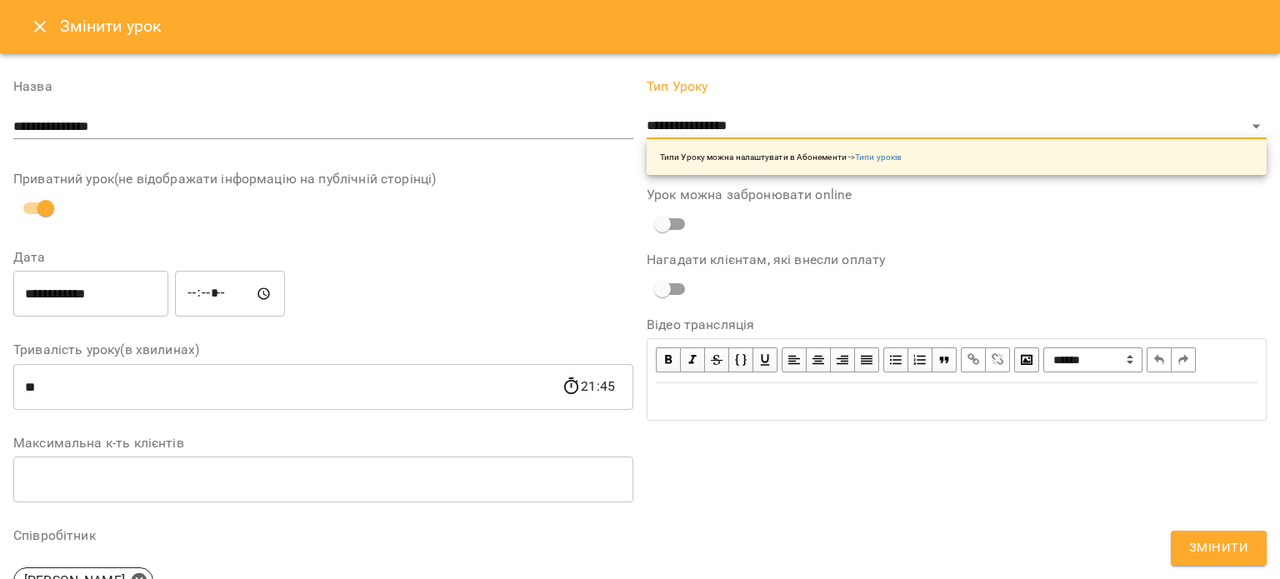
click at [1230, 541] on span "Змінити" at bounding box center [1218, 548] width 59 height 22
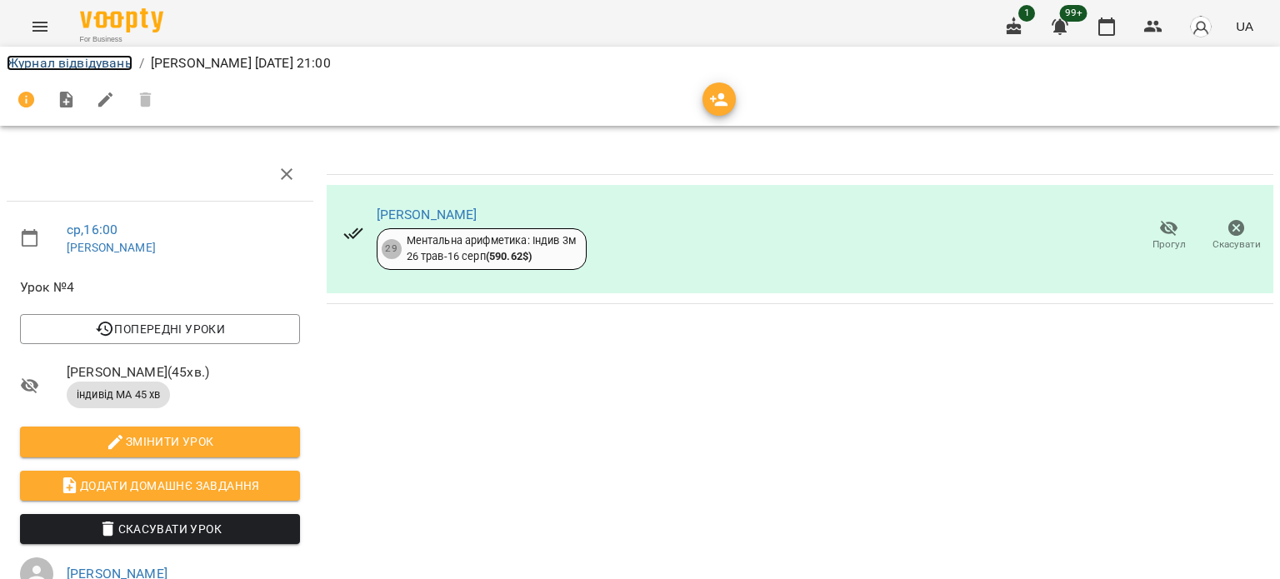
click at [67, 59] on link "Журнал відвідувань" at bounding box center [70, 63] width 126 height 16
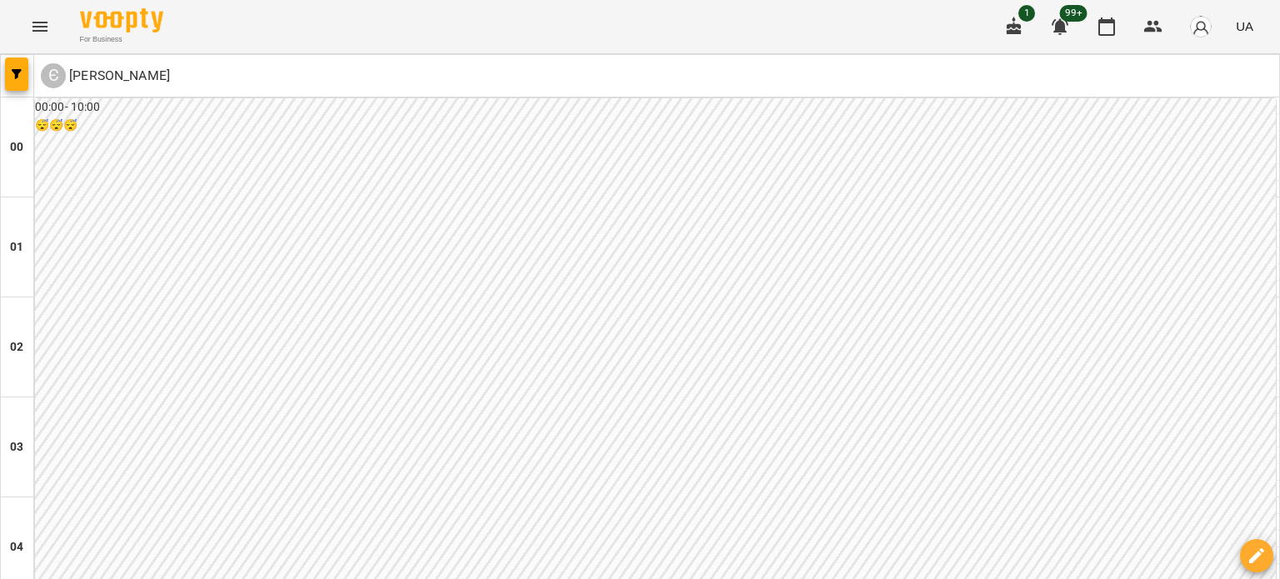
scroll to position [1916, 0]
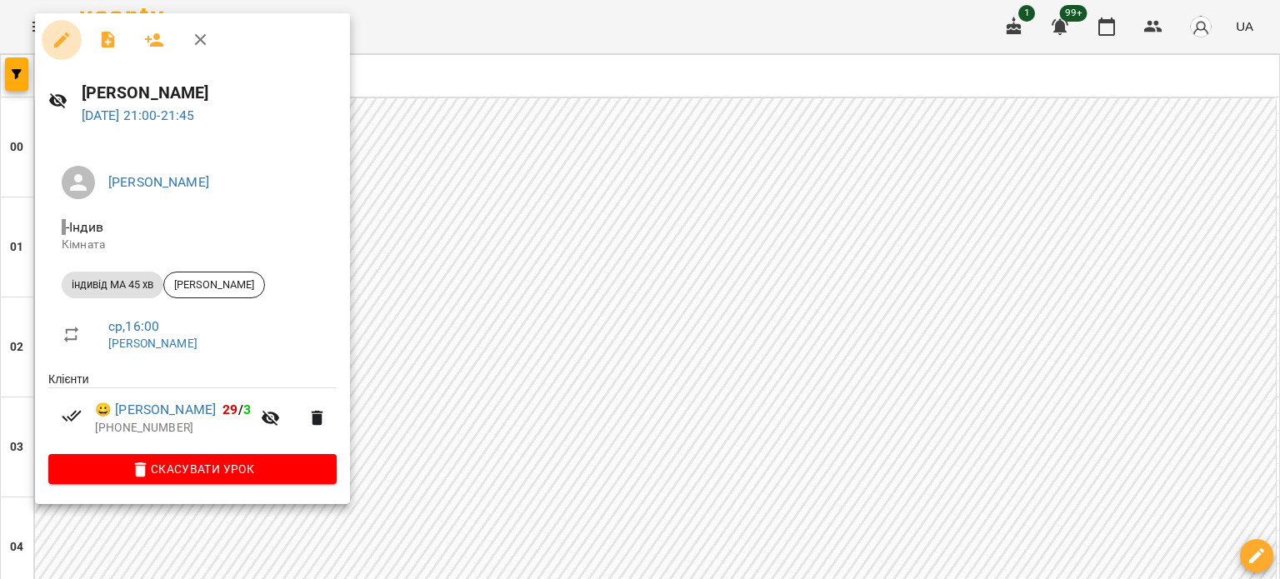
click at [56, 33] on icon "button" at bounding box center [62, 40] width 20 height 20
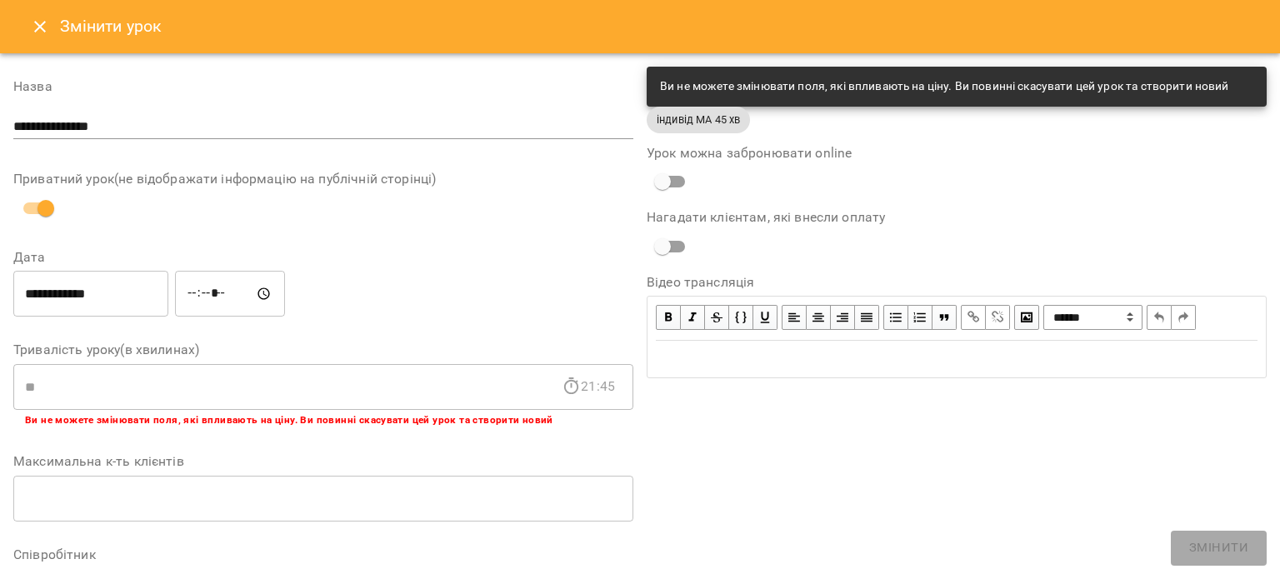
click at [49, 29] on icon "Close" at bounding box center [40, 27] width 20 height 20
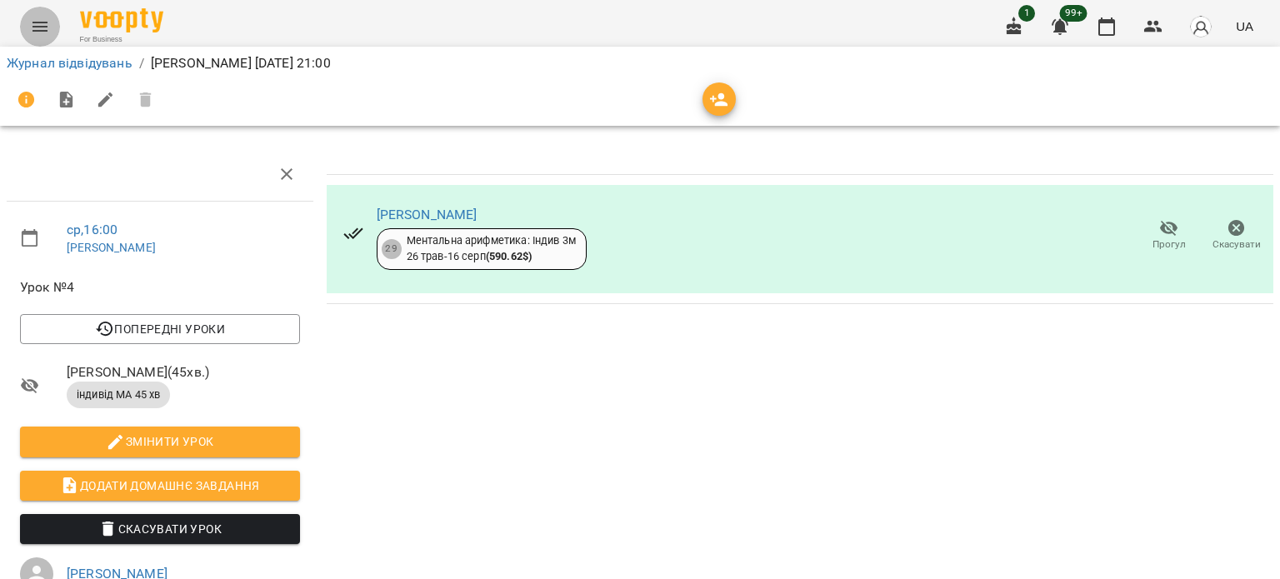
click at [49, 29] on icon "Menu" at bounding box center [40, 27] width 20 height 20
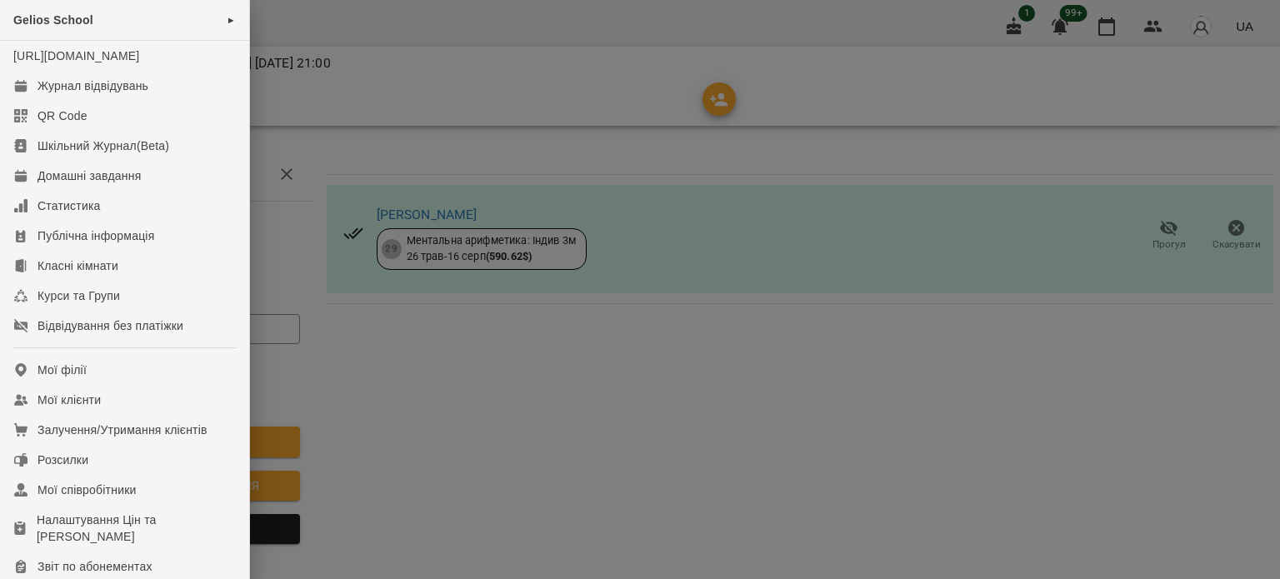
click at [500, 142] on div at bounding box center [640, 289] width 1280 height 579
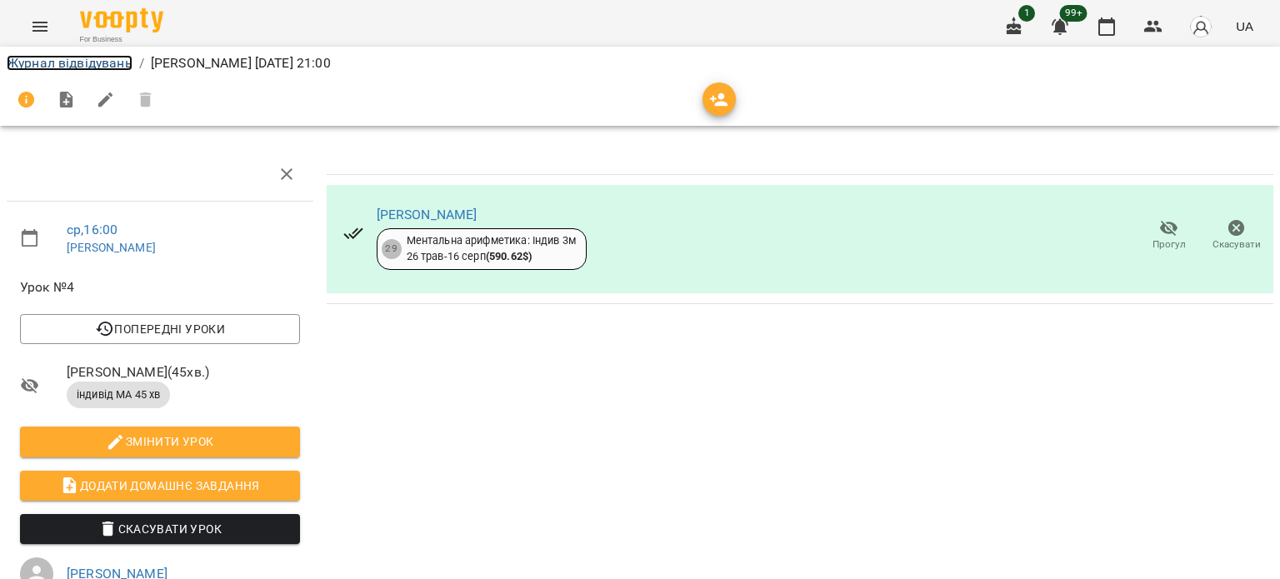
click at [52, 63] on link "Журнал відвідувань" at bounding box center [70, 63] width 126 height 16
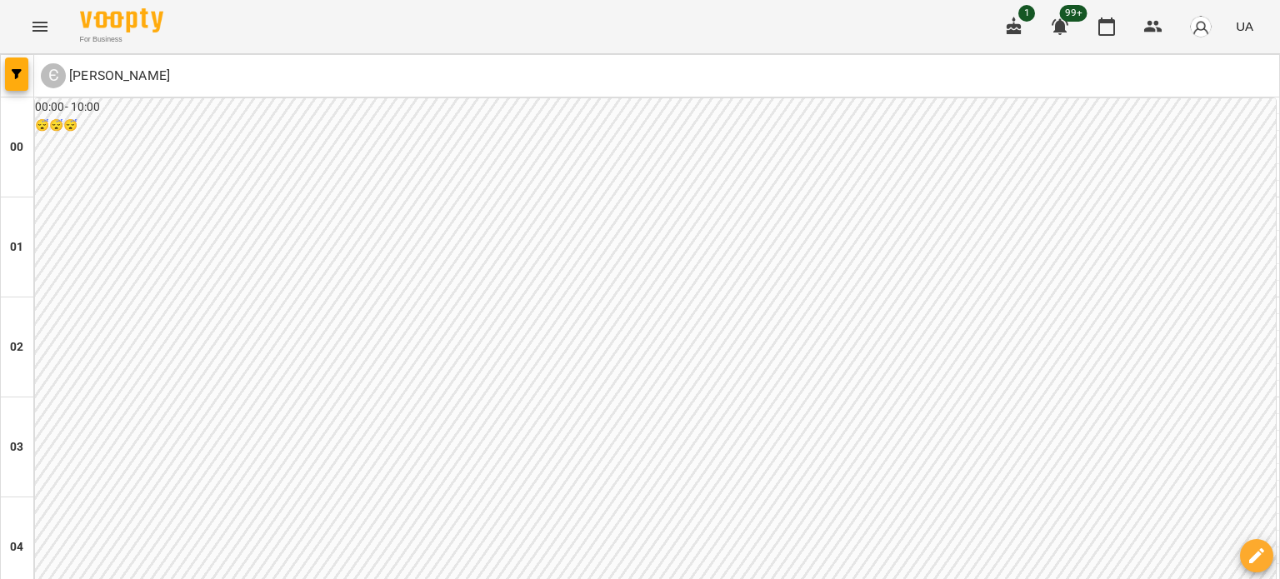
scroll to position [2028, 0]
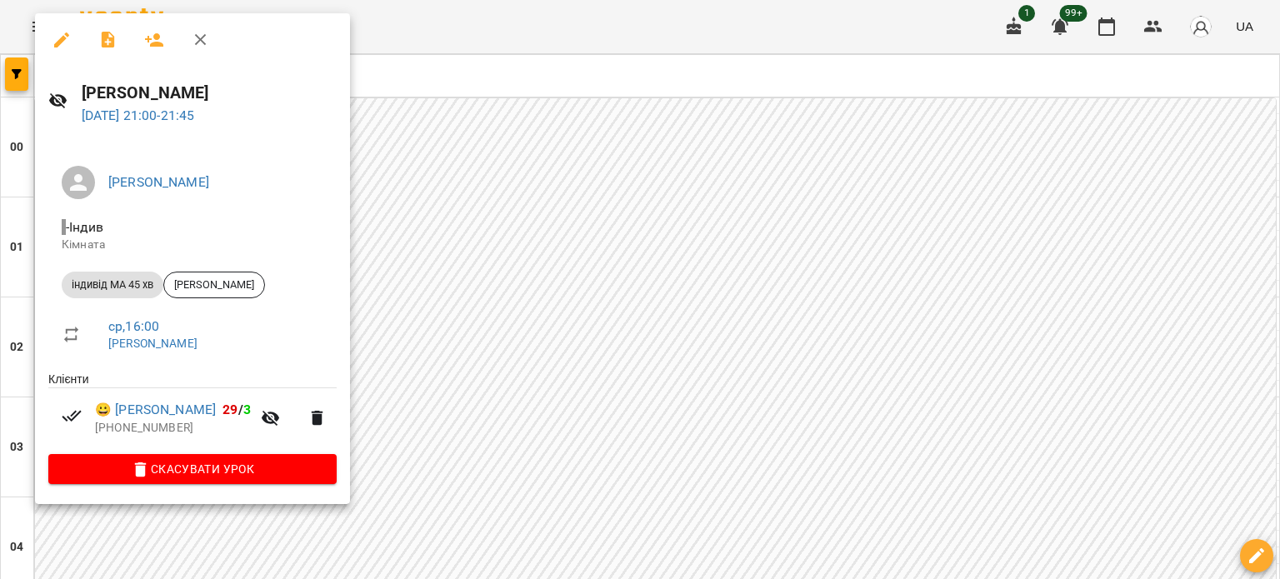
click at [523, 252] on div at bounding box center [640, 289] width 1280 height 579
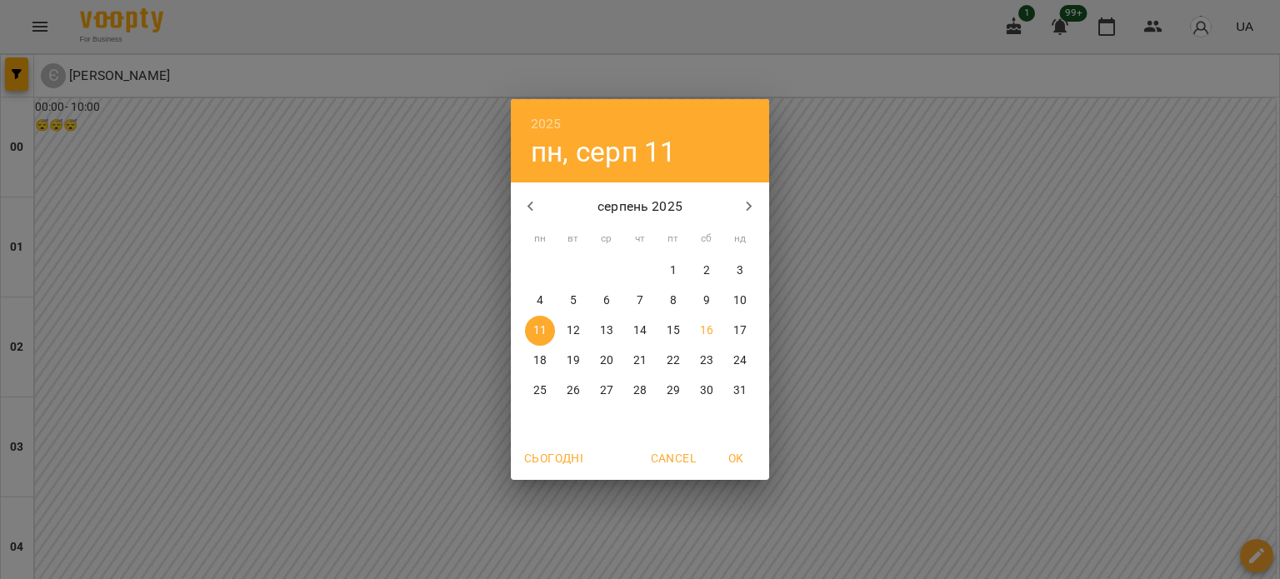
click at [854, 501] on div "2025 пн, серп 11 серпень 2025 пн вт ср чт пт сб нд 28 29 30 31 1 2 3 4 5 6 7 8 …" at bounding box center [640, 289] width 1280 height 579
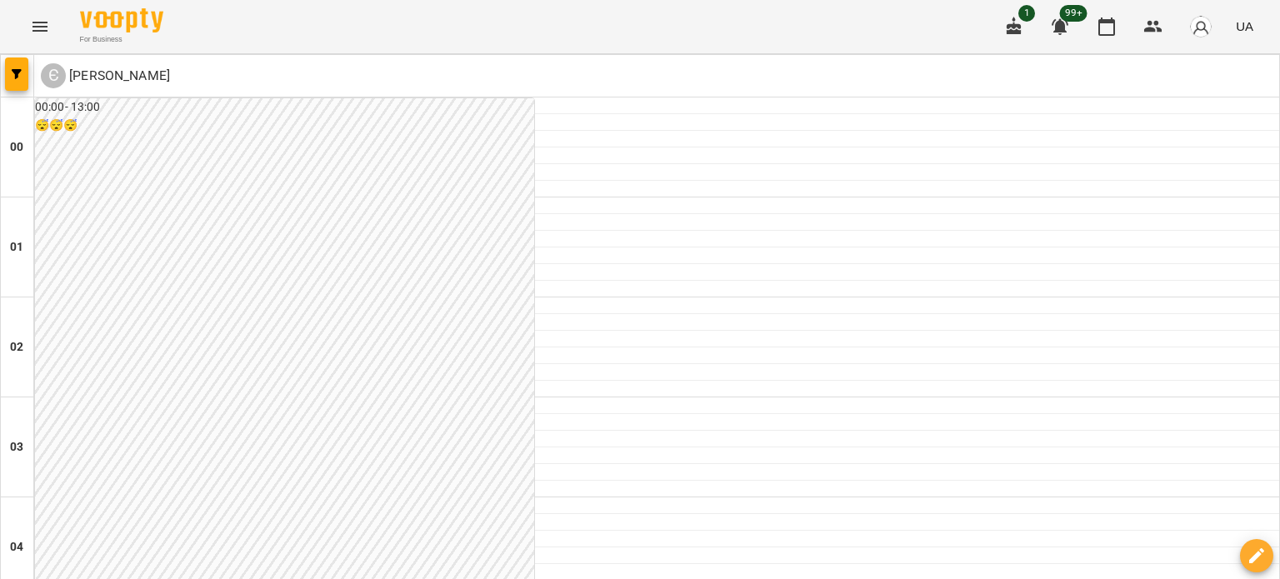
scroll to position [1028, 0]
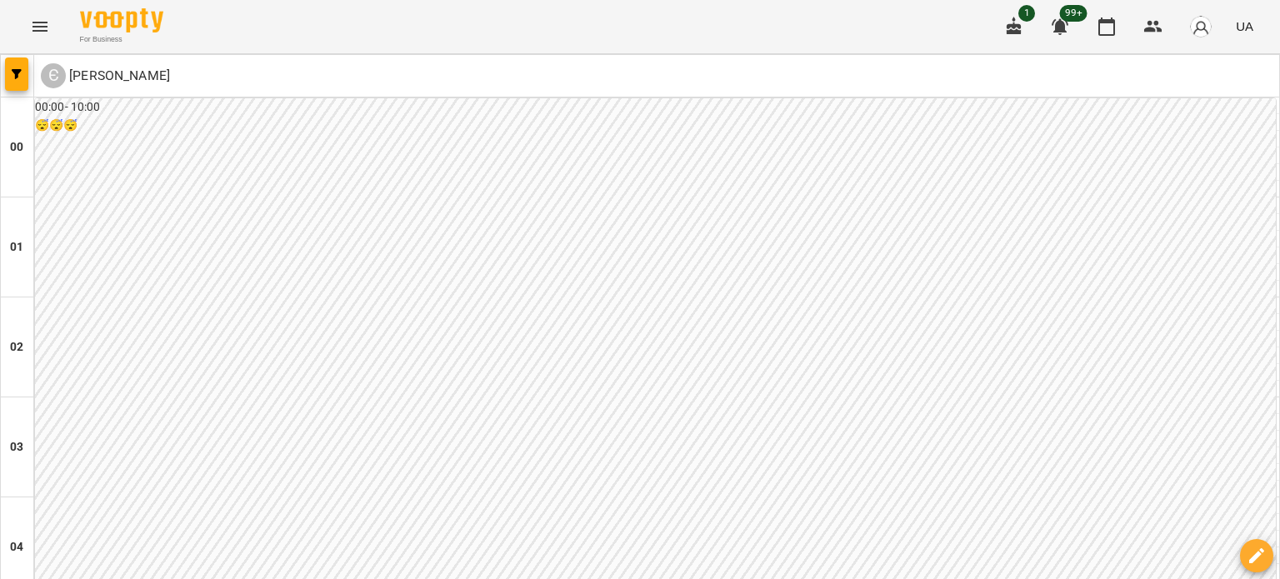
scroll to position [1333, 0]
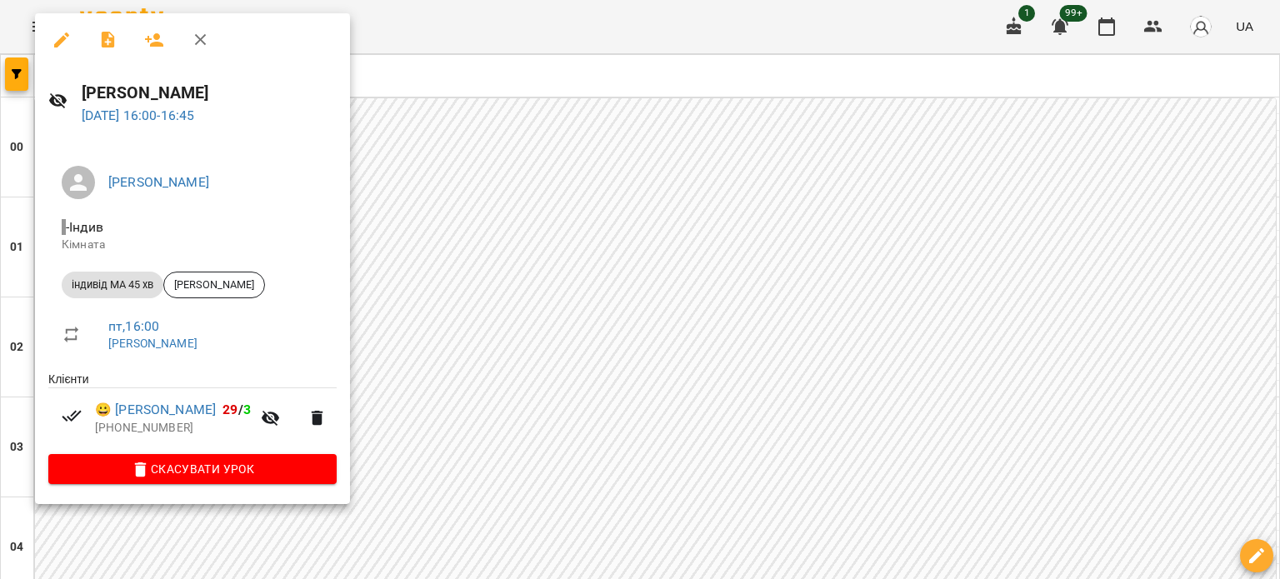
click at [202, 43] on icon "button" at bounding box center [201, 40] width 20 height 20
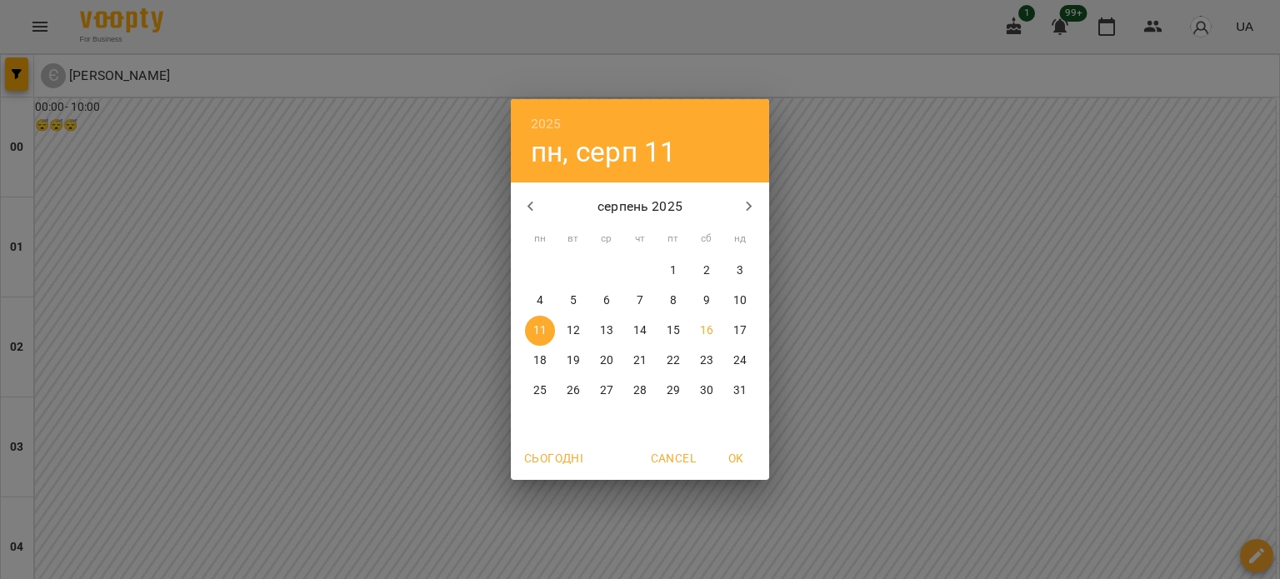
click at [564, 359] on span "19" at bounding box center [573, 360] width 30 height 17
type input "**********"
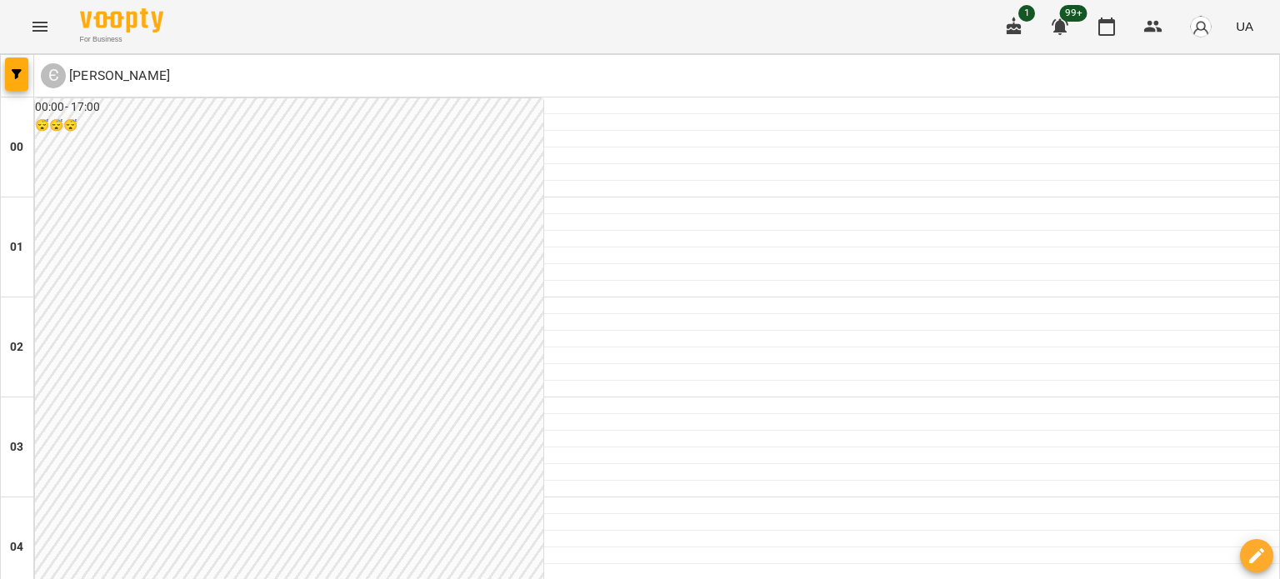
scroll to position [1500, 0]
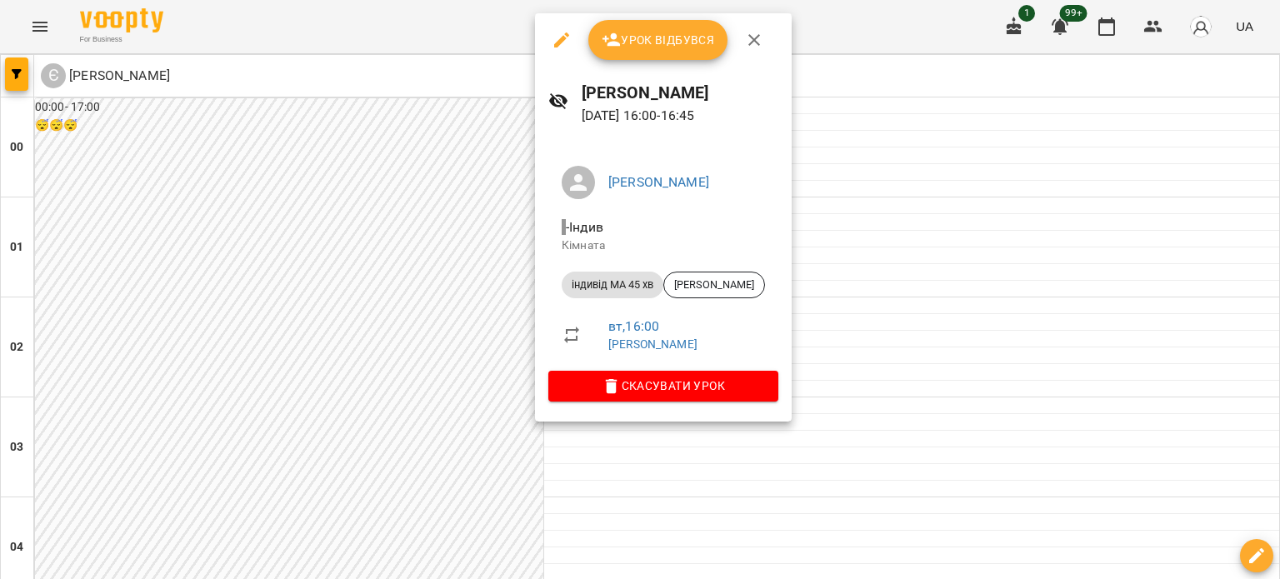
click at [562, 39] on icon "button" at bounding box center [561, 39] width 15 height 15
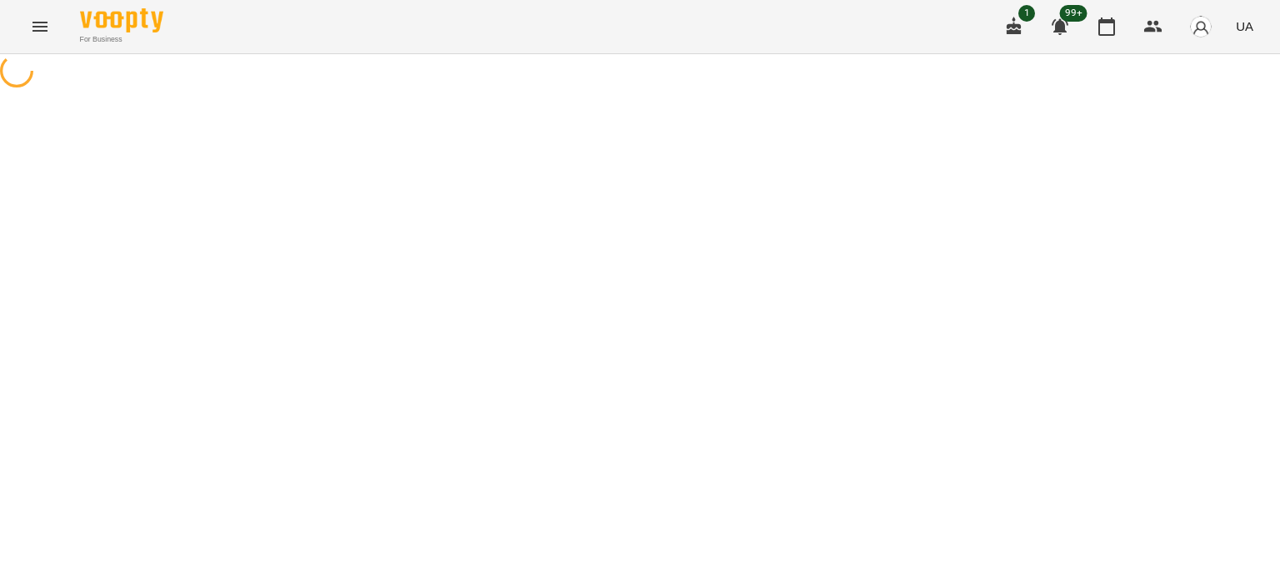
select select "**********"
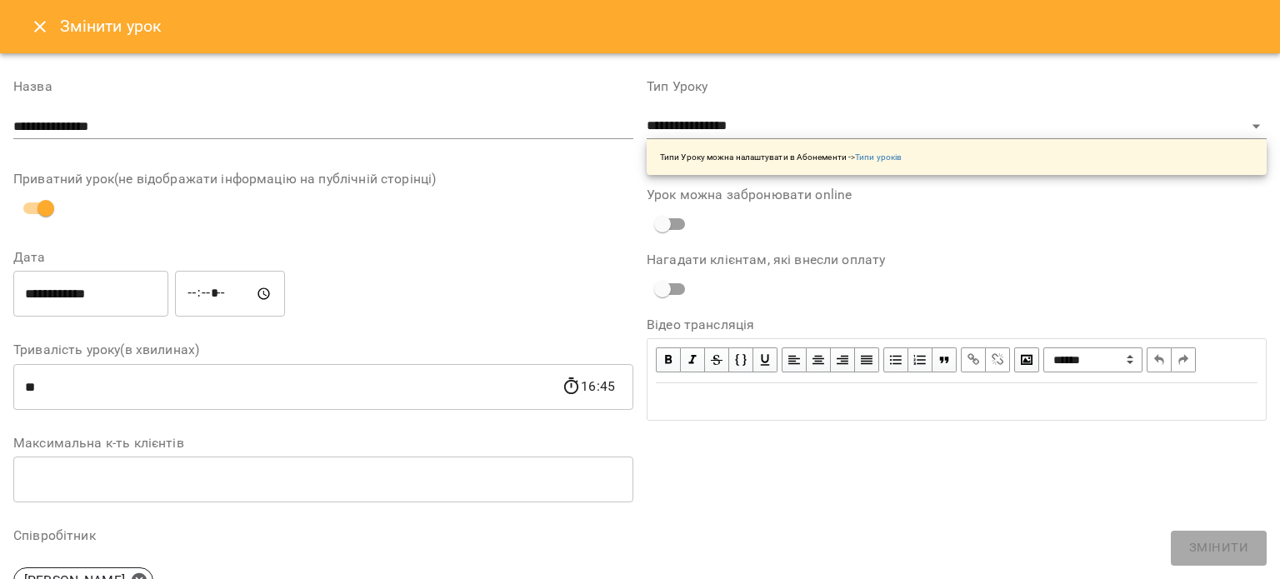
click at [836, 532] on div "**********" at bounding box center [956, 512] width 633 height 904
click at [36, 31] on icon "Close" at bounding box center [40, 27] width 12 height 12
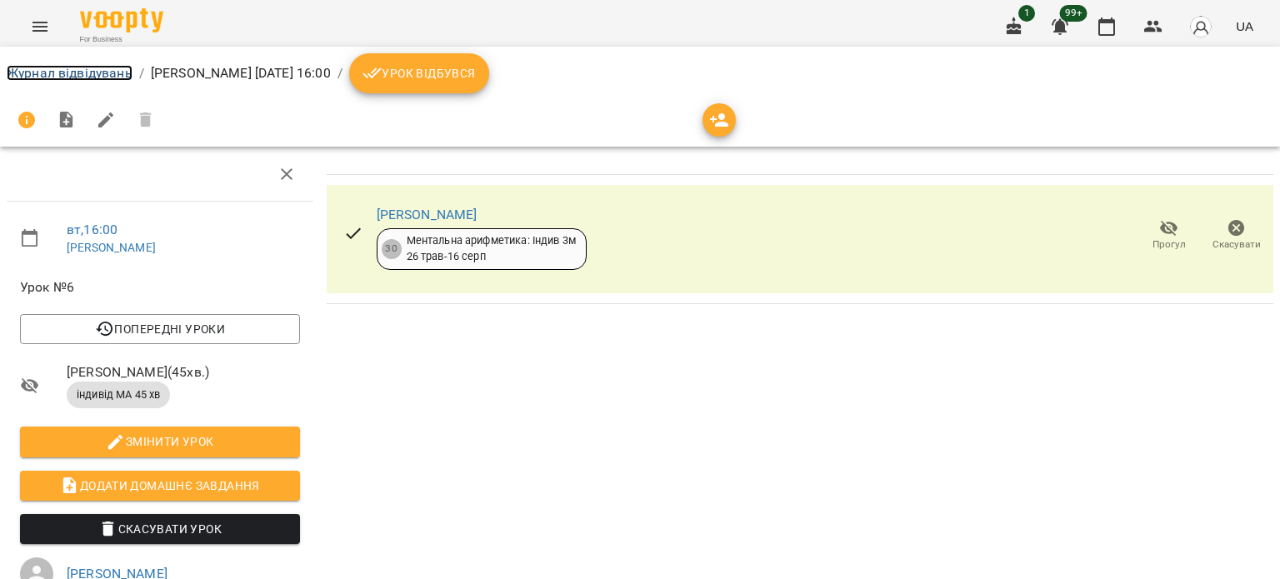
drag, startPoint x: 0, startPoint y: 0, endPoint x: 42, endPoint y: 75, distance: 86.2
click at [42, 75] on link "Журнал відвідувань" at bounding box center [70, 73] width 126 height 16
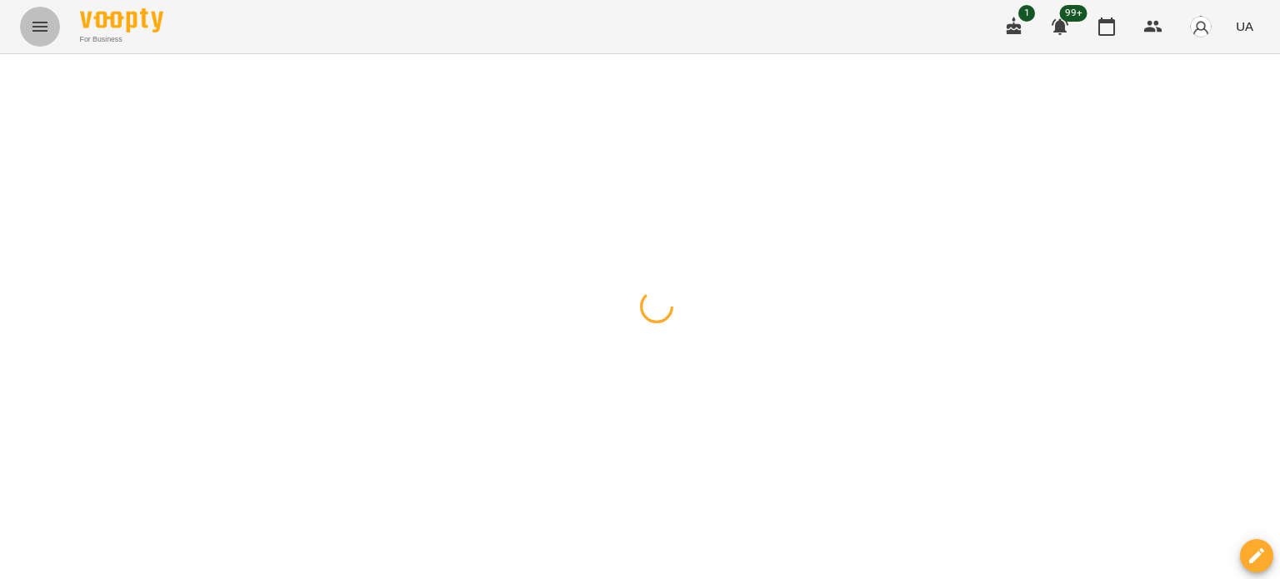
click at [43, 25] on icon "Menu" at bounding box center [40, 27] width 20 height 20
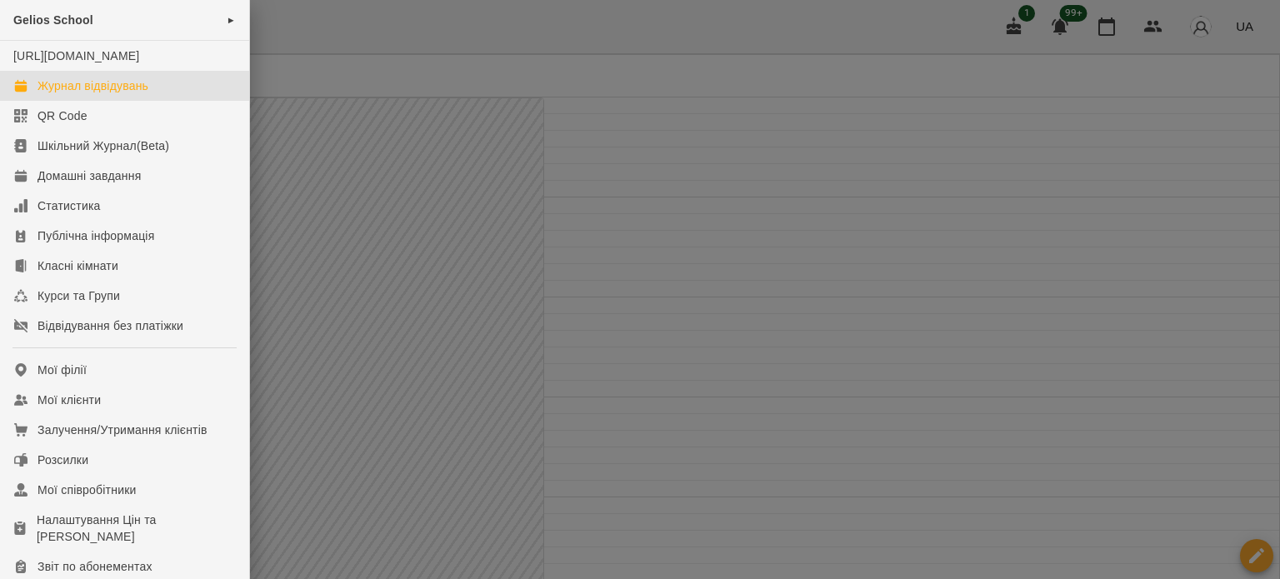
click at [324, 186] on div at bounding box center [640, 289] width 1280 height 579
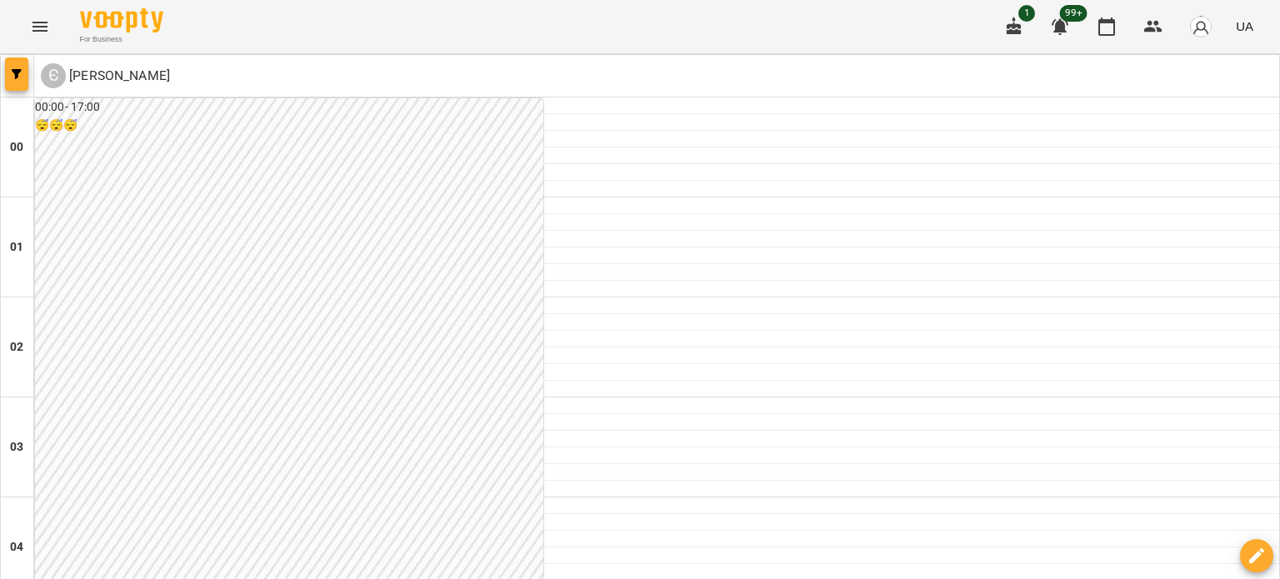
click at [17, 78] on icon "button" at bounding box center [17, 74] width 10 height 10
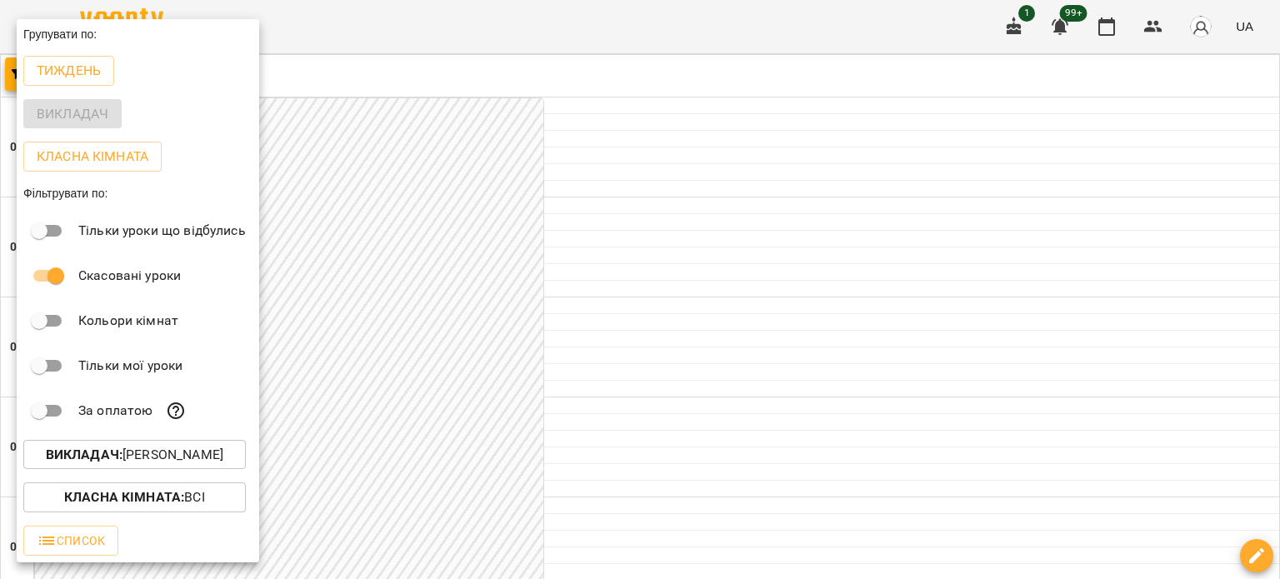
click at [190, 458] on p "Викладач : [PERSON_NAME]" at bounding box center [134, 455] width 177 height 20
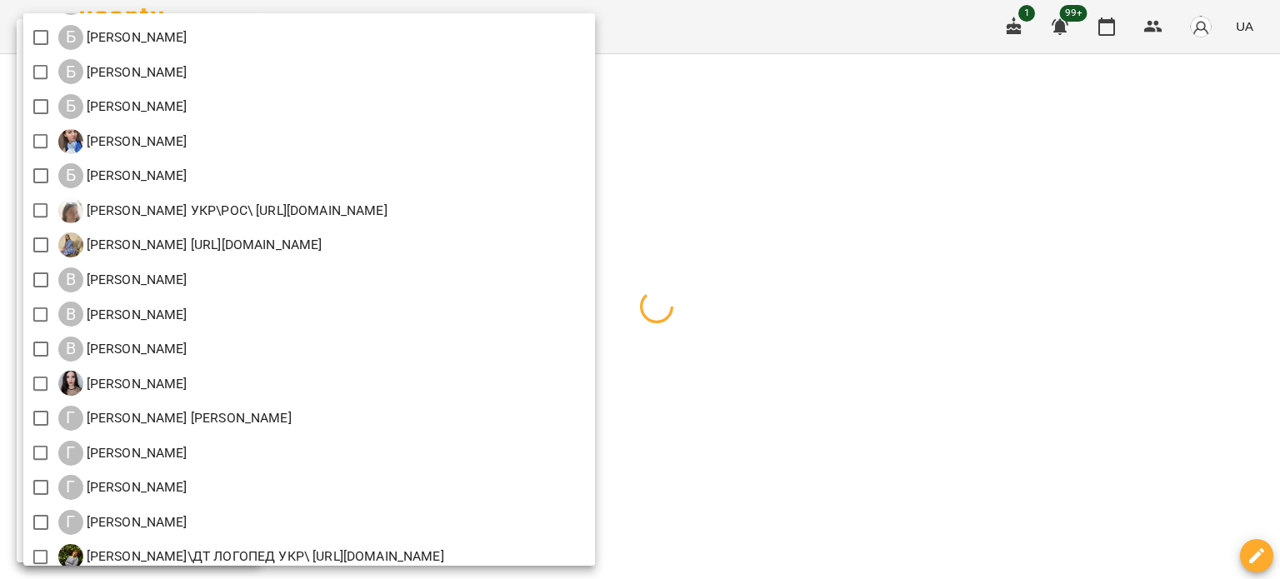
scroll to position [417, 0]
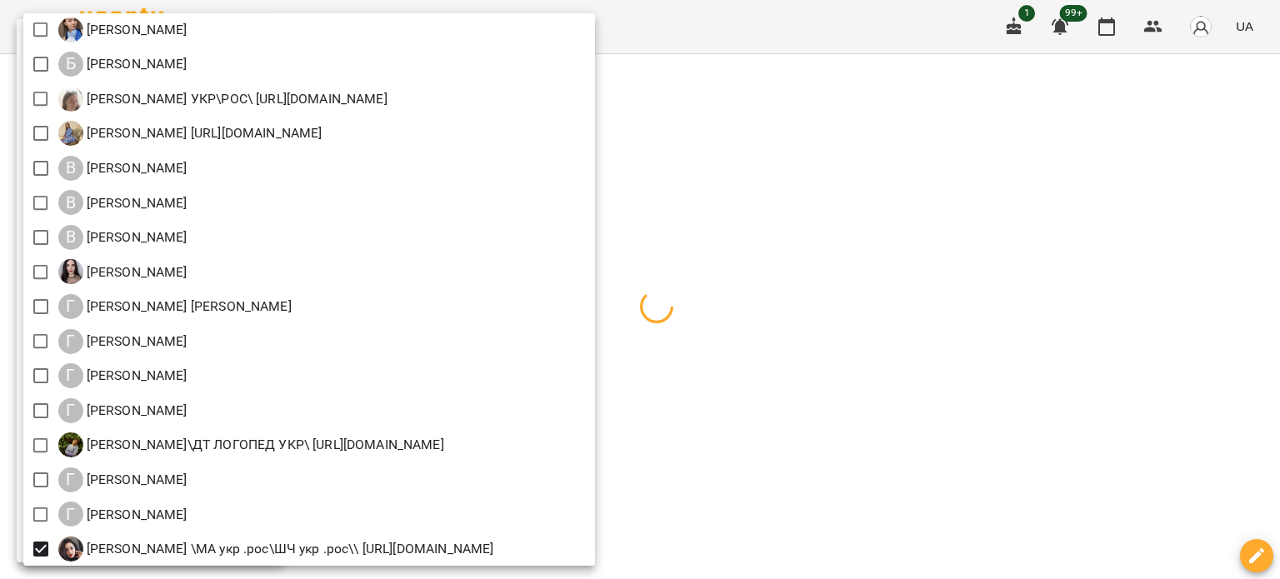
click at [1109, 289] on div at bounding box center [640, 289] width 1280 height 579
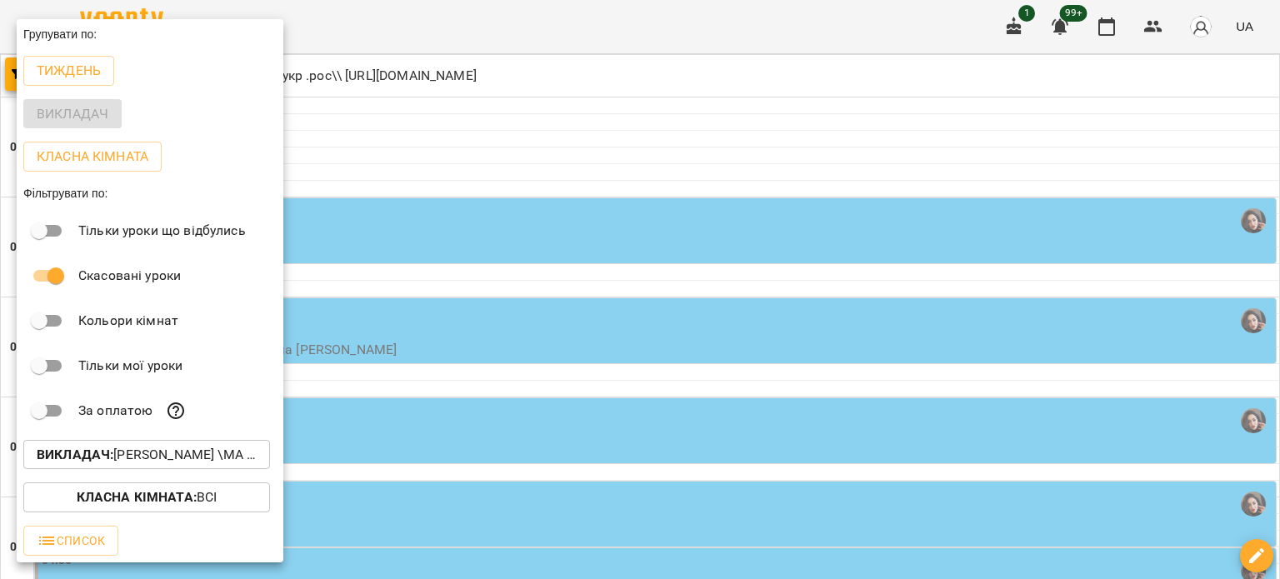
click at [822, 458] on div at bounding box center [640, 289] width 1280 height 579
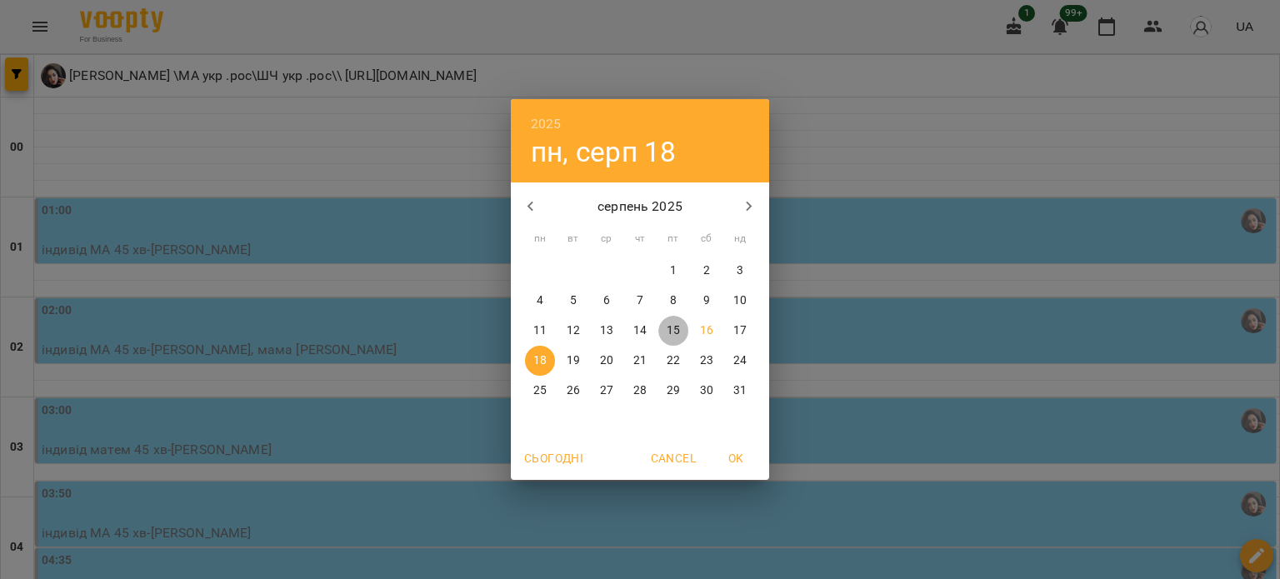
click at [680, 331] on span "15" at bounding box center [673, 330] width 30 height 17
type input "**********"
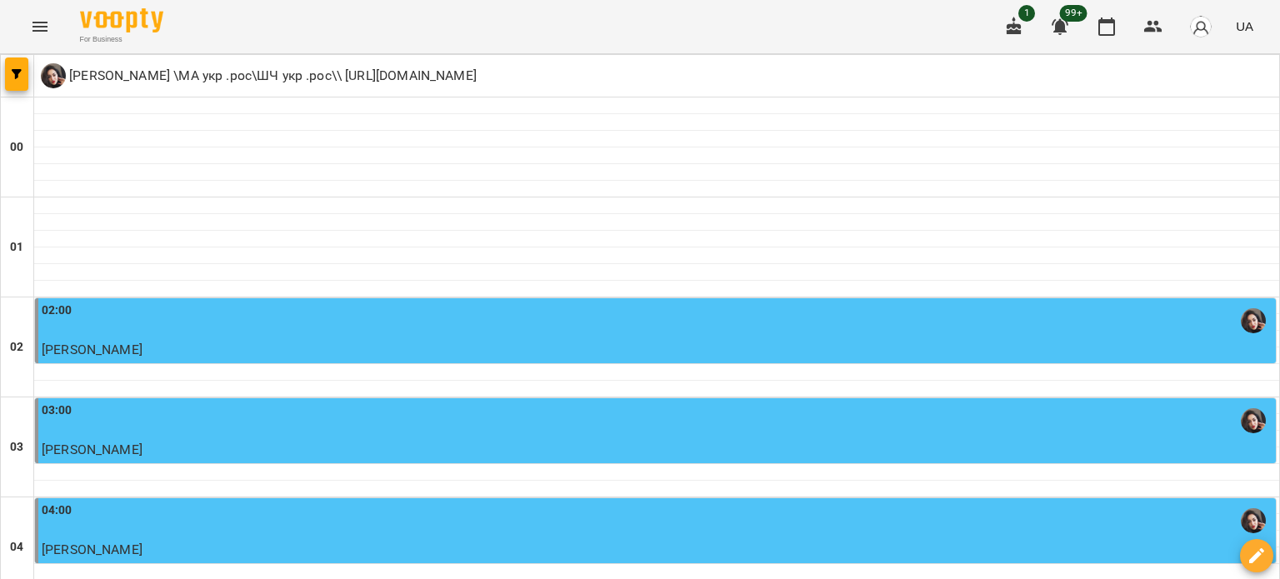
scroll to position [0, 0]
drag, startPoint x: 165, startPoint y: 351, endPoint x: 35, endPoint y: 342, distance: 130.2
click at [35, 342] on div "02:00 [PERSON_NAME] індивід МА 45 хв" at bounding box center [655, 340] width 1240 height 84
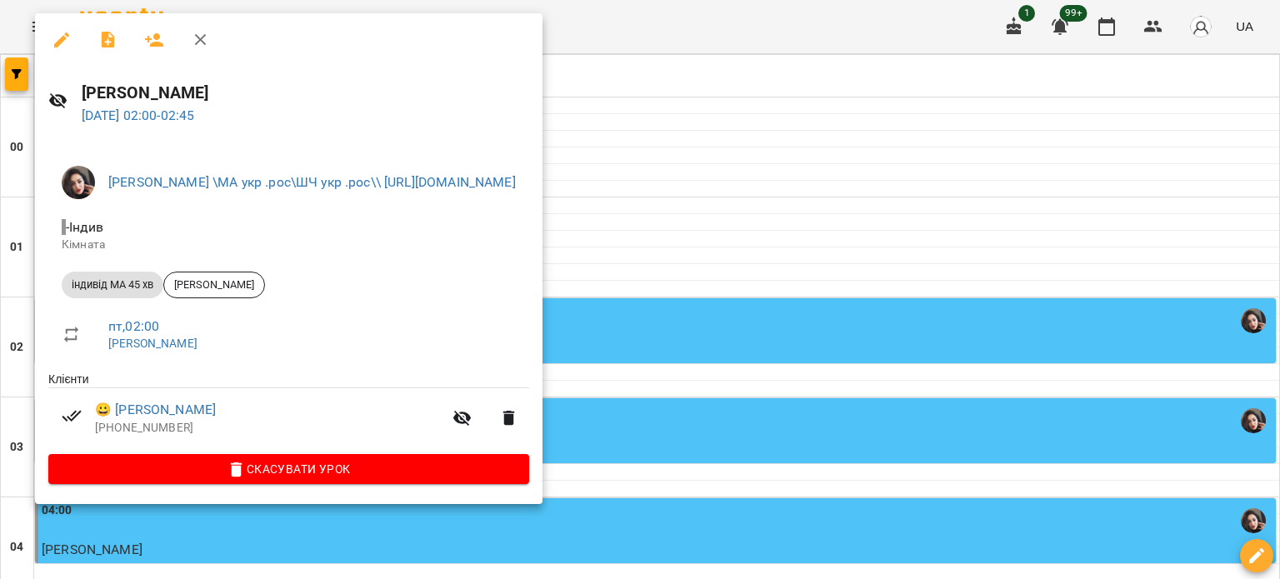
copy span "[PERSON_NAME]"
click at [863, 212] on div at bounding box center [640, 289] width 1280 height 579
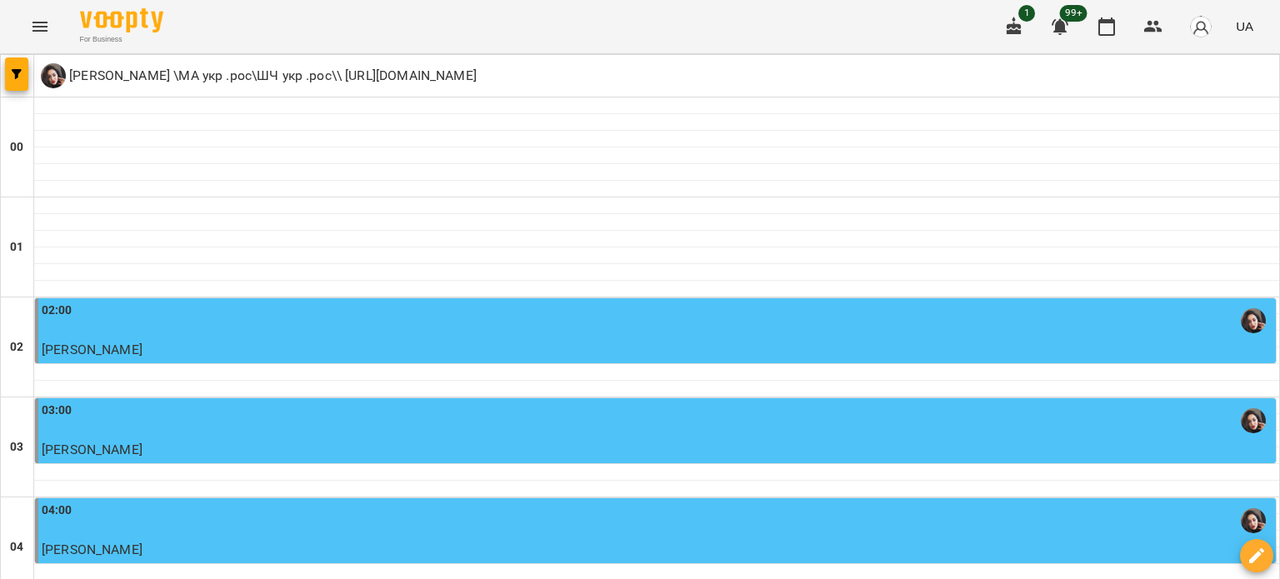
scroll to position [2028, 0]
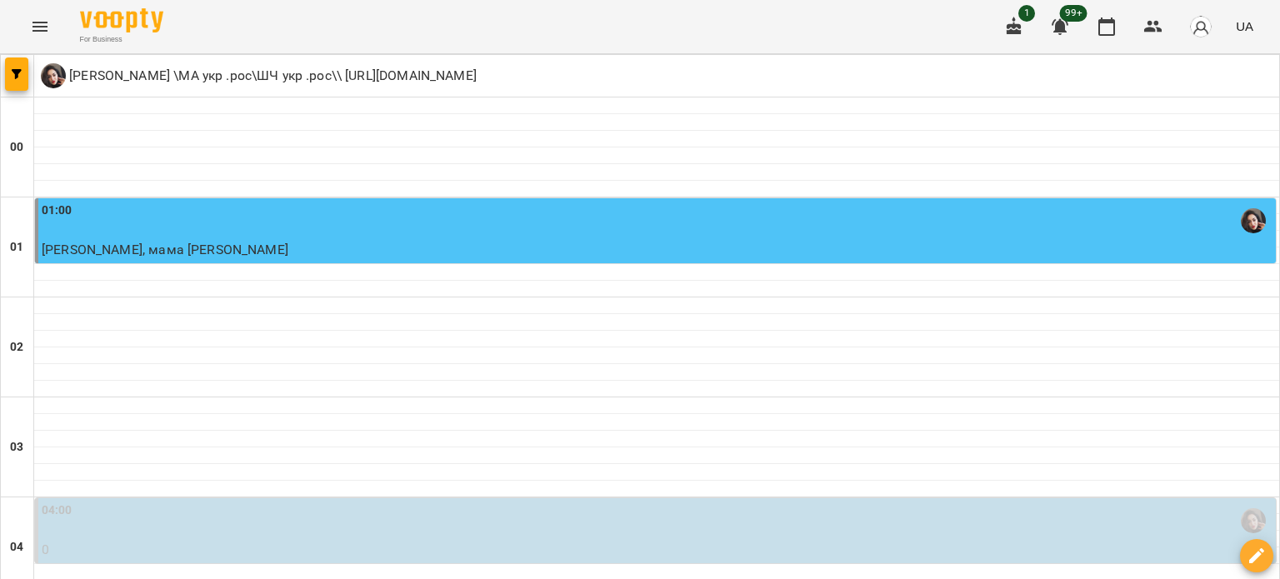
scroll to position [1416, 0]
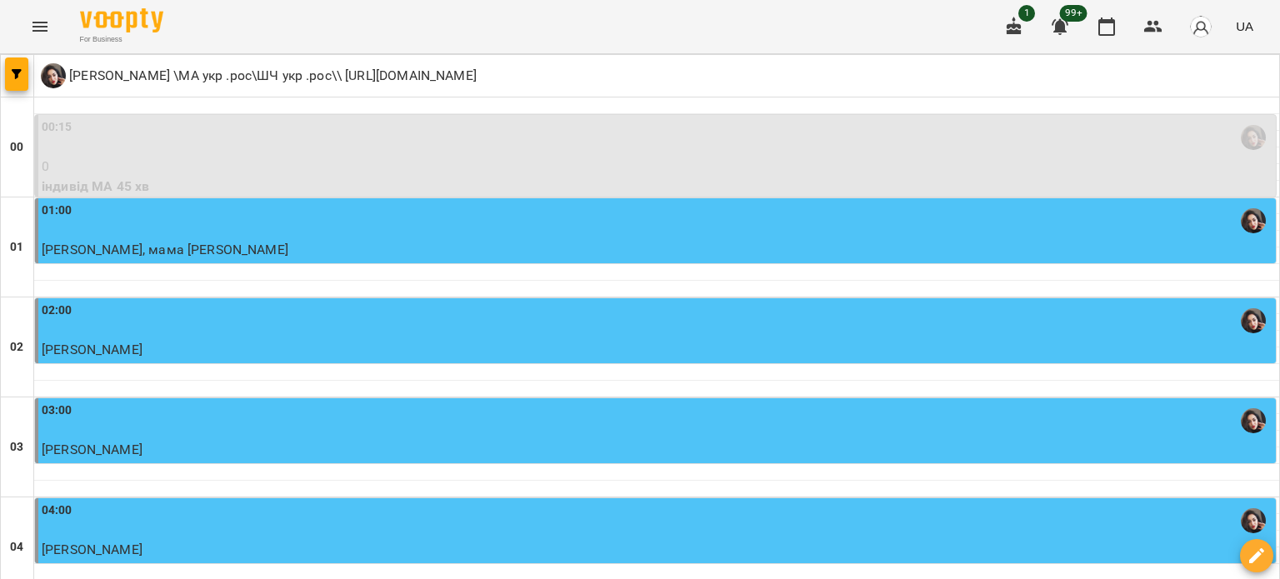
drag, startPoint x: 391, startPoint y: 501, endPoint x: 292, endPoint y: 362, distance: 169.7
click at [292, 362] on div "02:00 [PERSON_NAME] індивід МА 45 хв" at bounding box center [655, 330] width 1242 height 67
